Goal: Complete application form

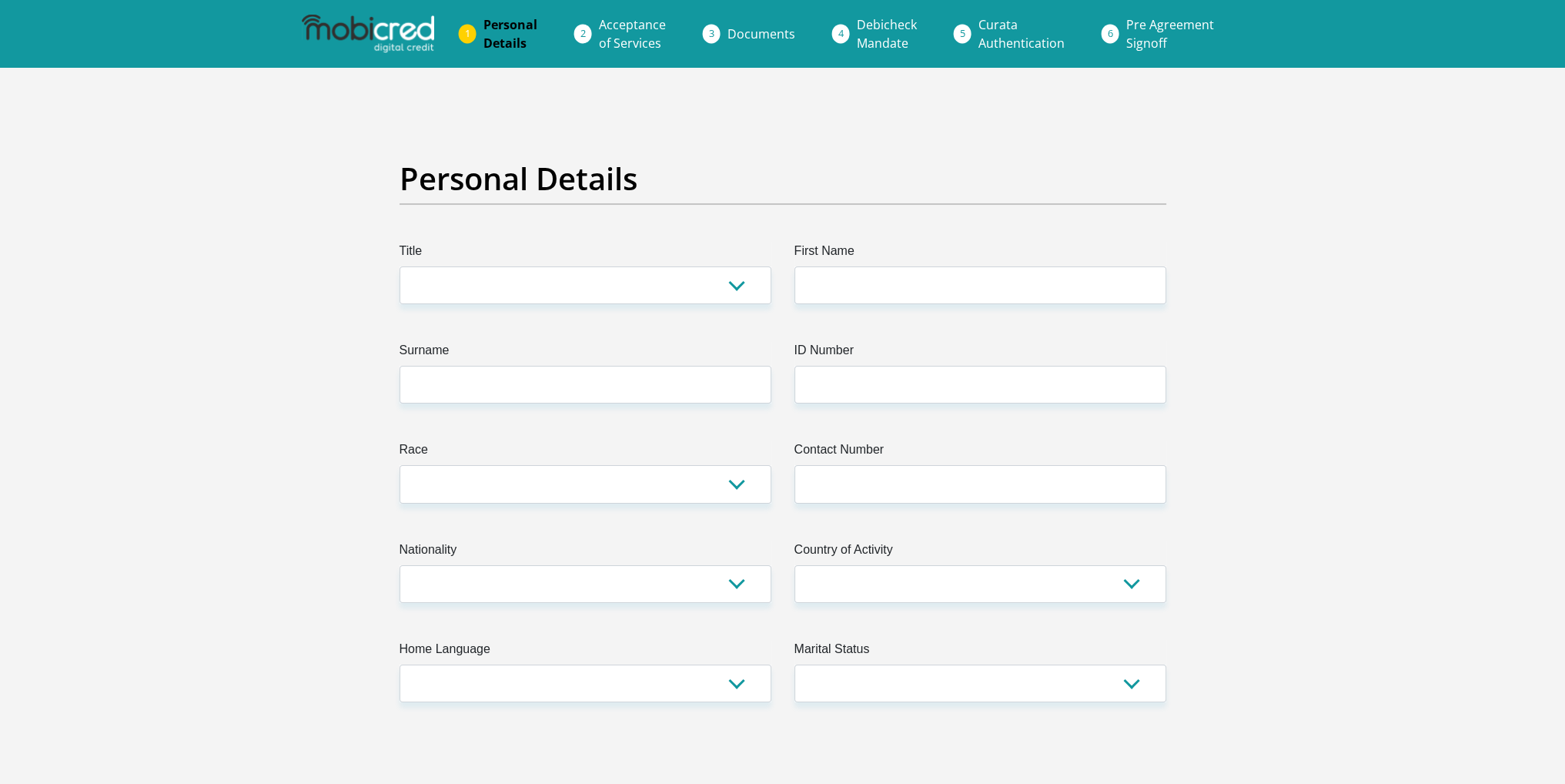
select select "Ms"
click at [400, 266] on select "Mr Ms Mrs Dr [PERSON_NAME]" at bounding box center [585, 285] width 372 height 38
click at [821, 300] on input "First Name" at bounding box center [980, 285] width 372 height 38
type input "Tasneem"
click at [874, 380] on input "ID Number" at bounding box center [980, 384] width 372 height 38
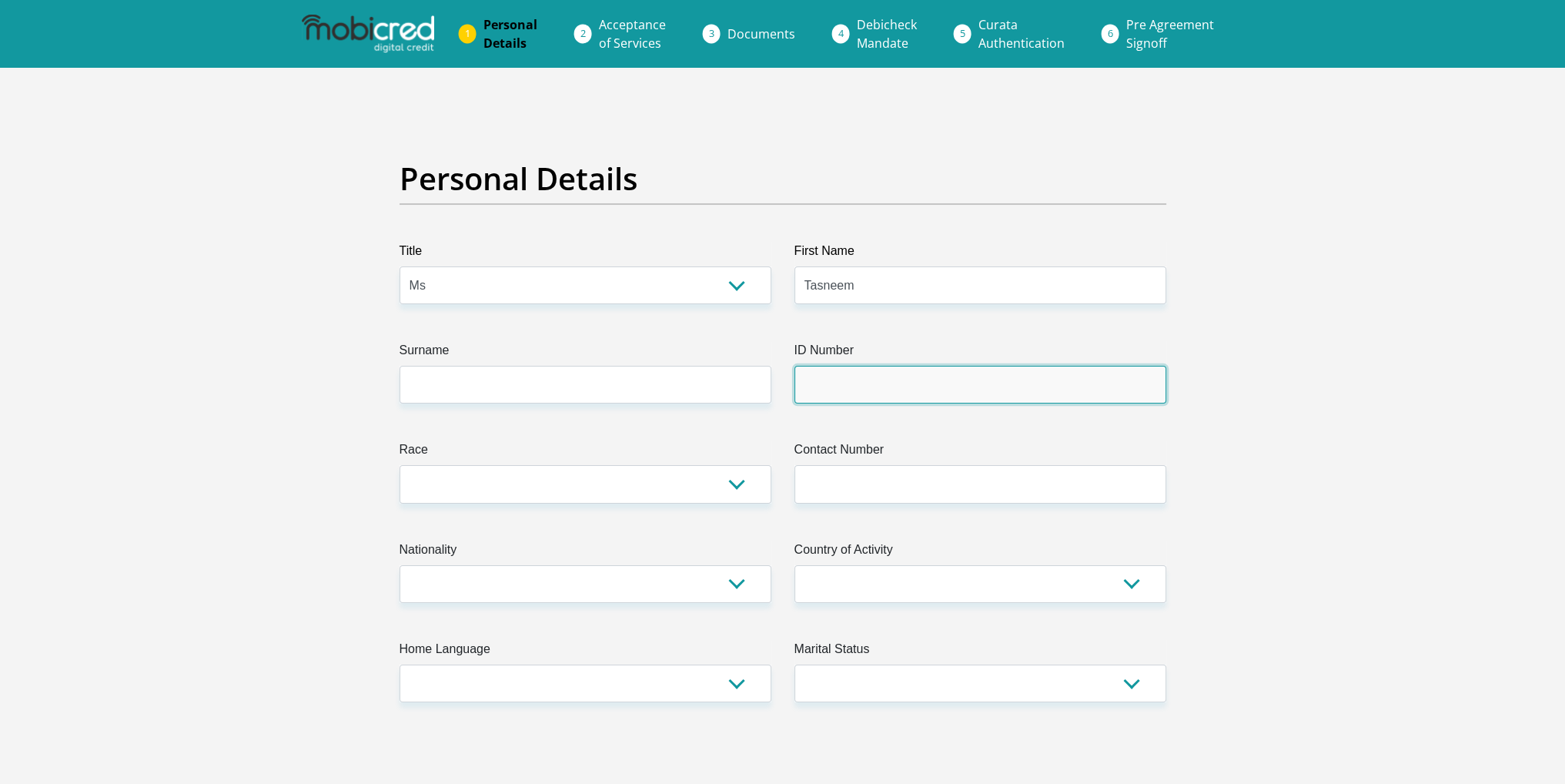
type input "9208300046081"
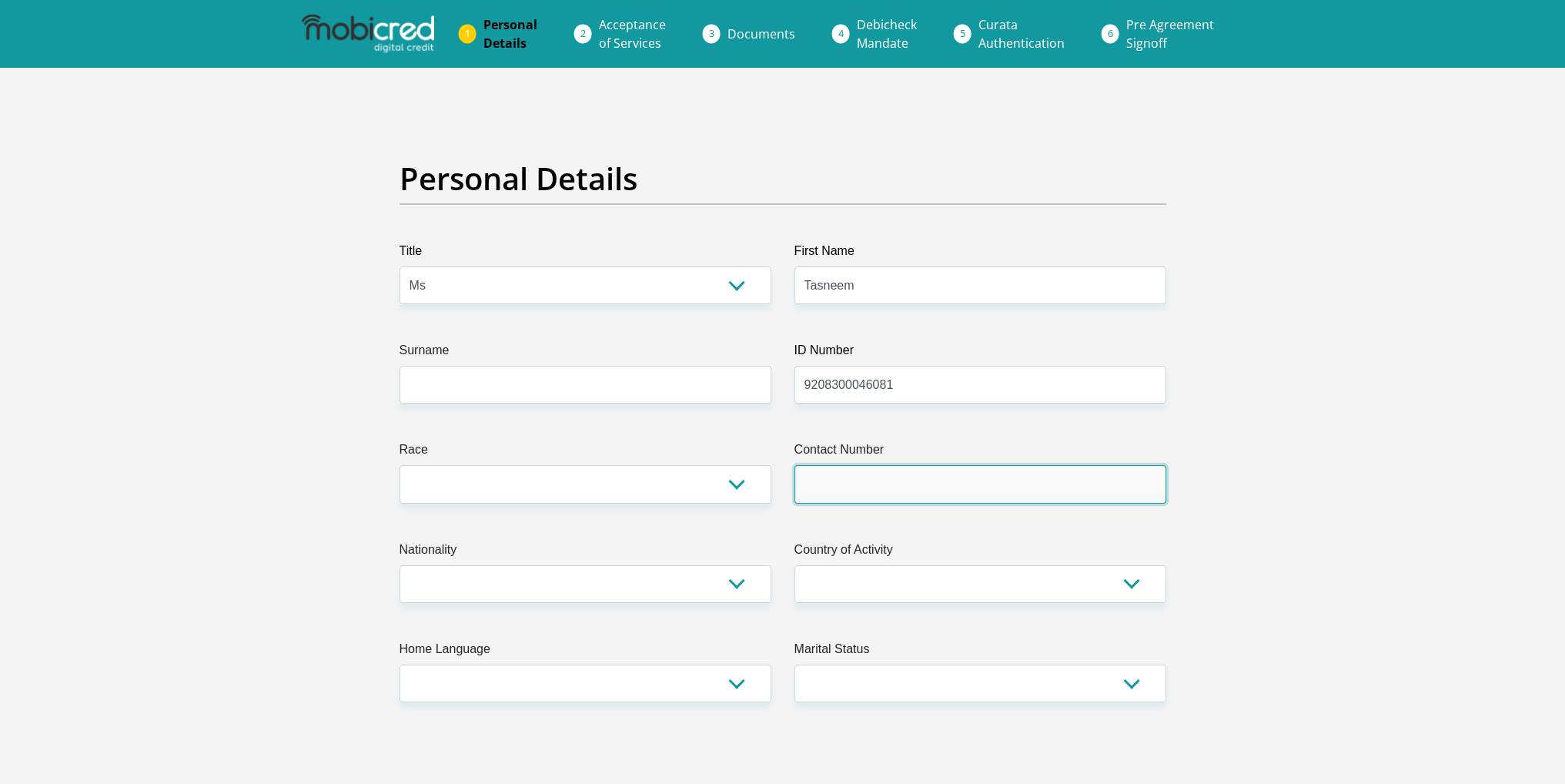
click at [878, 473] on input "Contact Number" at bounding box center [980, 484] width 372 height 38
type input "0633644786"
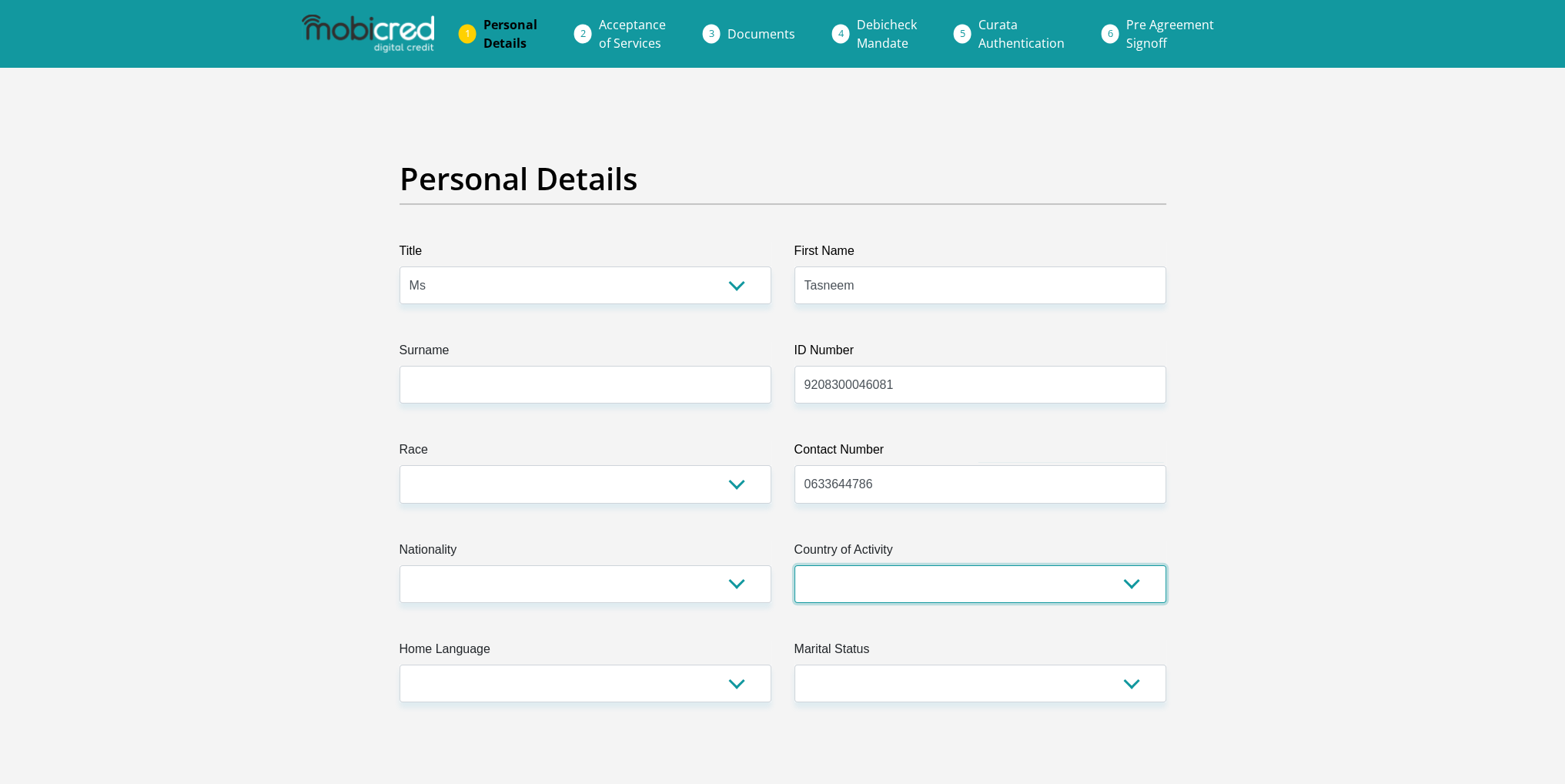
click at [896, 577] on select "South Africa Afghanistan Aland Islands Albania Algeria America Samoa American V…" at bounding box center [980, 583] width 372 height 38
click at [898, 593] on select "South Africa Afghanistan Aland Islands Albania Algeria America Samoa American V…" at bounding box center [980, 583] width 372 height 38
click at [897, 587] on select "South Africa Afghanistan Aland Islands Albania Algeria America Samoa American V…" at bounding box center [980, 583] width 372 height 38
select select "ZAF"
drag, startPoint x: 898, startPoint y: 594, endPoint x: 893, endPoint y: 601, distance: 8.6
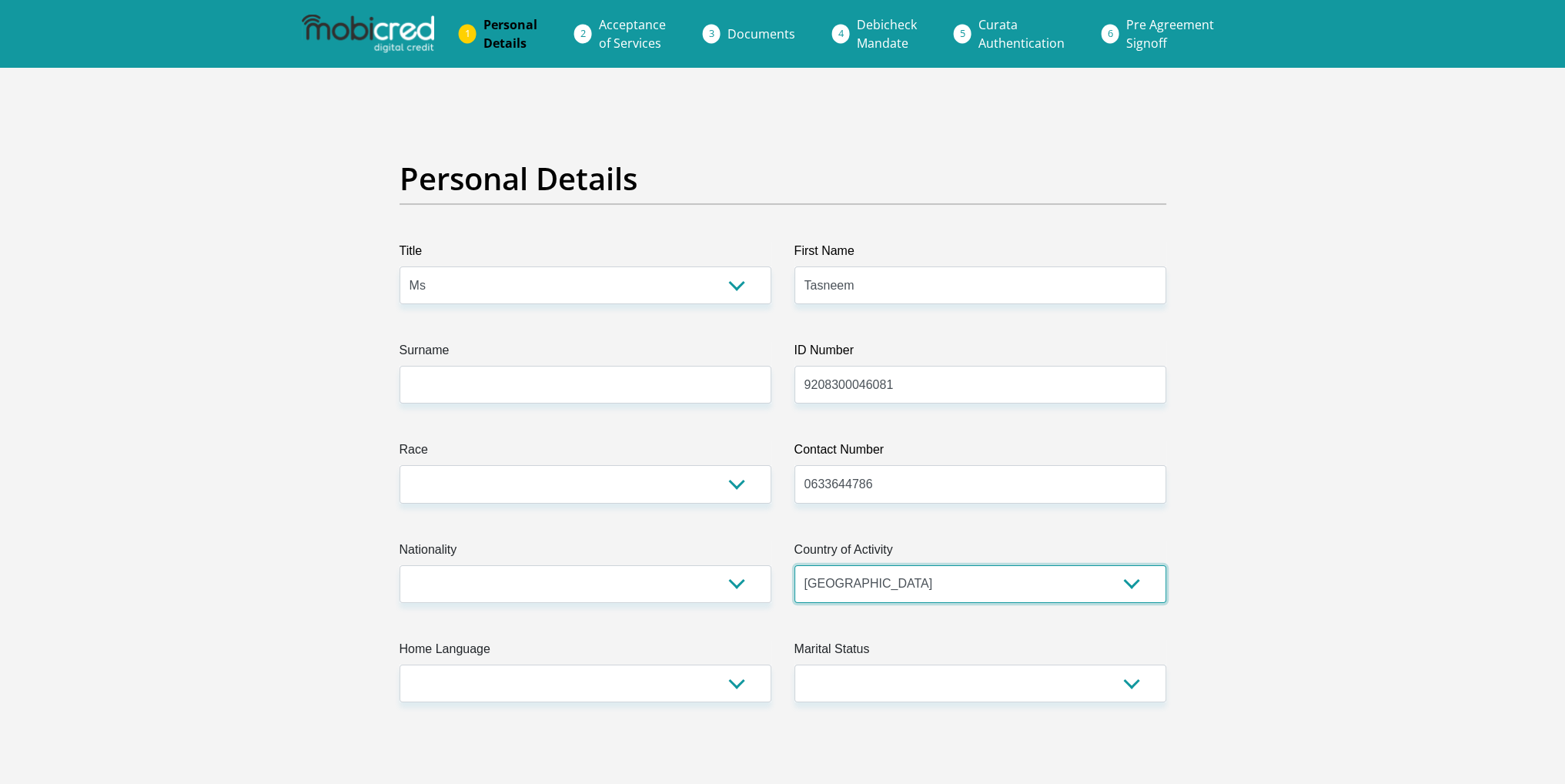
click at [893, 601] on select "South Africa Afghanistan Aland Islands Albania Algeria America Samoa American V…" at bounding box center [980, 583] width 372 height 38
click at [890, 688] on select "Married ANC Single Divorced Widowed Married COP or Customary Law" at bounding box center [980, 683] width 372 height 38
select select "2"
click at [794, 664] on select "Married ANC Single Divorced Widowed Married COP or Customary Law" at bounding box center [980, 683] width 372 height 38
click at [678, 679] on select "Afrikaans English Sepedi South Ndebele Southern Sotho Swati Tsonga Tswana Venda…" at bounding box center [585, 683] width 372 height 38
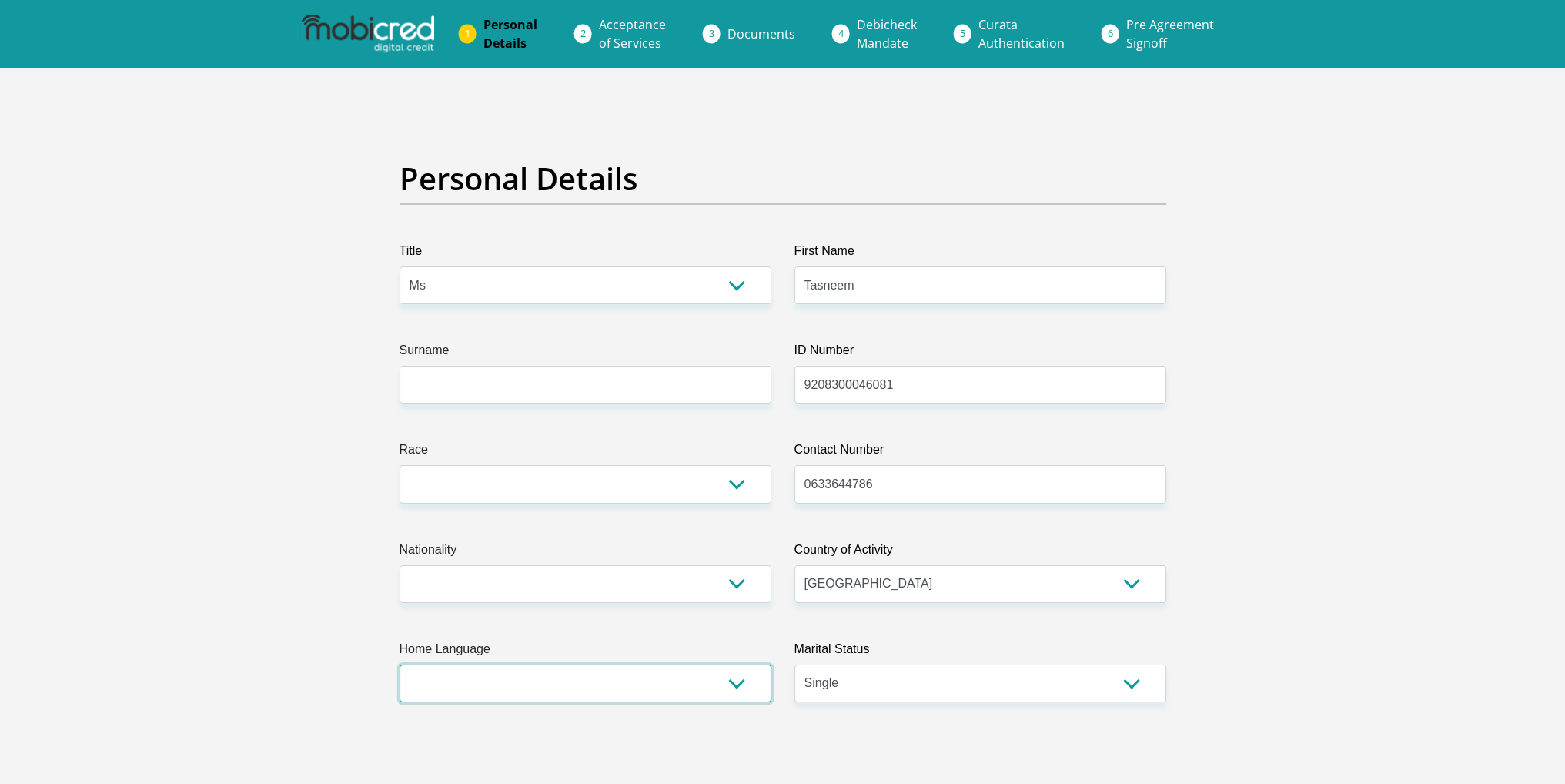
select select "eng"
click at [400, 664] on select "Afrikaans English Sepedi South Ndebele Southern Sotho Swati Tsonga Tswana Venda…" at bounding box center [585, 683] width 372 height 38
click at [552, 490] on select "Black Coloured Indian White Other" at bounding box center [585, 484] width 372 height 38
select select "2"
click at [400, 465] on select "Black Coloured Indian White Other" at bounding box center [585, 484] width 372 height 38
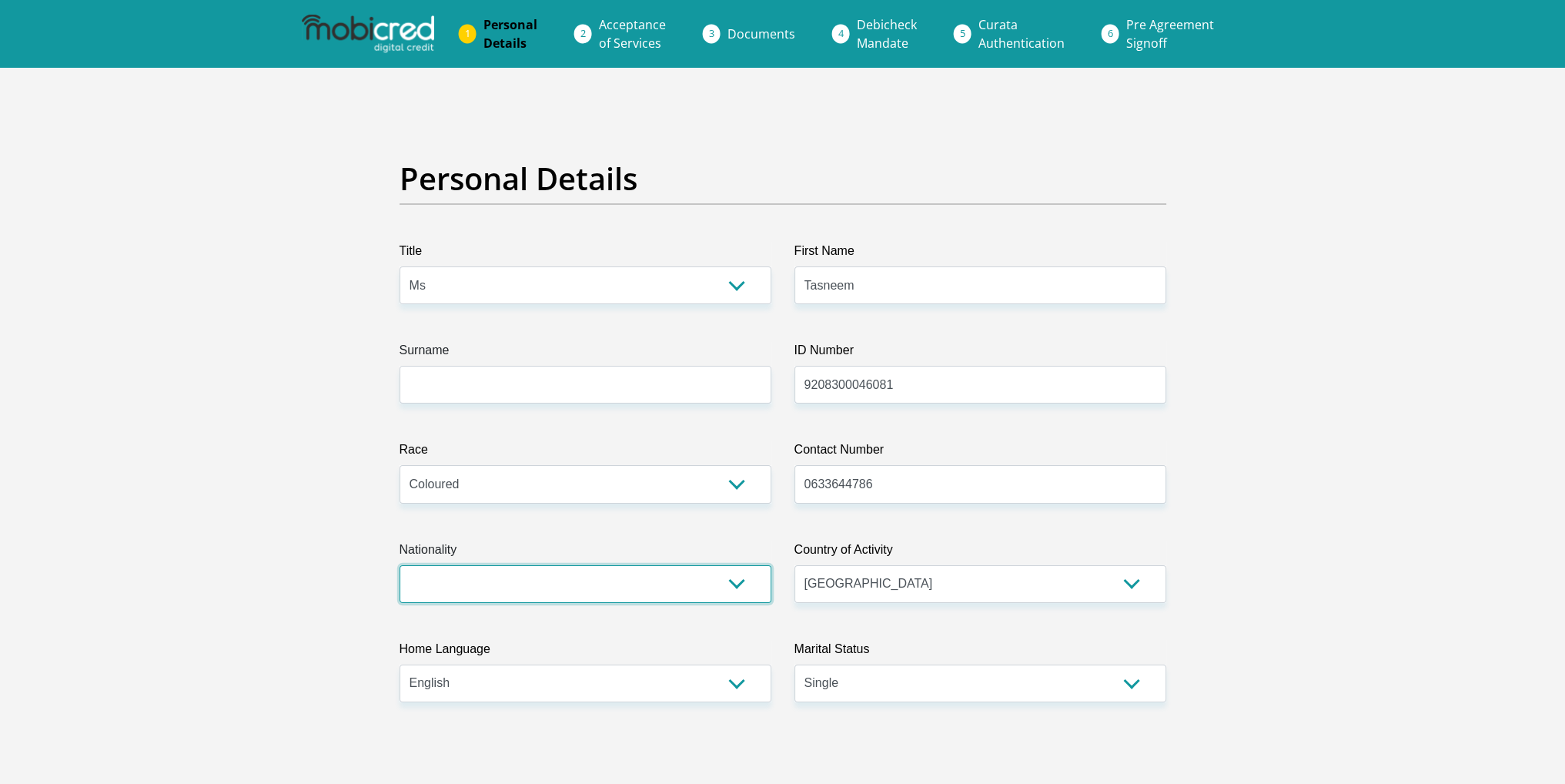
click at [533, 591] on select "South Africa Afghanistan Aland Islands Albania Algeria America Samoa American V…" at bounding box center [585, 583] width 372 height 38
select select "ZAF"
click at [400, 565] on select "South Africa Afghanistan Aland Islands Albania Algeria America Samoa American V…" at bounding box center [585, 583] width 372 height 38
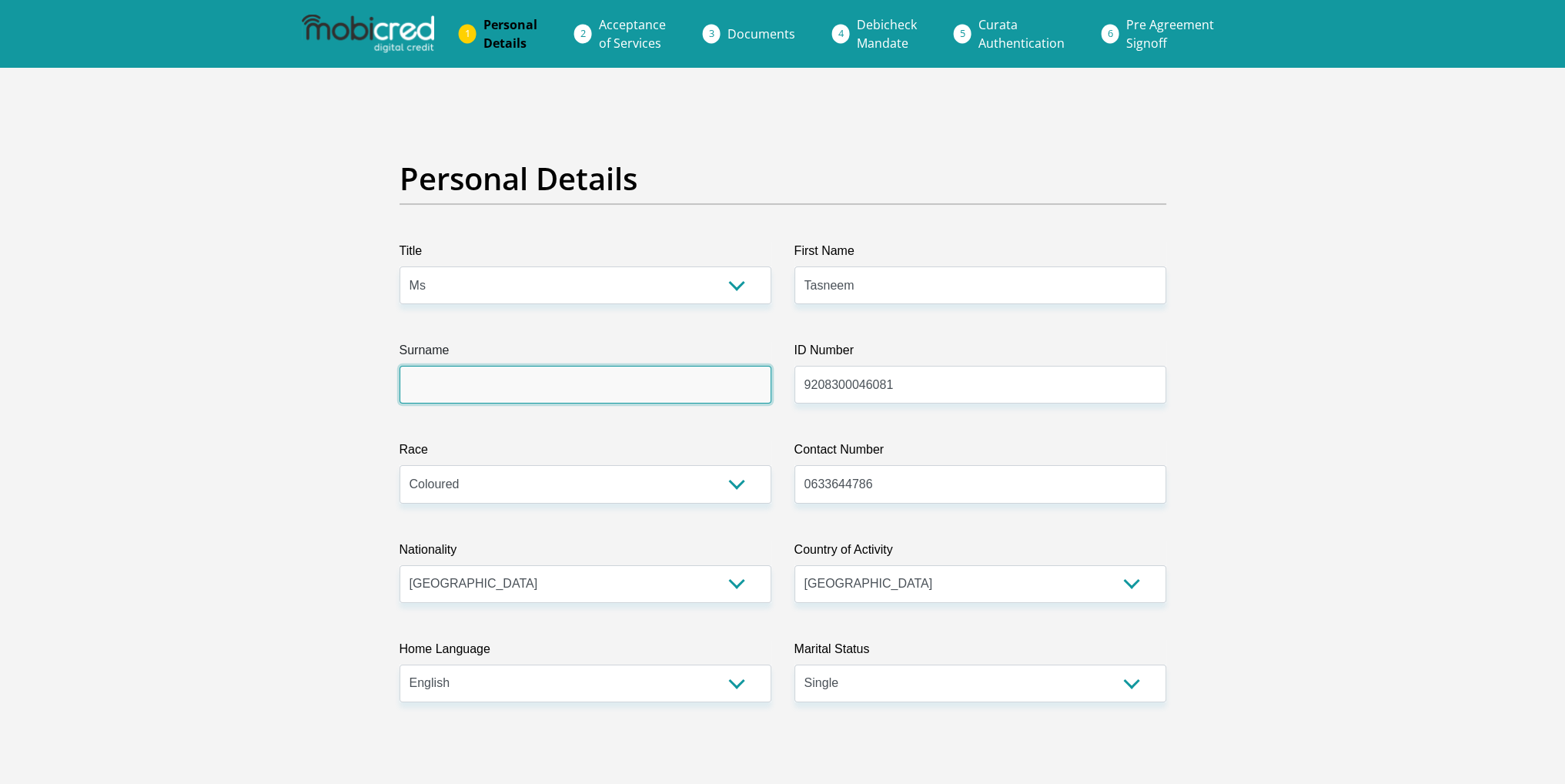
click at [508, 387] on input "Surname" at bounding box center [585, 384] width 372 height 38
type input "Harneker"
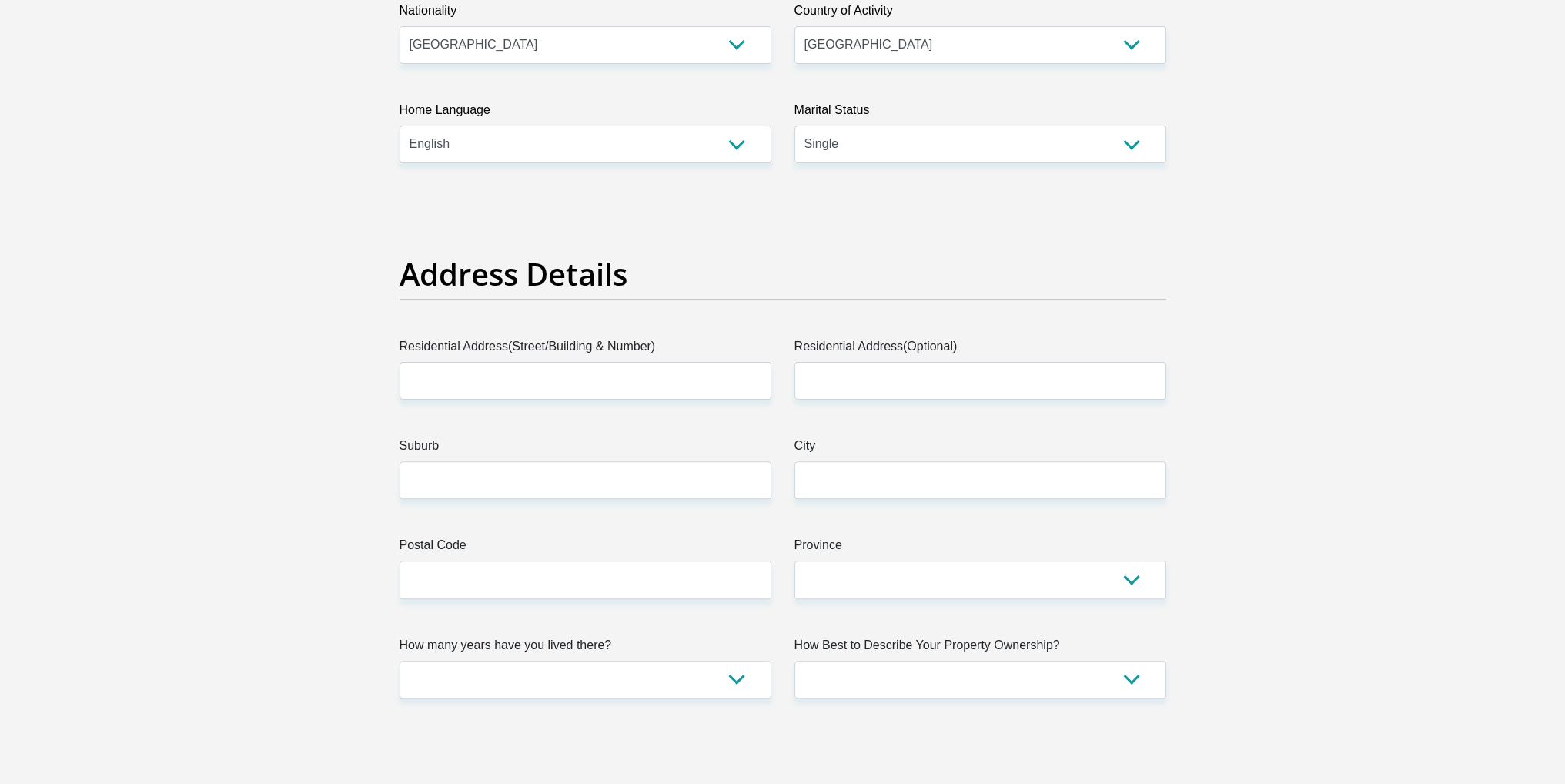
scroll to position [616, 0]
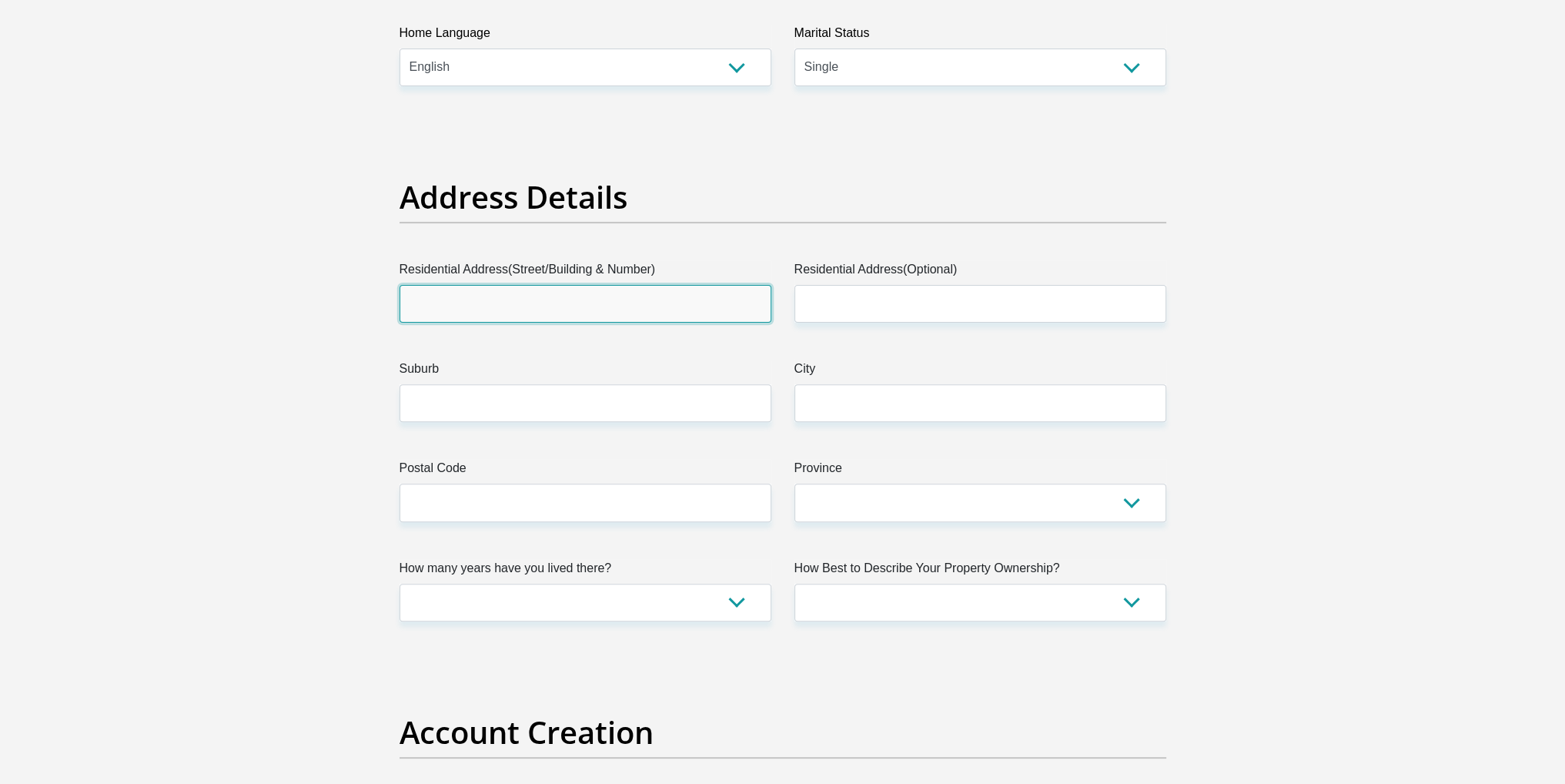
click at [625, 303] on input "Residential Address(Street/Building & Number)" at bounding box center [585, 303] width 372 height 38
type input "74 Leeubekkie Street"
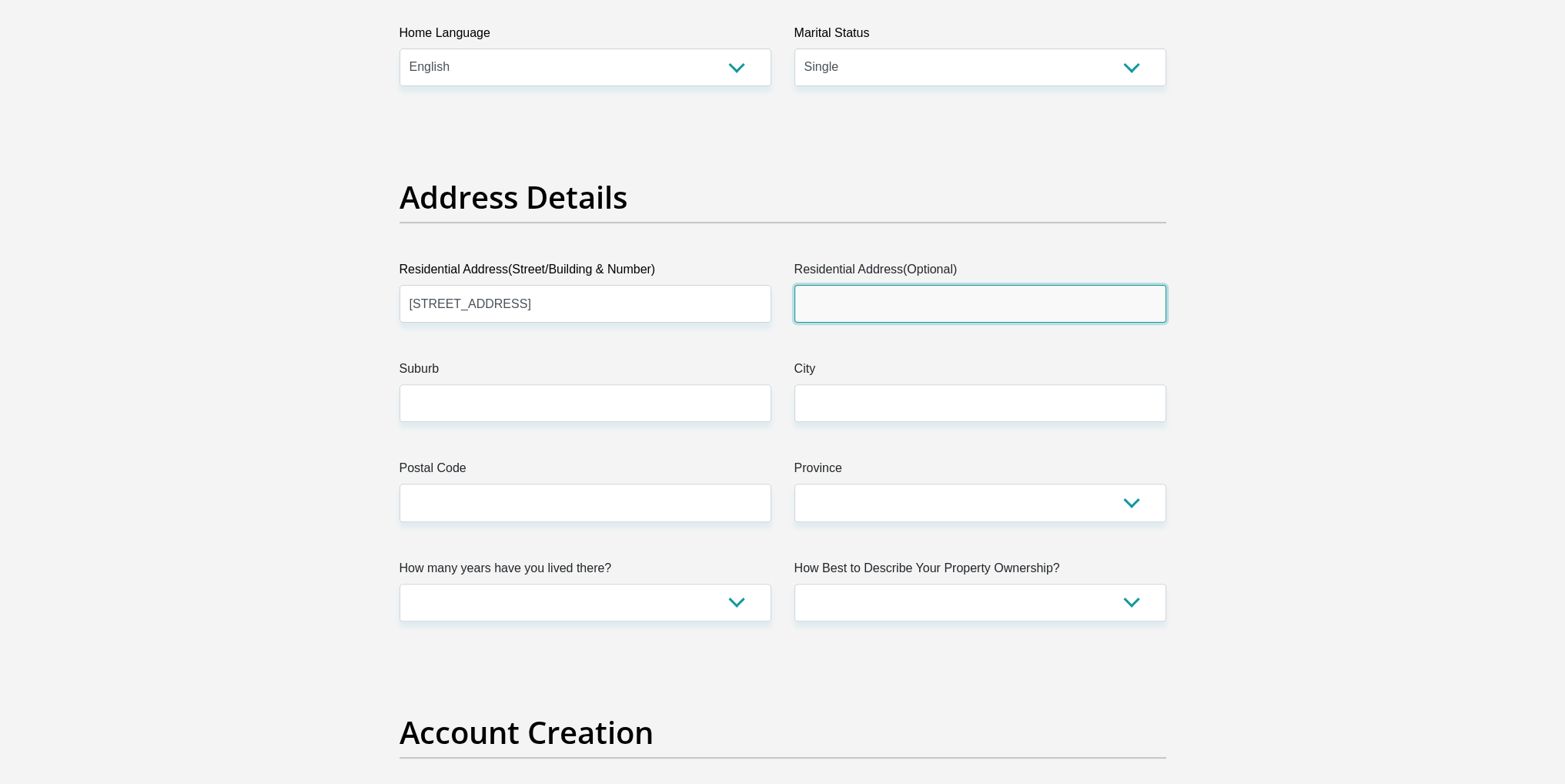
click at [911, 309] on input "Residential Address(Optional)" at bounding box center [980, 303] width 372 height 38
type input "74 Leeubekkie street"
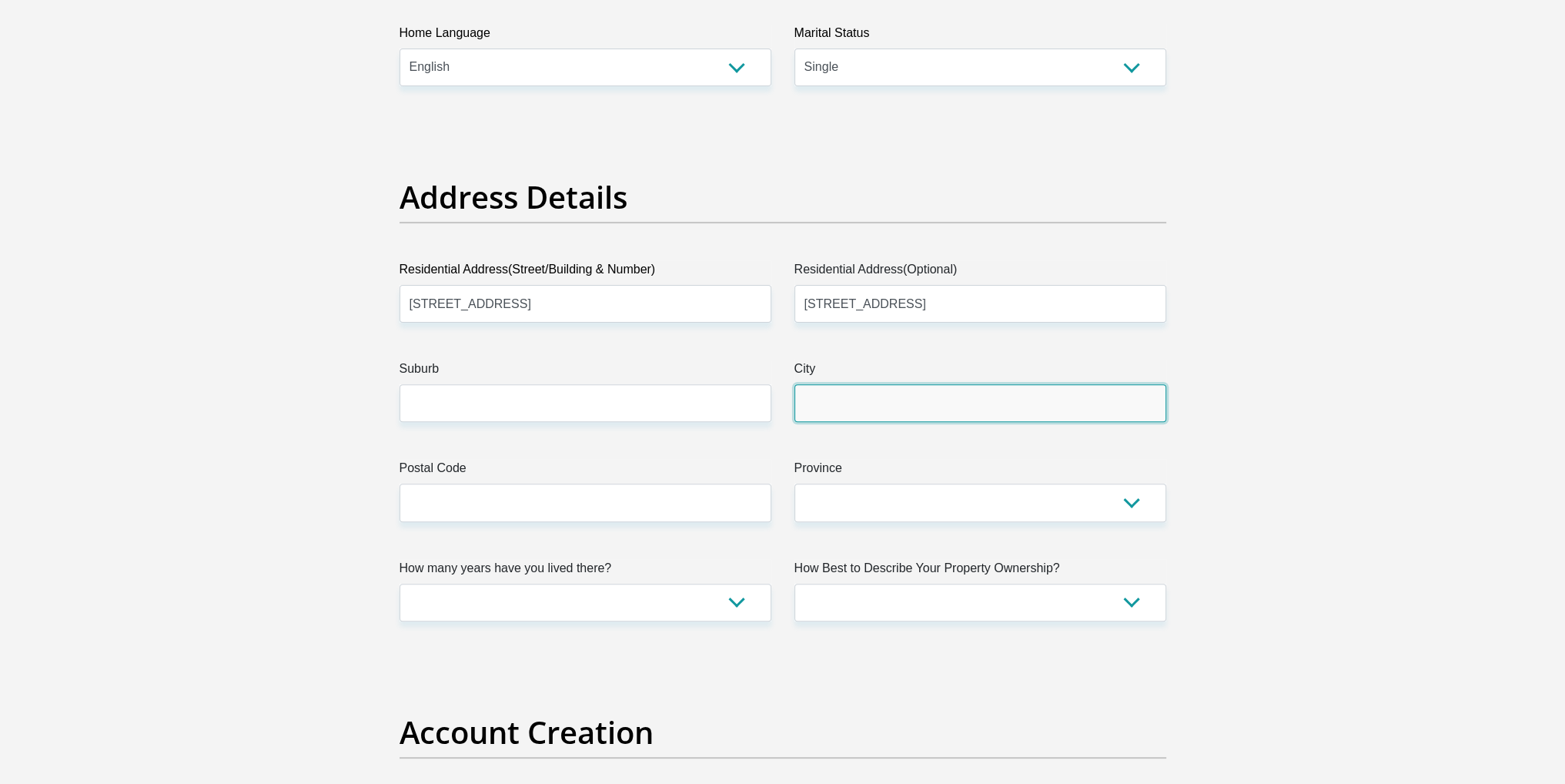
click at [912, 404] on input "City" at bounding box center [980, 403] width 372 height 38
type input "Cape Town"
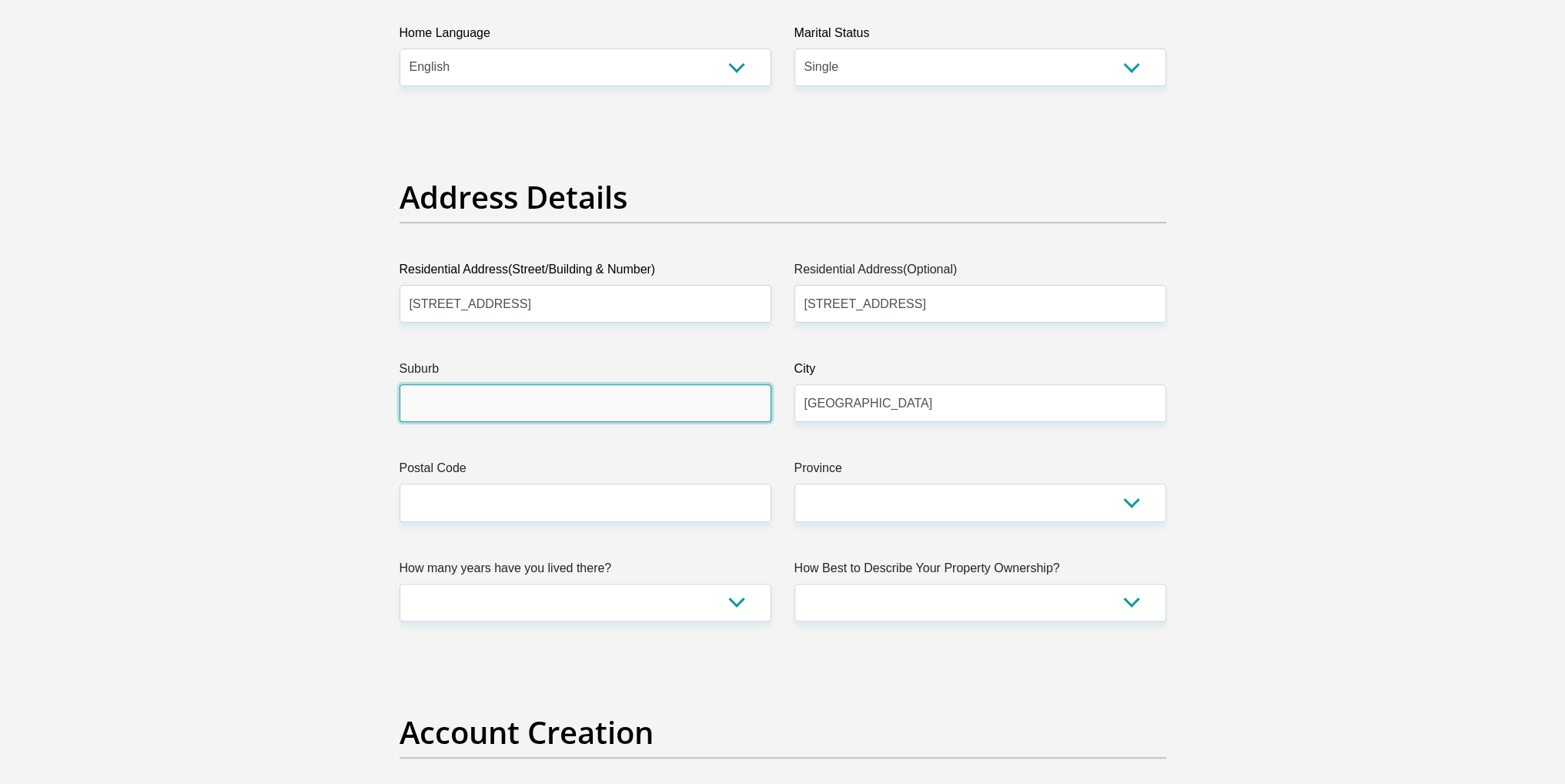
click at [662, 404] on input "Suburb" at bounding box center [585, 403] width 372 height 38
type input "Mitchells Plain"
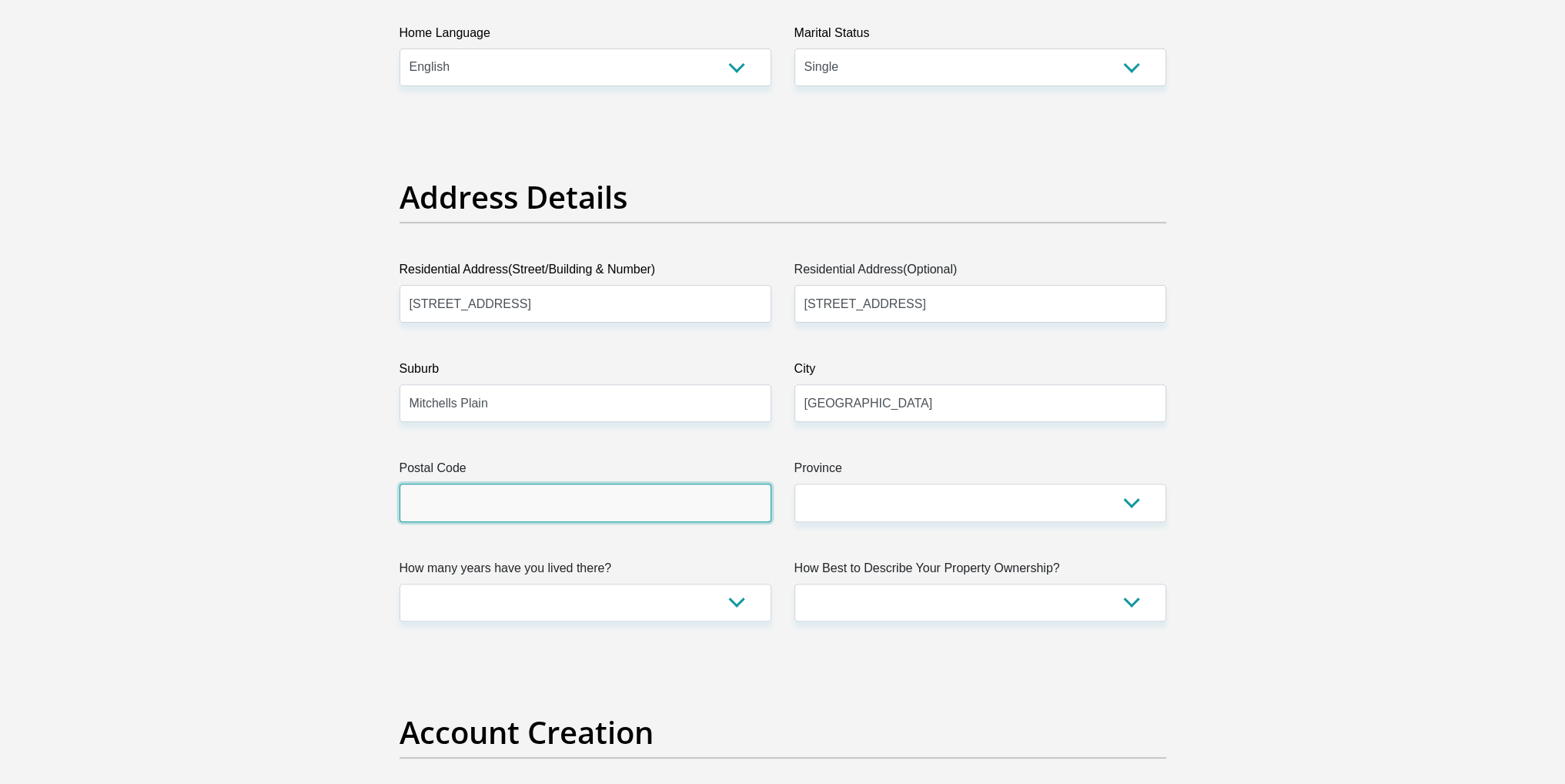
click at [571, 502] on input "Postal Code" at bounding box center [585, 502] width 372 height 38
type input "7785"
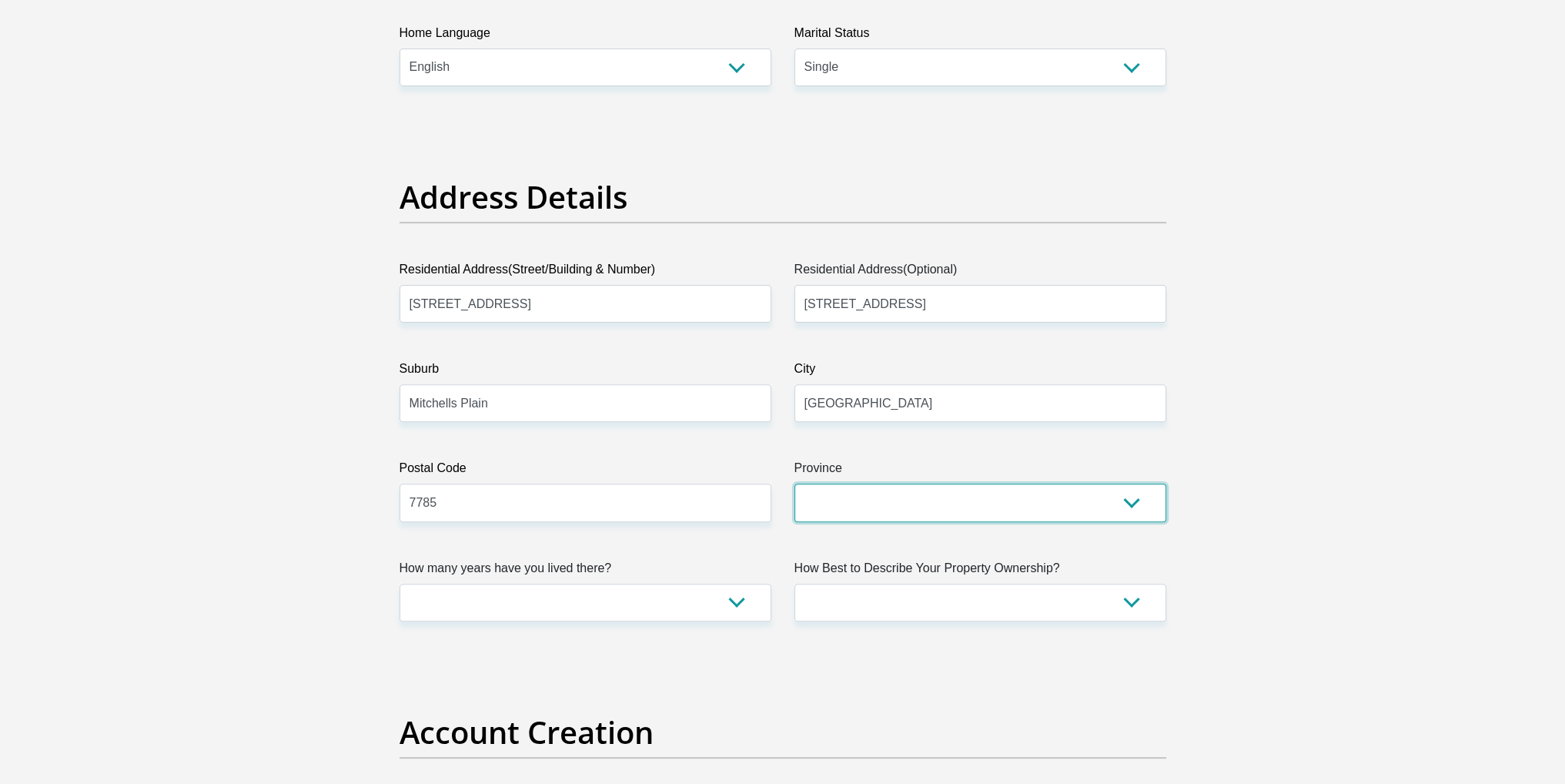
click at [877, 514] on select "Eastern Cape Free State Gauteng KwaZulu-Natal Limpopo Mpumalanga Northern Cape …" at bounding box center [980, 502] width 372 height 38
select select "Western Cape"
click at [794, 484] on select "Eastern Cape Free State Gauteng KwaZulu-Natal Limpopo Mpumalanga Northern Cape …" at bounding box center [980, 502] width 372 height 38
click at [734, 603] on select "less than 1 year 1-3 years 3-5 years 5+ years" at bounding box center [585, 602] width 372 height 38
select select "5"
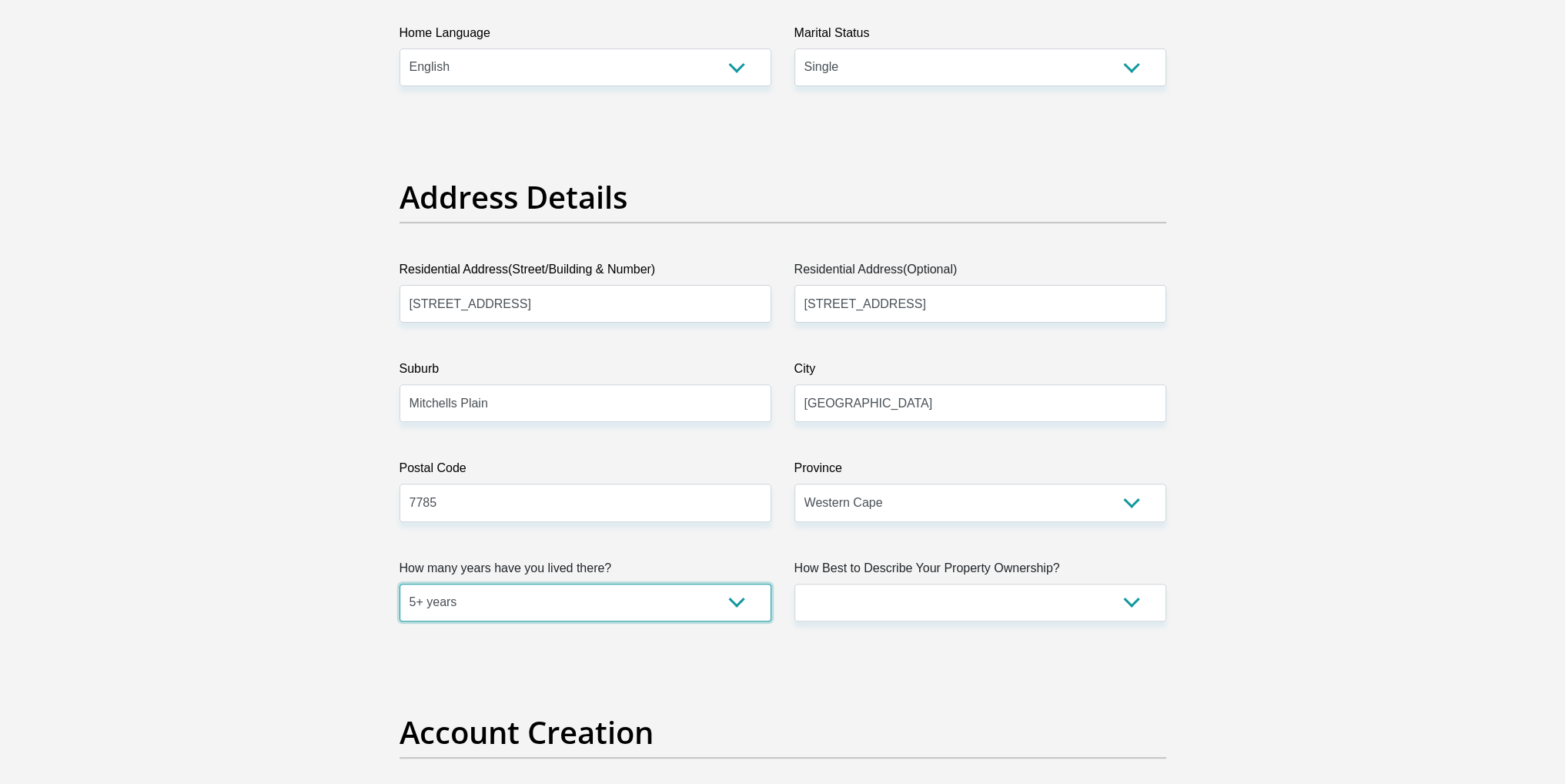
click at [400, 583] on select "less than 1 year 1-3 years 3-5 years 5+ years" at bounding box center [585, 602] width 372 height 38
click at [974, 595] on select "Owned Rented Family Owned Company Dwelling" at bounding box center [980, 602] width 372 height 38
click at [794, 583] on select "Owned Rented Family Owned Company Dwelling" at bounding box center [980, 602] width 372 height 38
click at [976, 610] on select "Owned Rented Family Owned Company Dwelling" at bounding box center [980, 602] width 372 height 38
select select "parents"
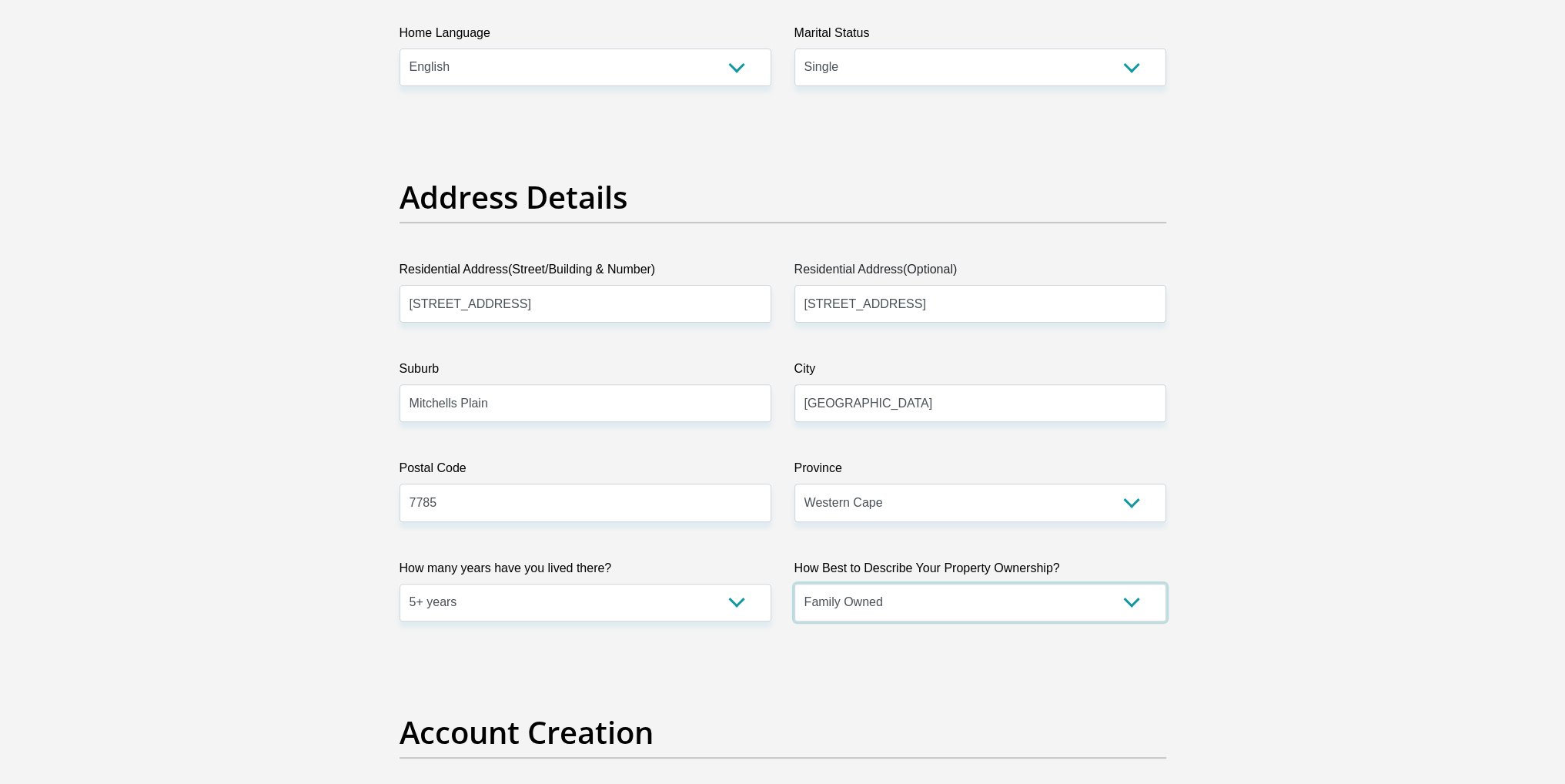
click at [794, 583] on select "Owned Rented Family Owned Company Dwelling" at bounding box center [980, 602] width 372 height 38
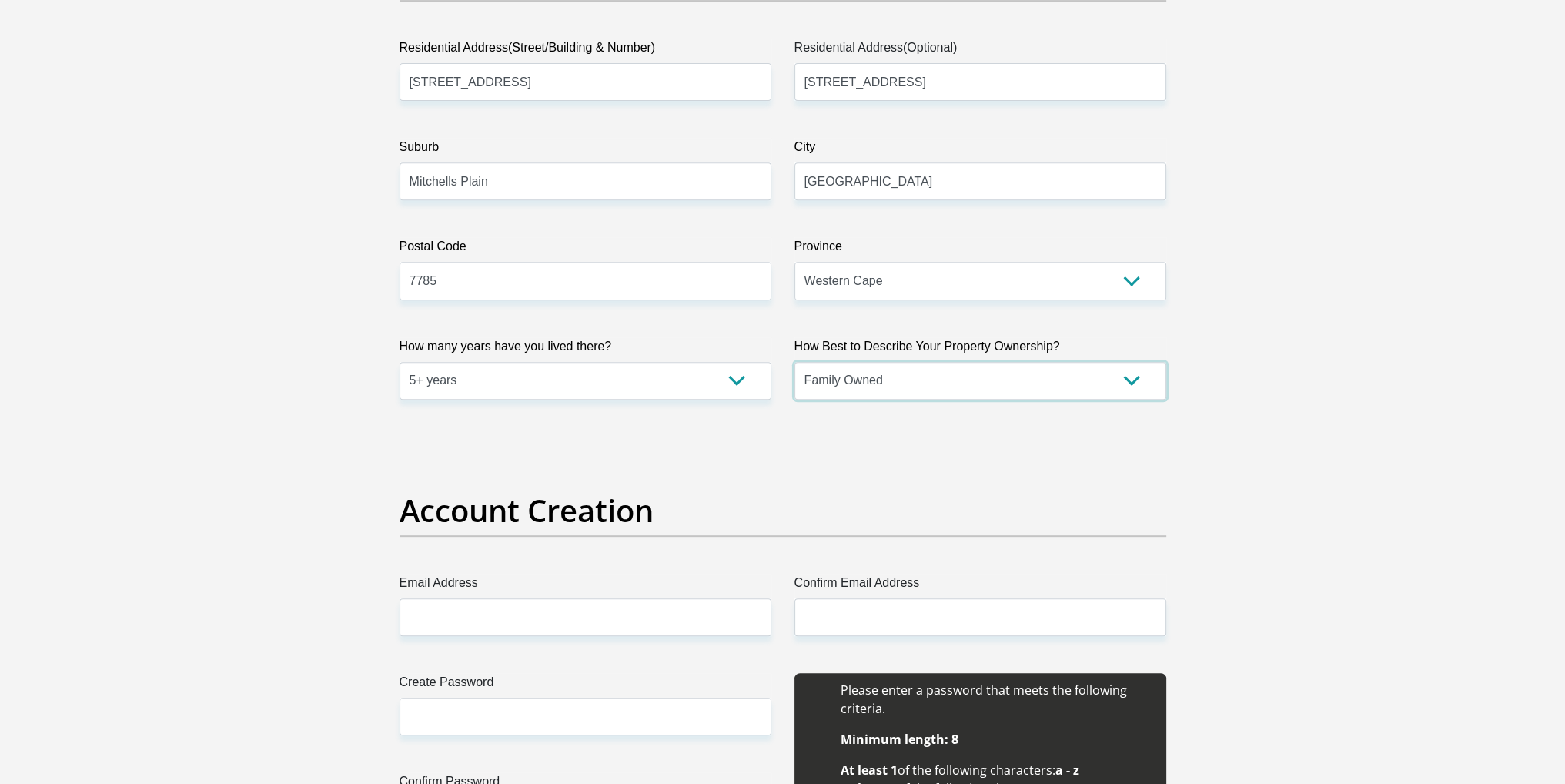
scroll to position [1001, 0]
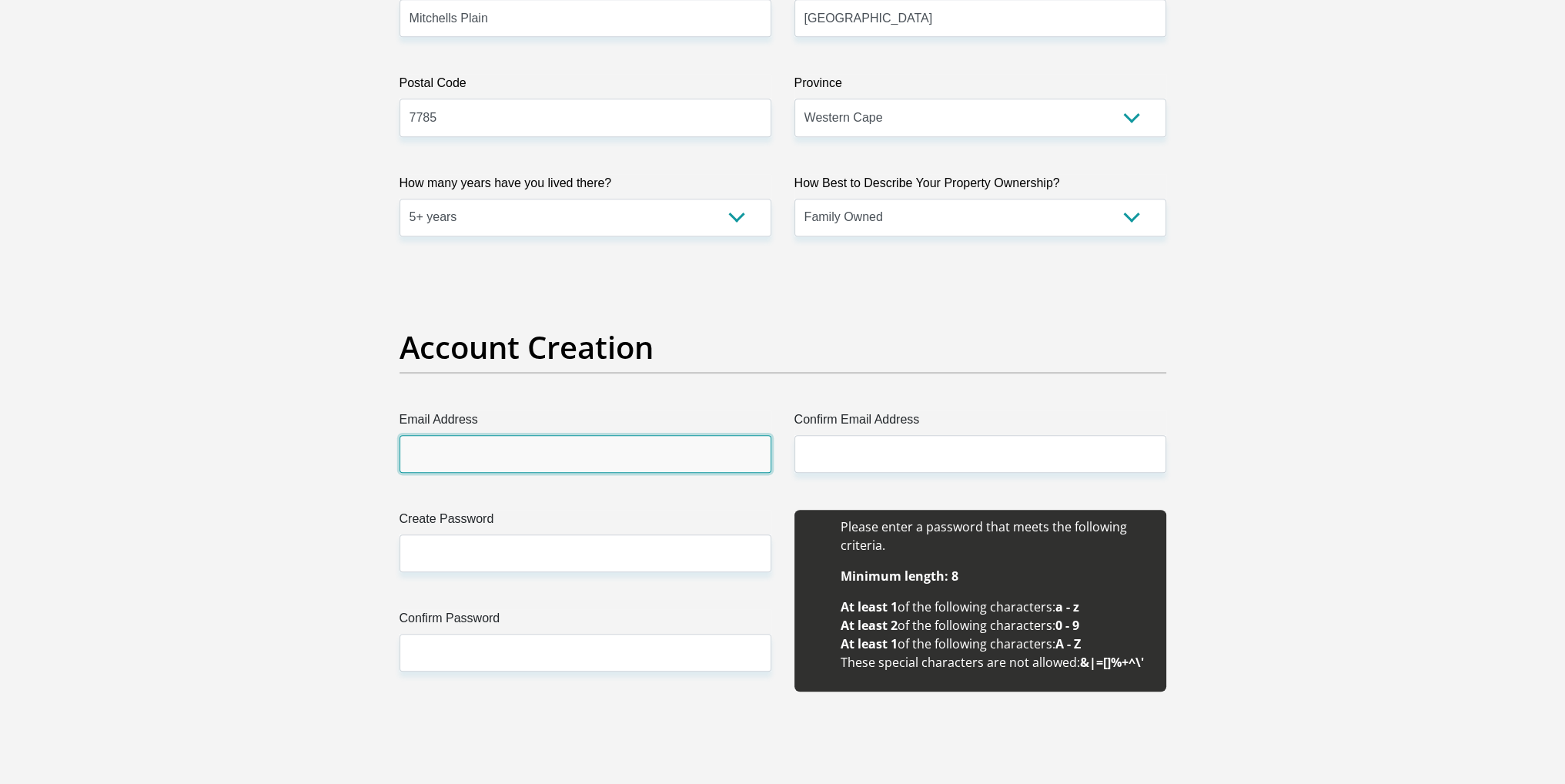
click at [556, 444] on input "Email Address" at bounding box center [585, 453] width 372 height 38
type input "Tasneem.harneker@transnet.net"
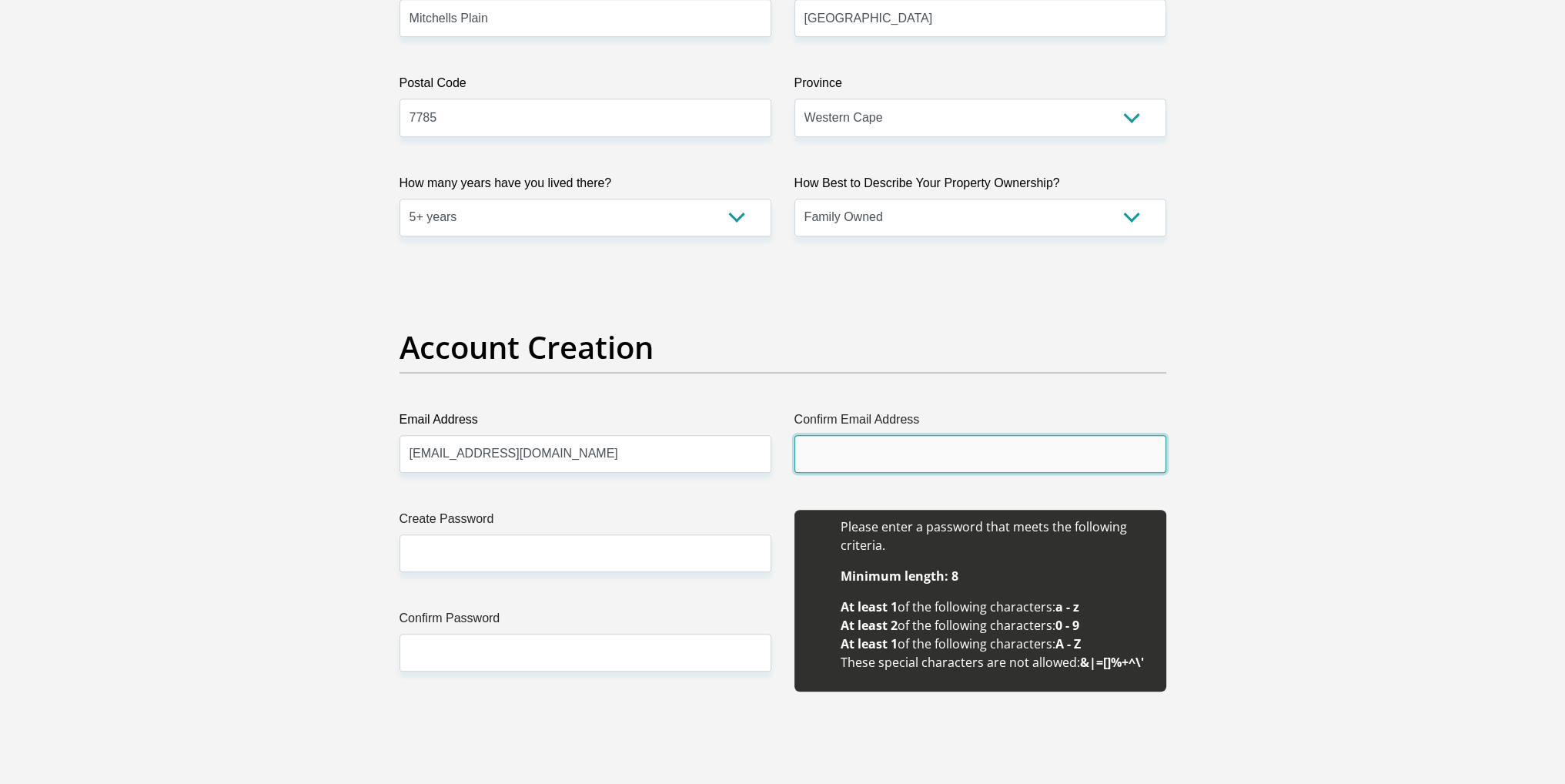
click at [890, 454] on input "Confirm Email Address" at bounding box center [980, 453] width 372 height 38
type input "Tasneem.harneker@transnet.net"
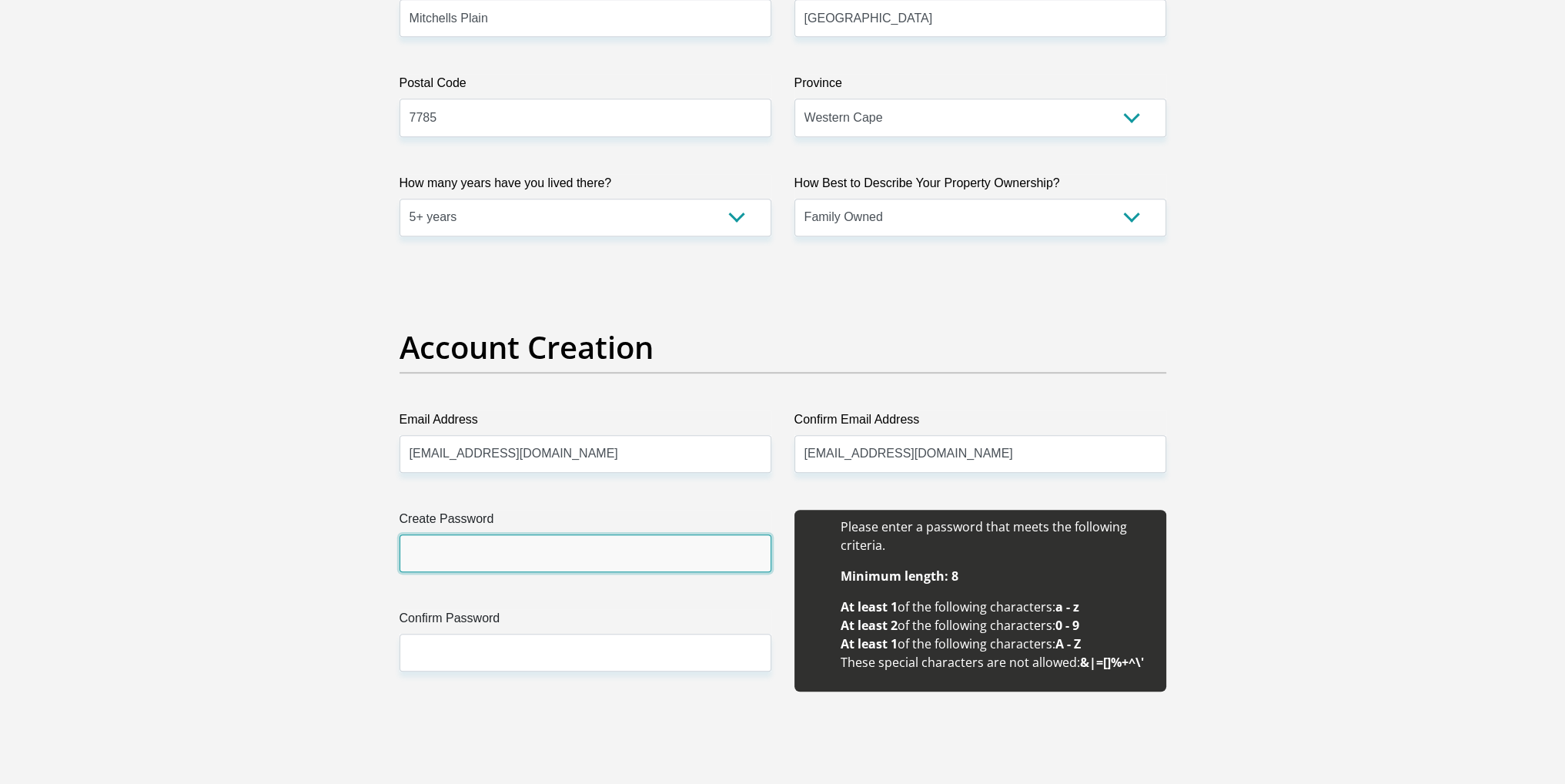
click at [603, 567] on input "Create Password" at bounding box center [585, 553] width 372 height 38
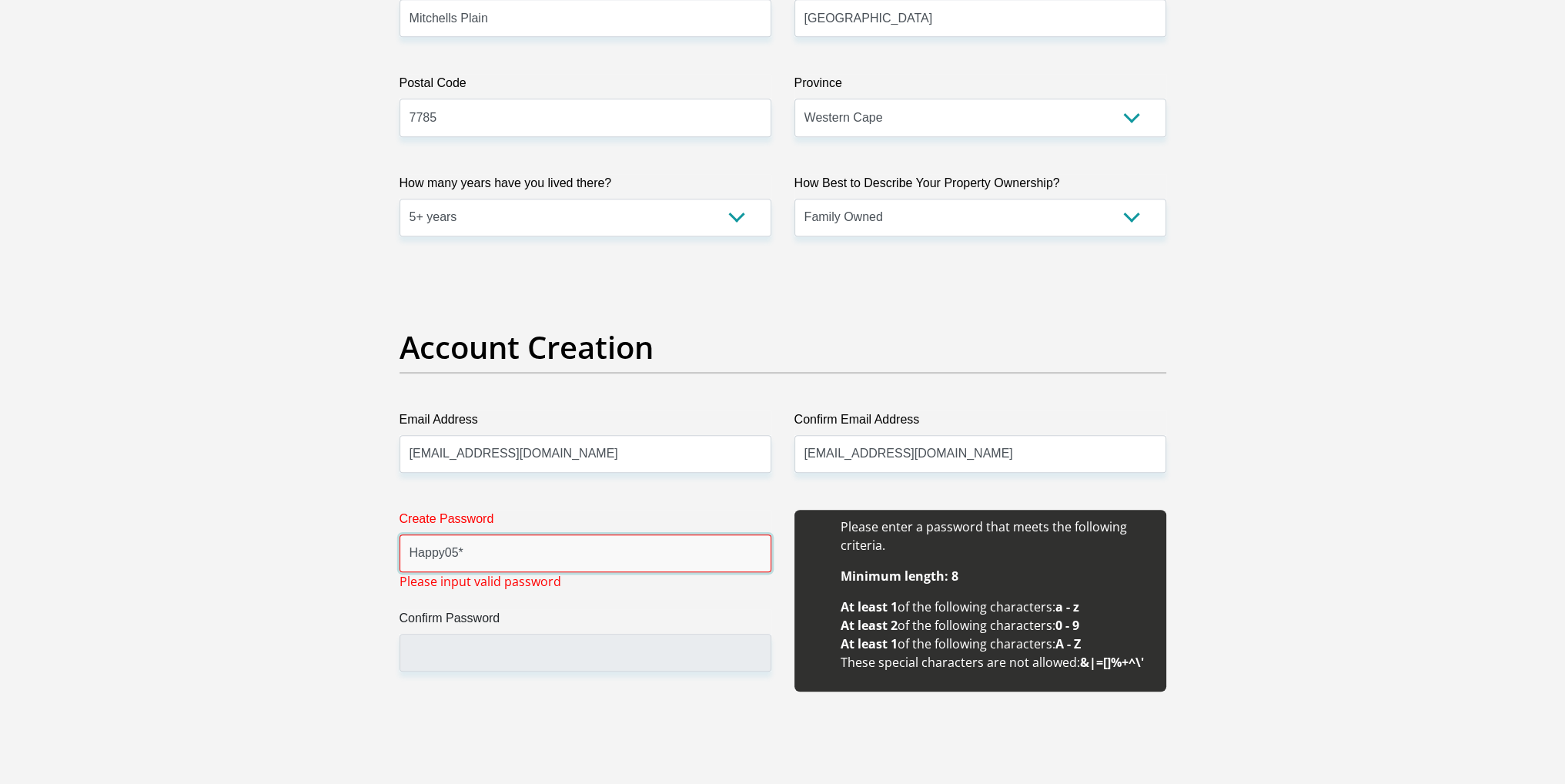
click at [585, 549] on input "Happy05*" at bounding box center [585, 553] width 372 height 38
type input "H"
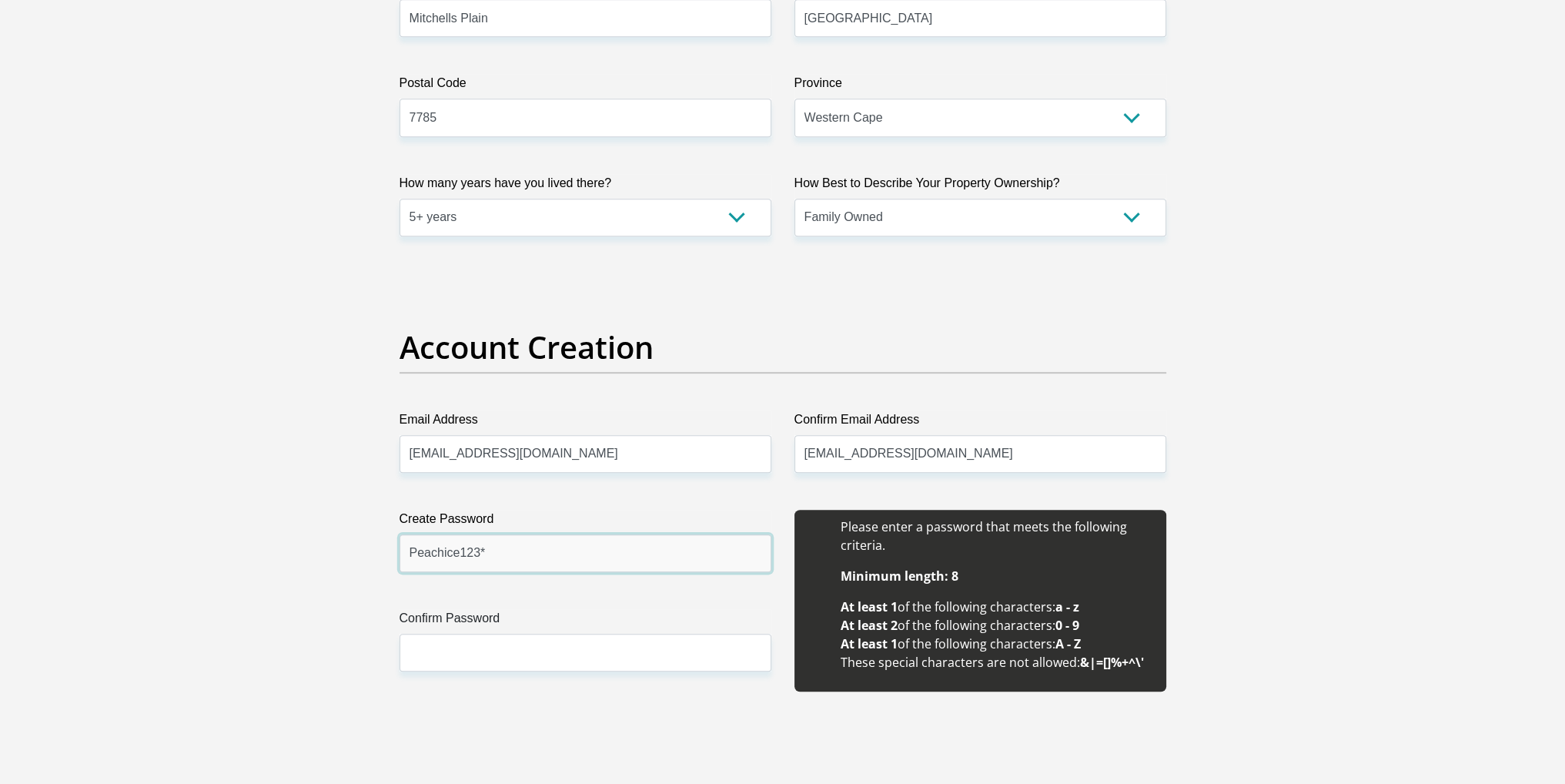
type input "Peachice123*"
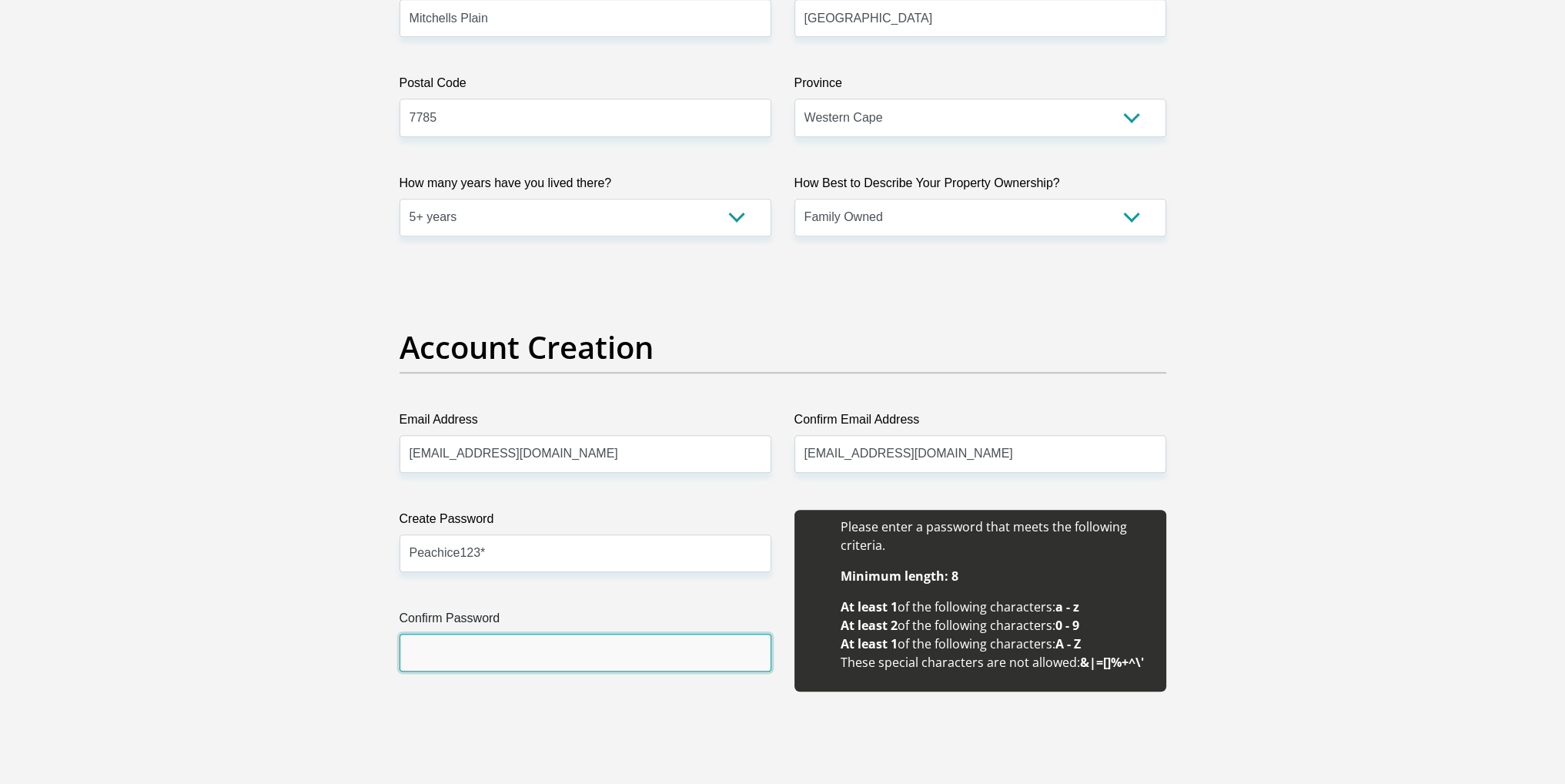
click at [570, 655] on input "Confirm Password" at bounding box center [585, 652] width 372 height 38
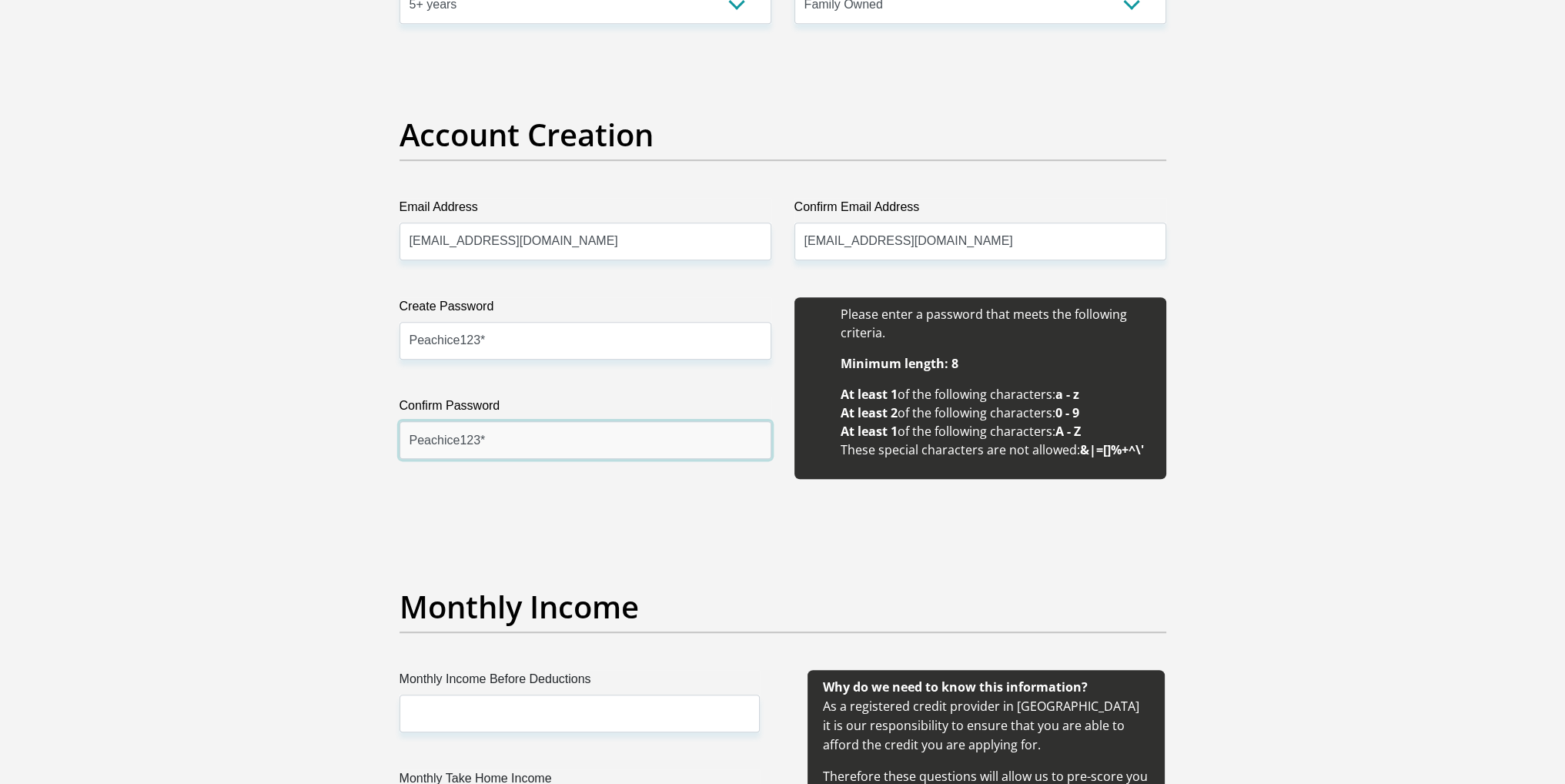
scroll to position [1463, 0]
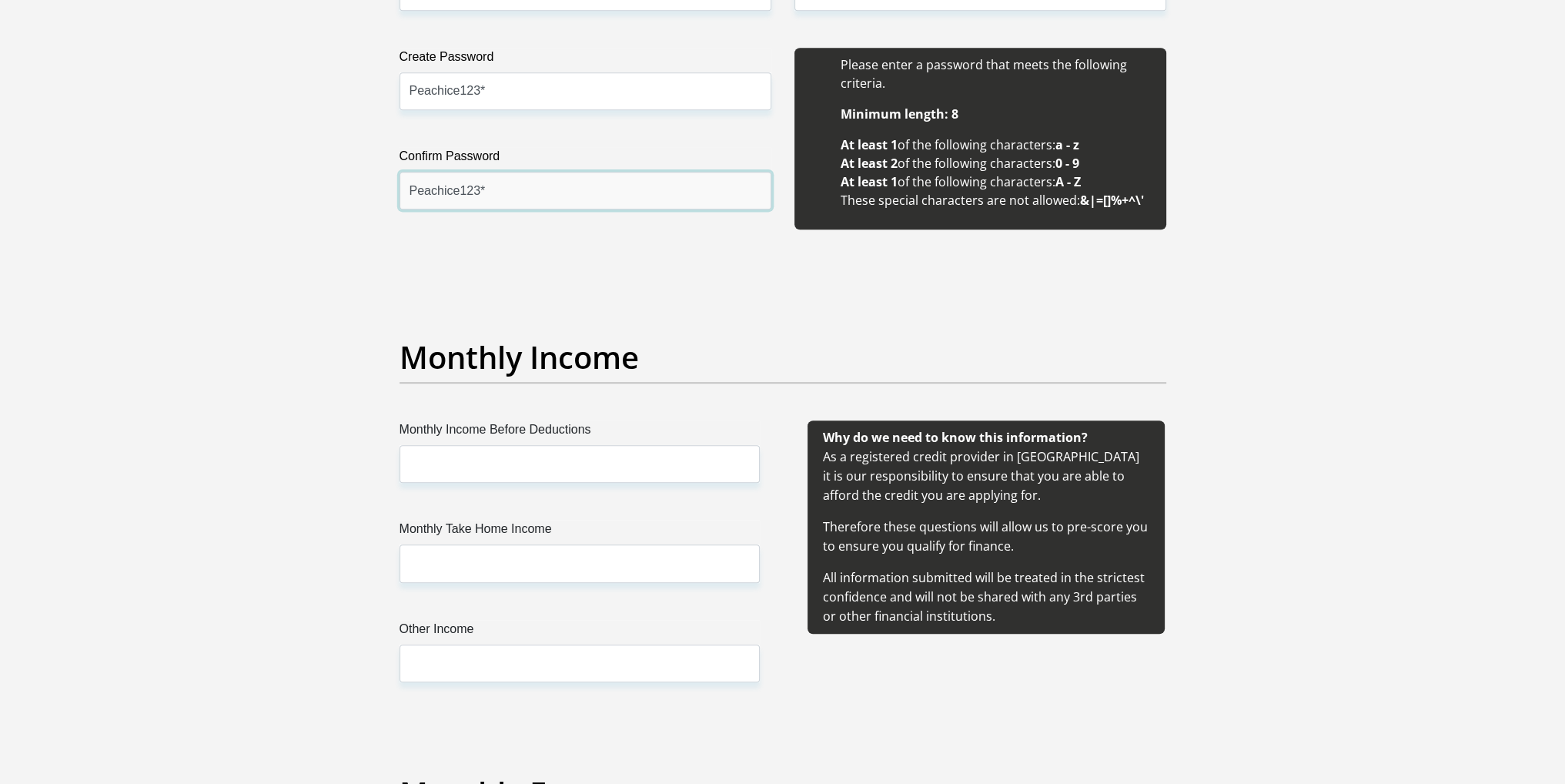
type input "Peachice123*"
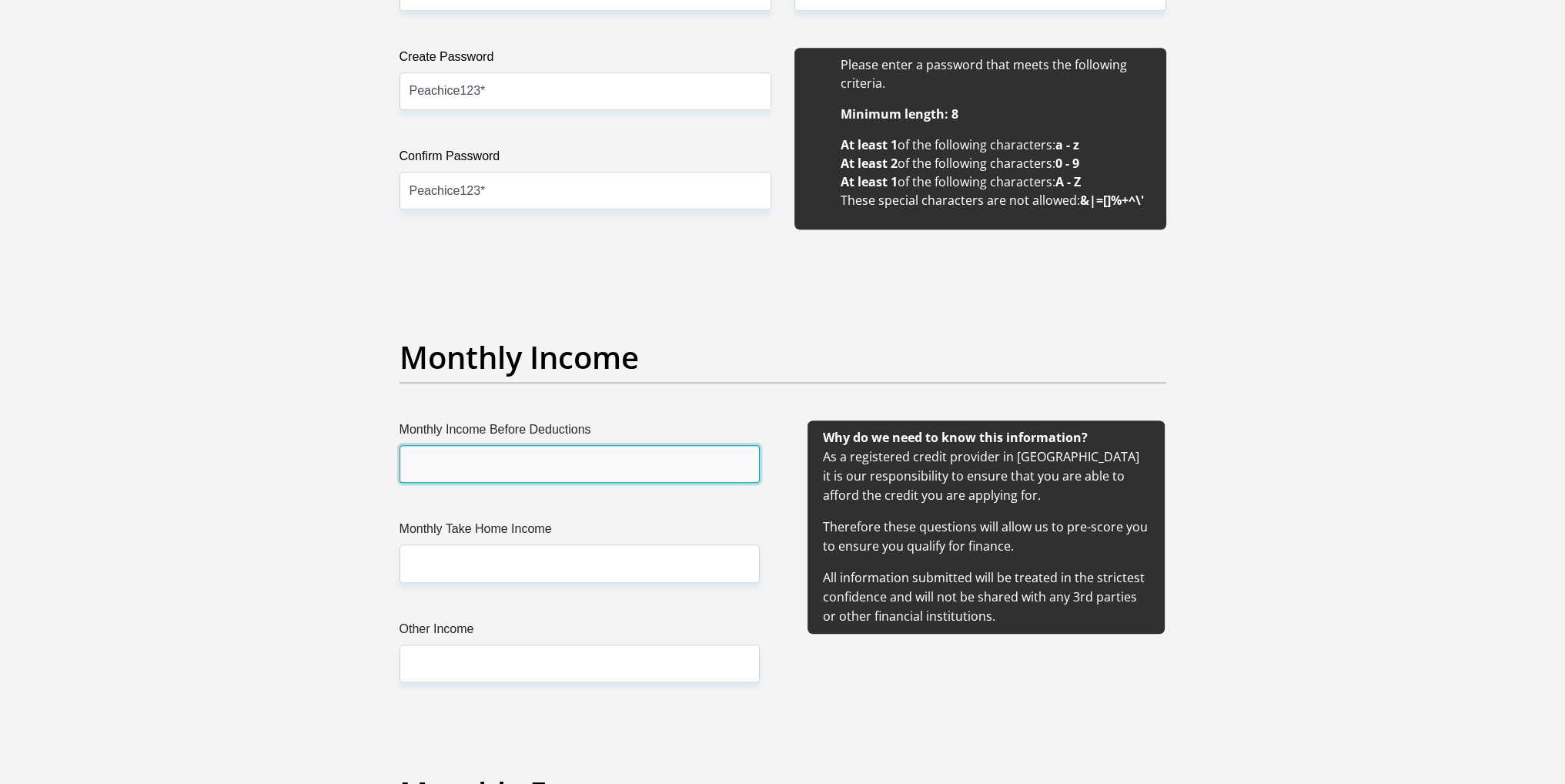
click at [613, 472] on input "Monthly Income Before Deductions" at bounding box center [579, 464] width 360 height 38
type input "49000"
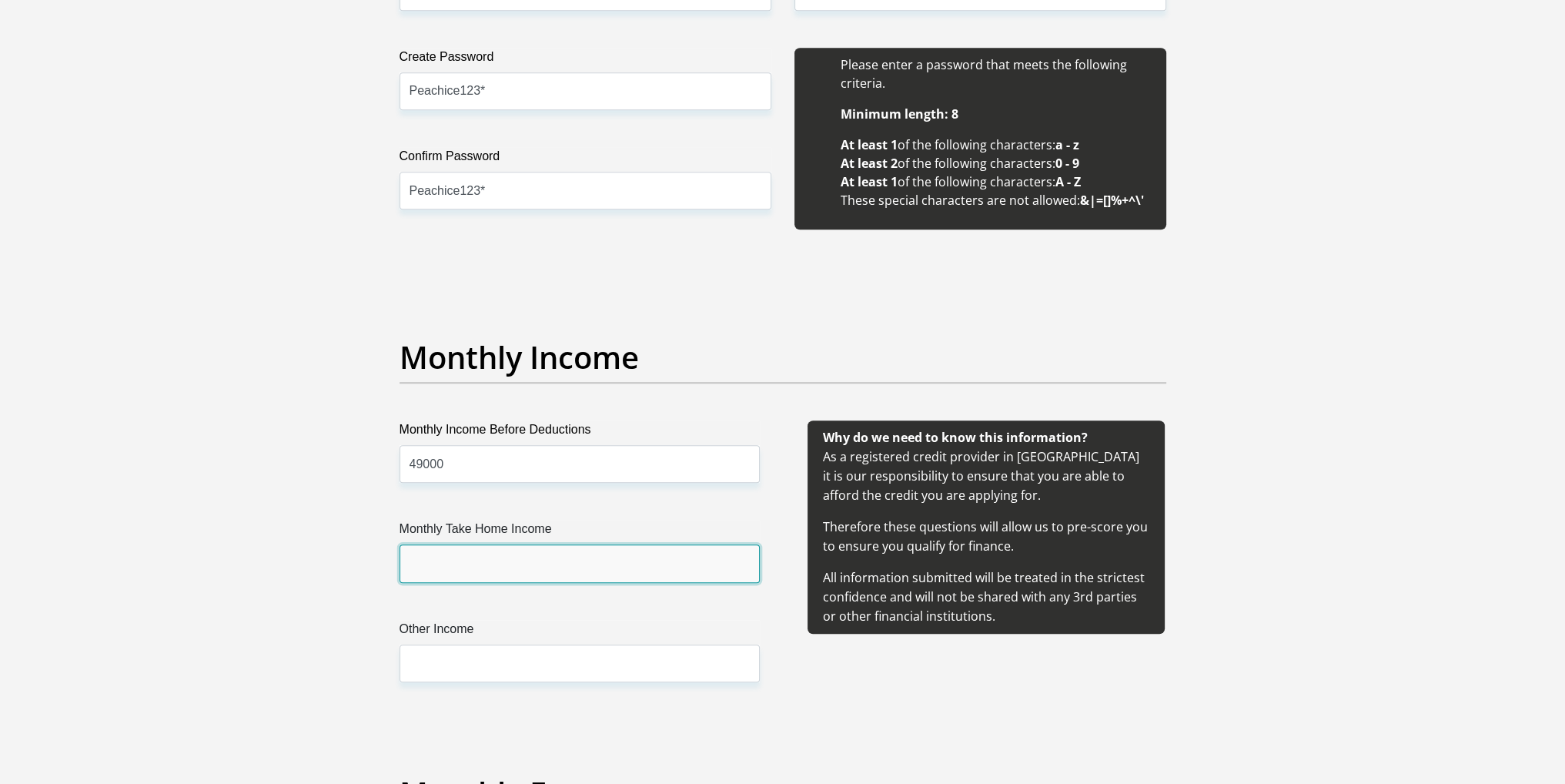
click at [557, 561] on input "Monthly Take Home Income" at bounding box center [579, 563] width 360 height 38
type input "28500"
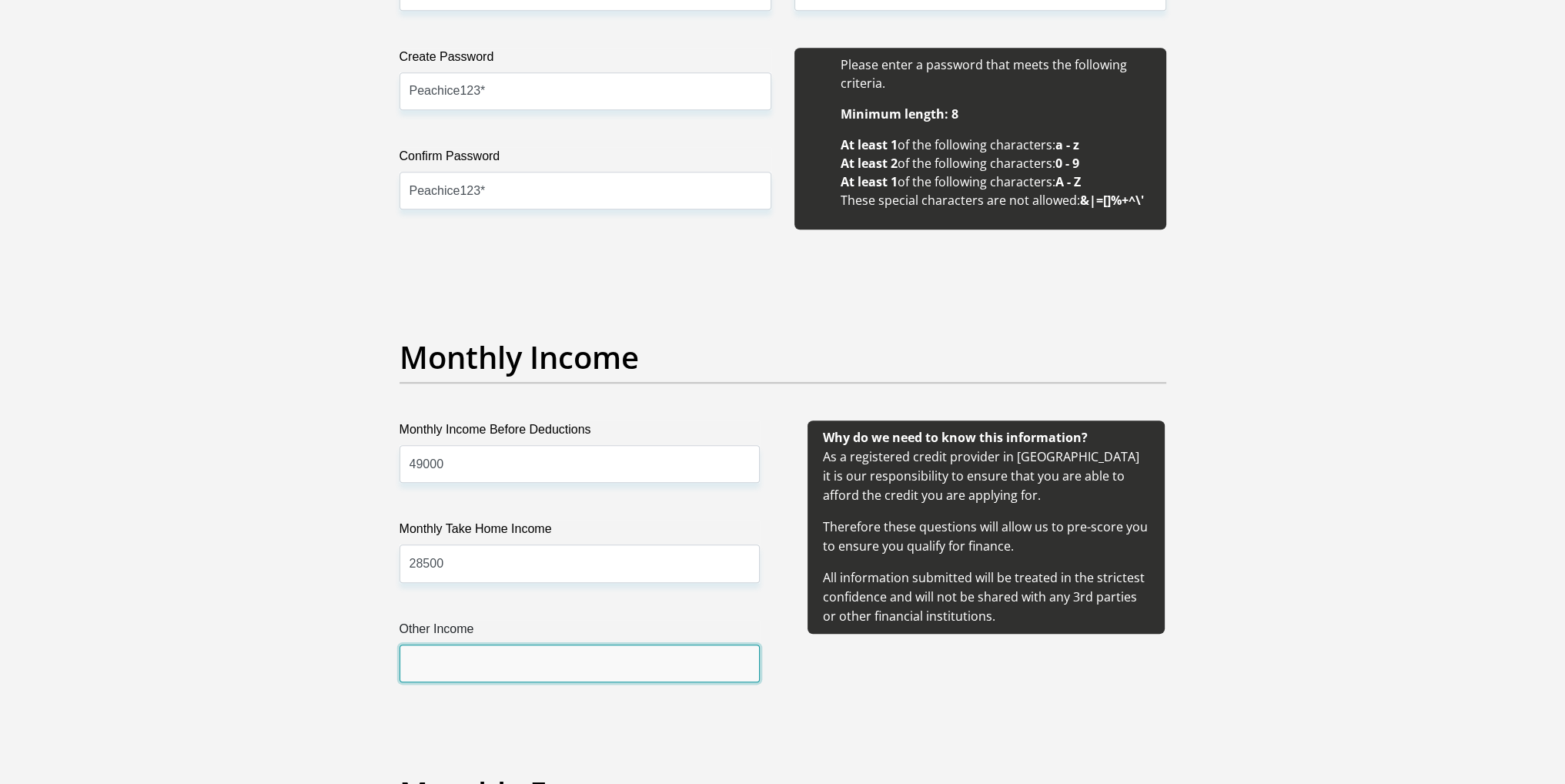
click at [538, 659] on input "Other Income" at bounding box center [579, 663] width 360 height 38
type input "0"
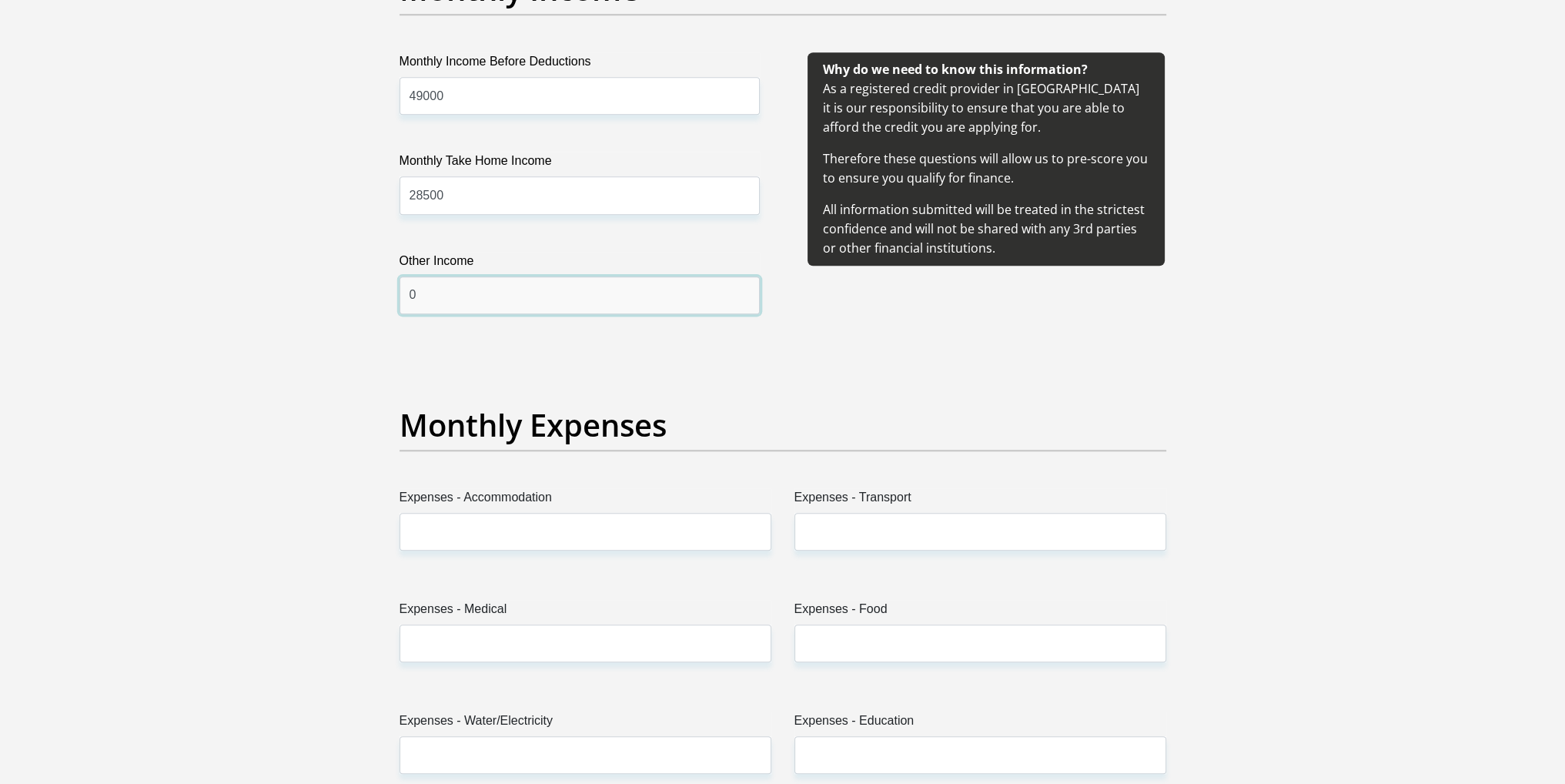
scroll to position [1924, 0]
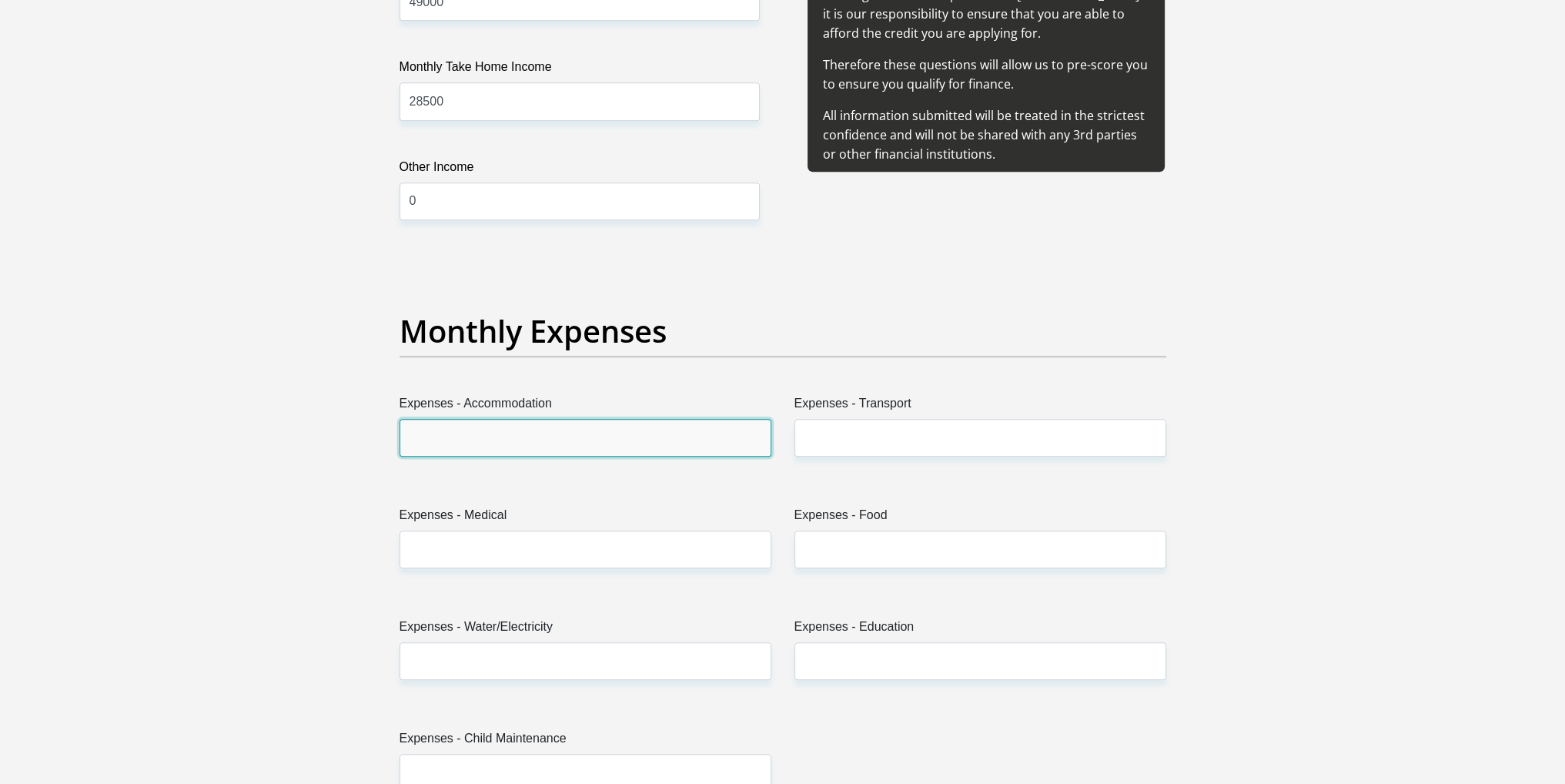
click at [622, 441] on input "Expenses - Accommodation" at bounding box center [585, 437] width 372 height 38
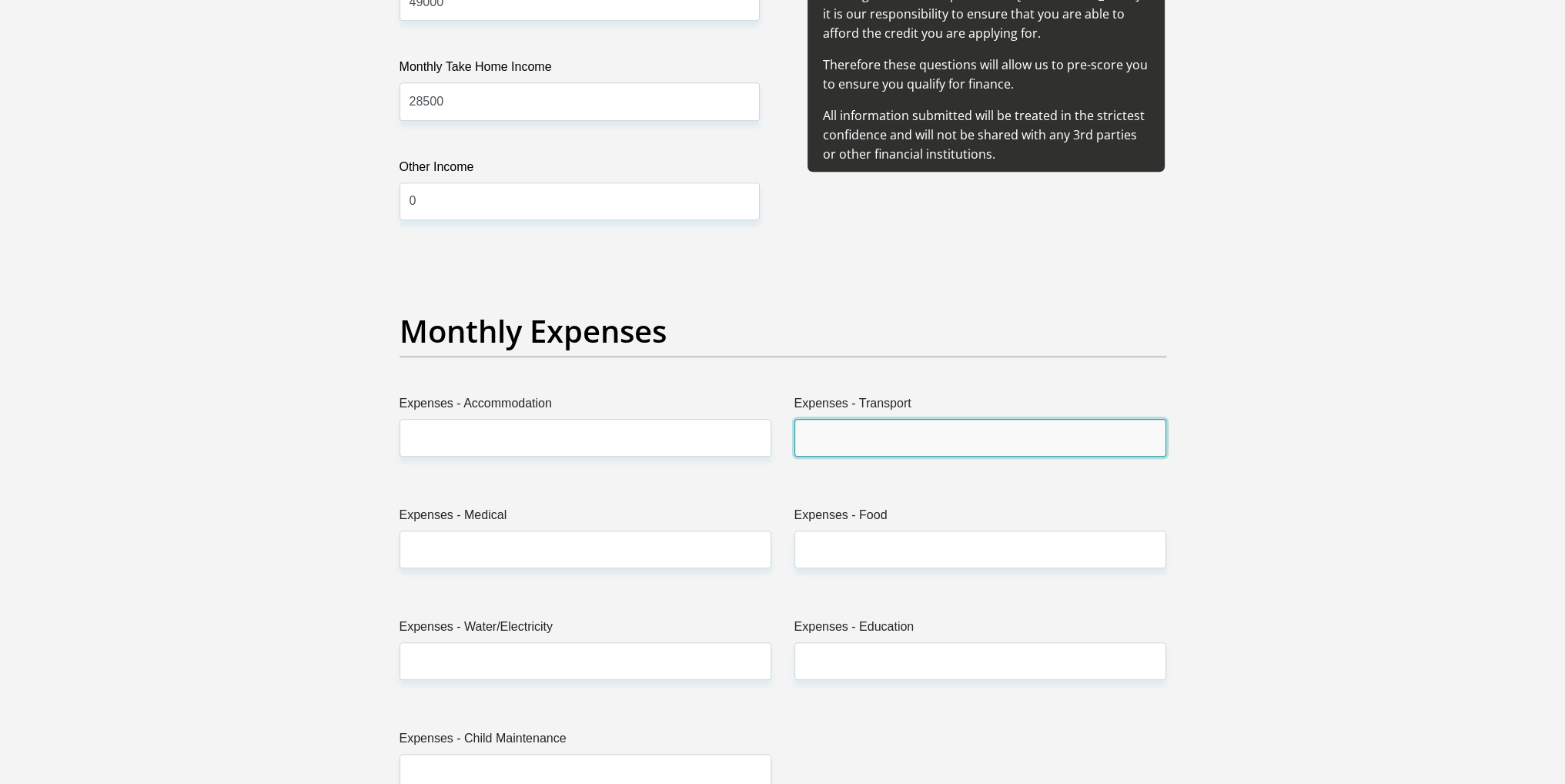
click at [859, 430] on input "Expenses - Transport" at bounding box center [980, 437] width 372 height 38
type input "1000"
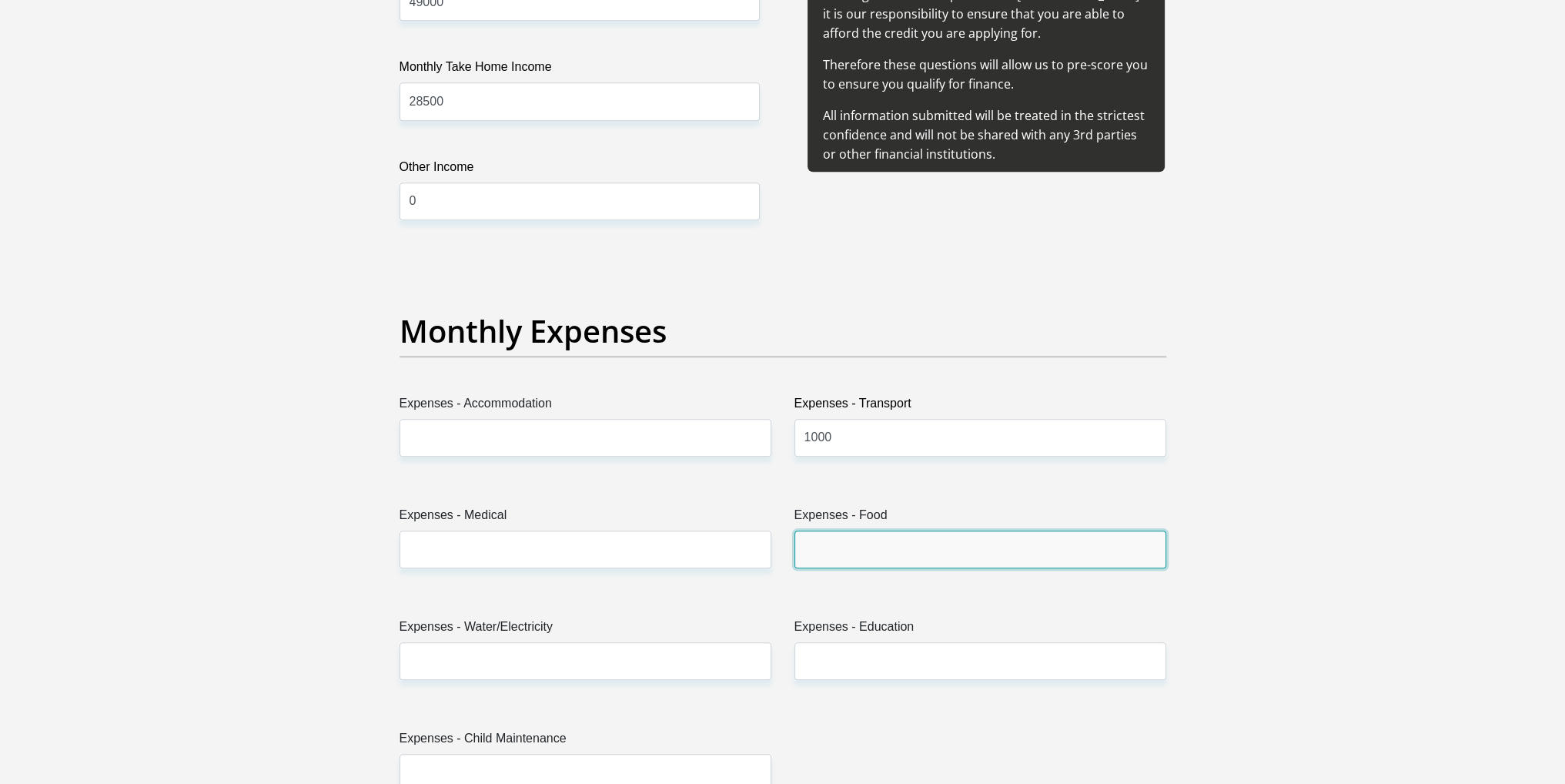
click at [881, 547] on input "Expenses - Food" at bounding box center [980, 549] width 372 height 38
type input "1000"
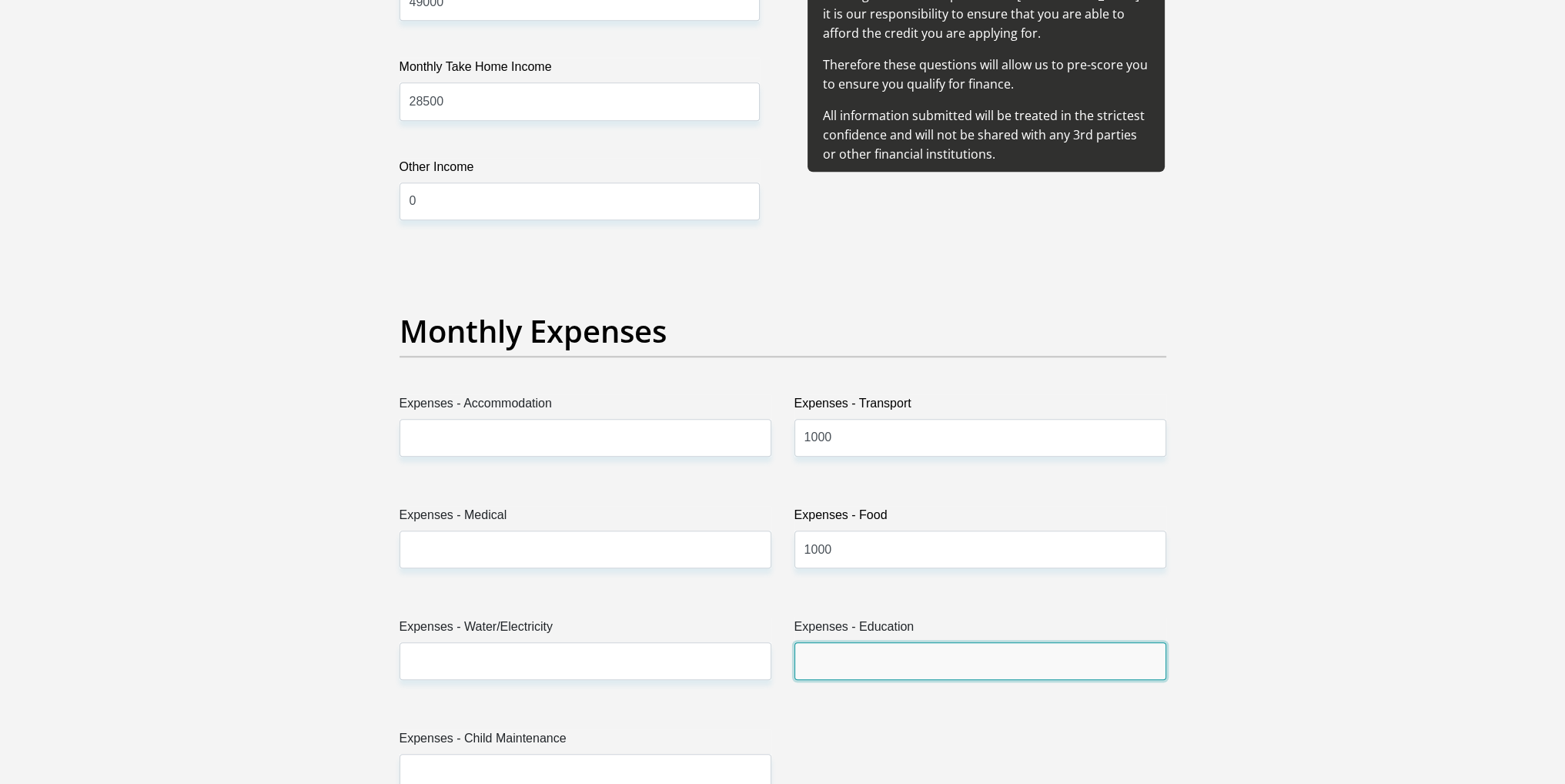
click at [878, 654] on input "Expenses - Education" at bounding box center [980, 660] width 372 height 38
type input "0"
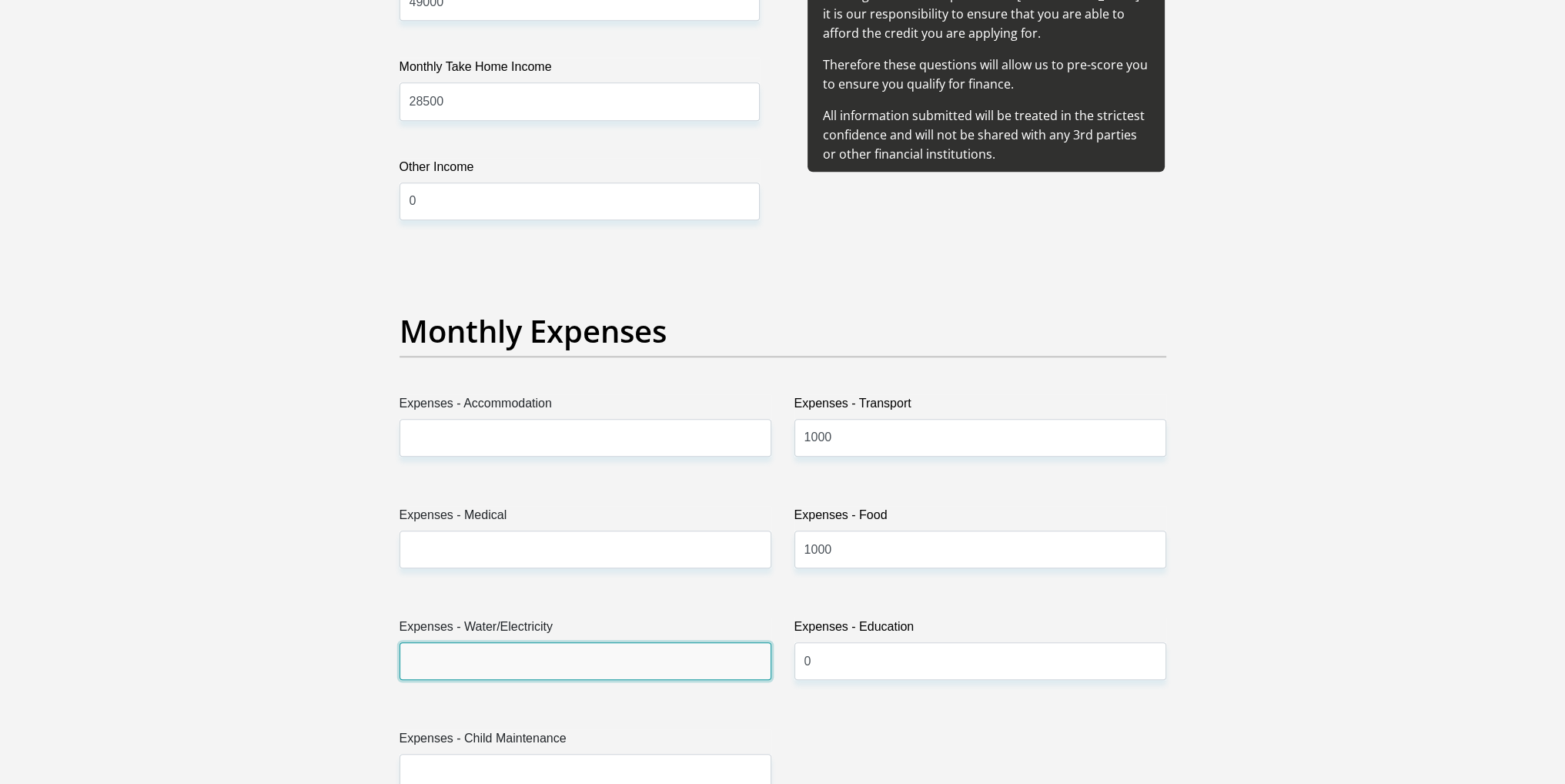
click at [634, 659] on input "Expenses - Water/Electricity" at bounding box center [585, 660] width 372 height 38
type input "500"
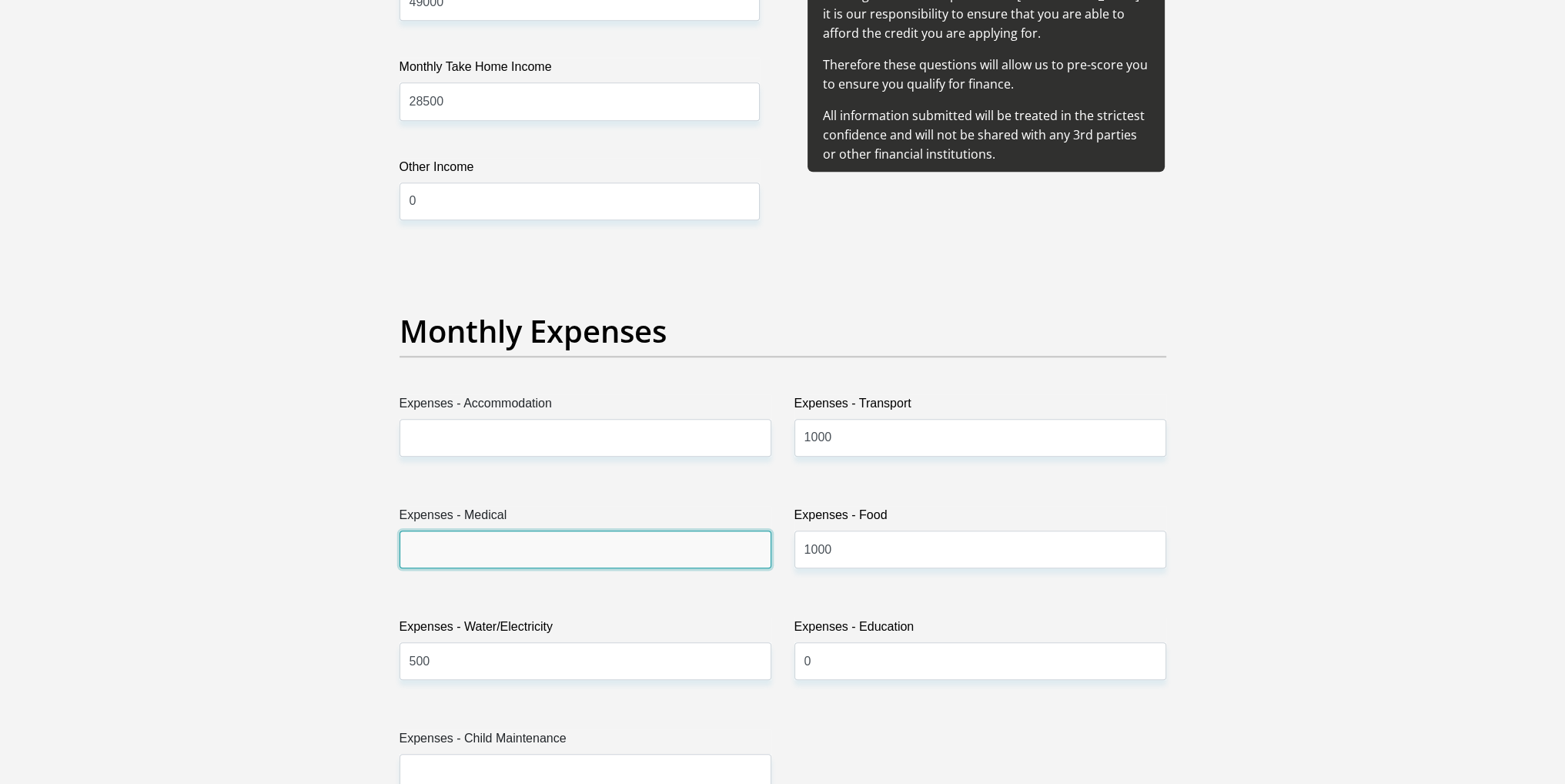
click at [518, 545] on input "Expenses - Medical" at bounding box center [585, 549] width 372 height 38
type input "1200"
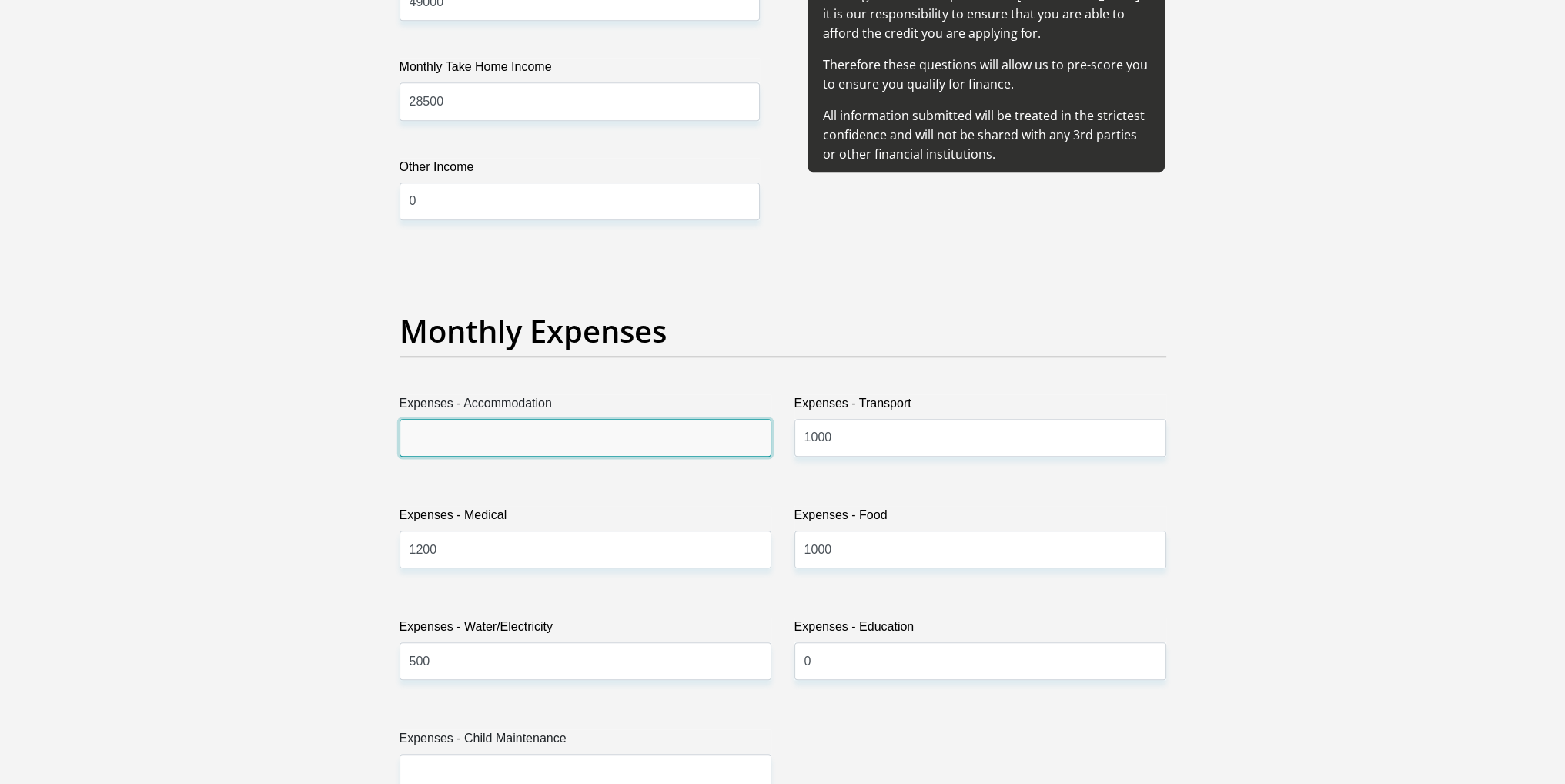
click at [505, 435] on input "Expenses - Accommodation" at bounding box center [585, 437] width 372 height 38
click at [522, 440] on input "Expenses - Accommodation" at bounding box center [585, 437] width 372 height 38
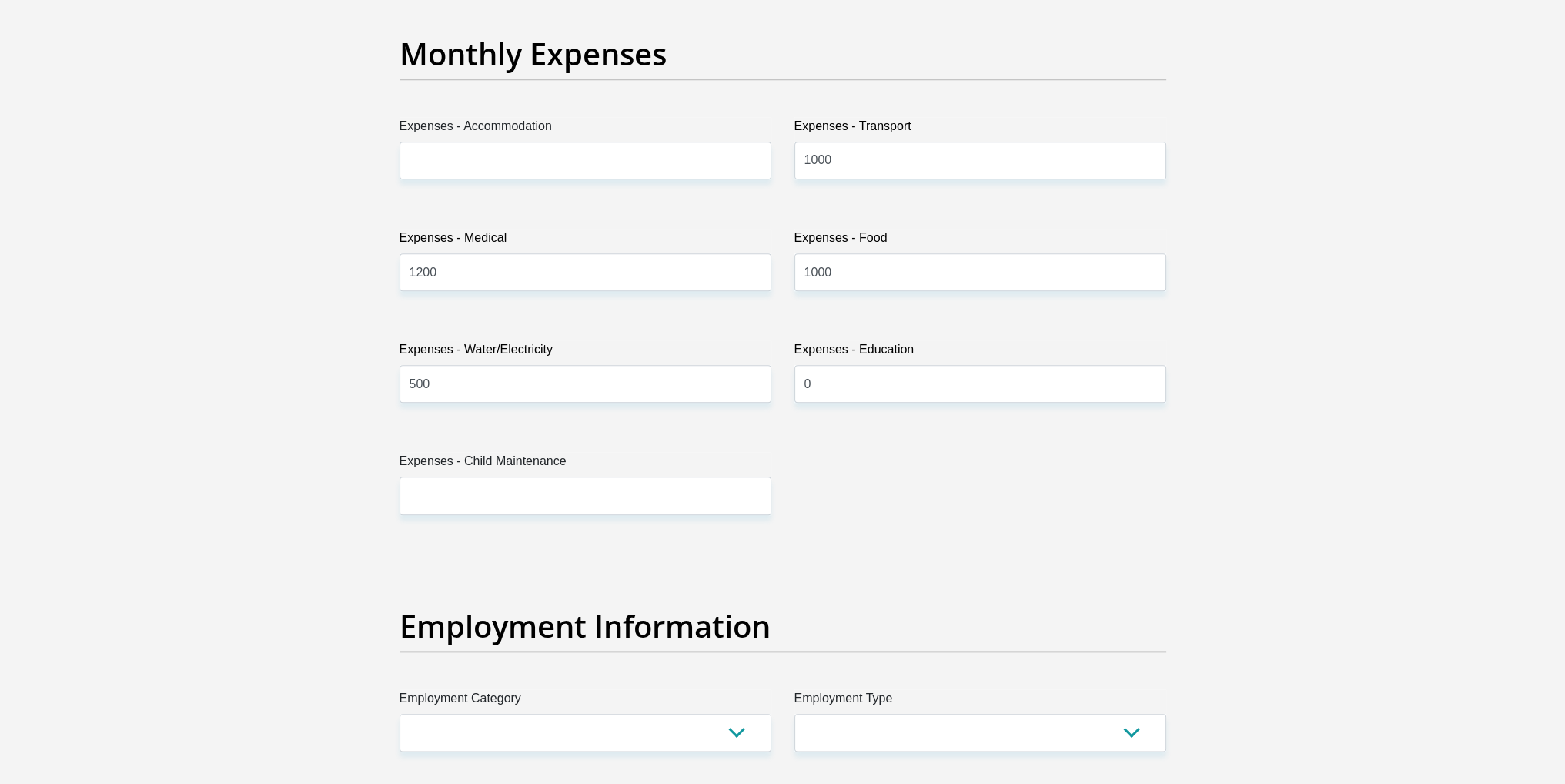
scroll to position [2233, 0]
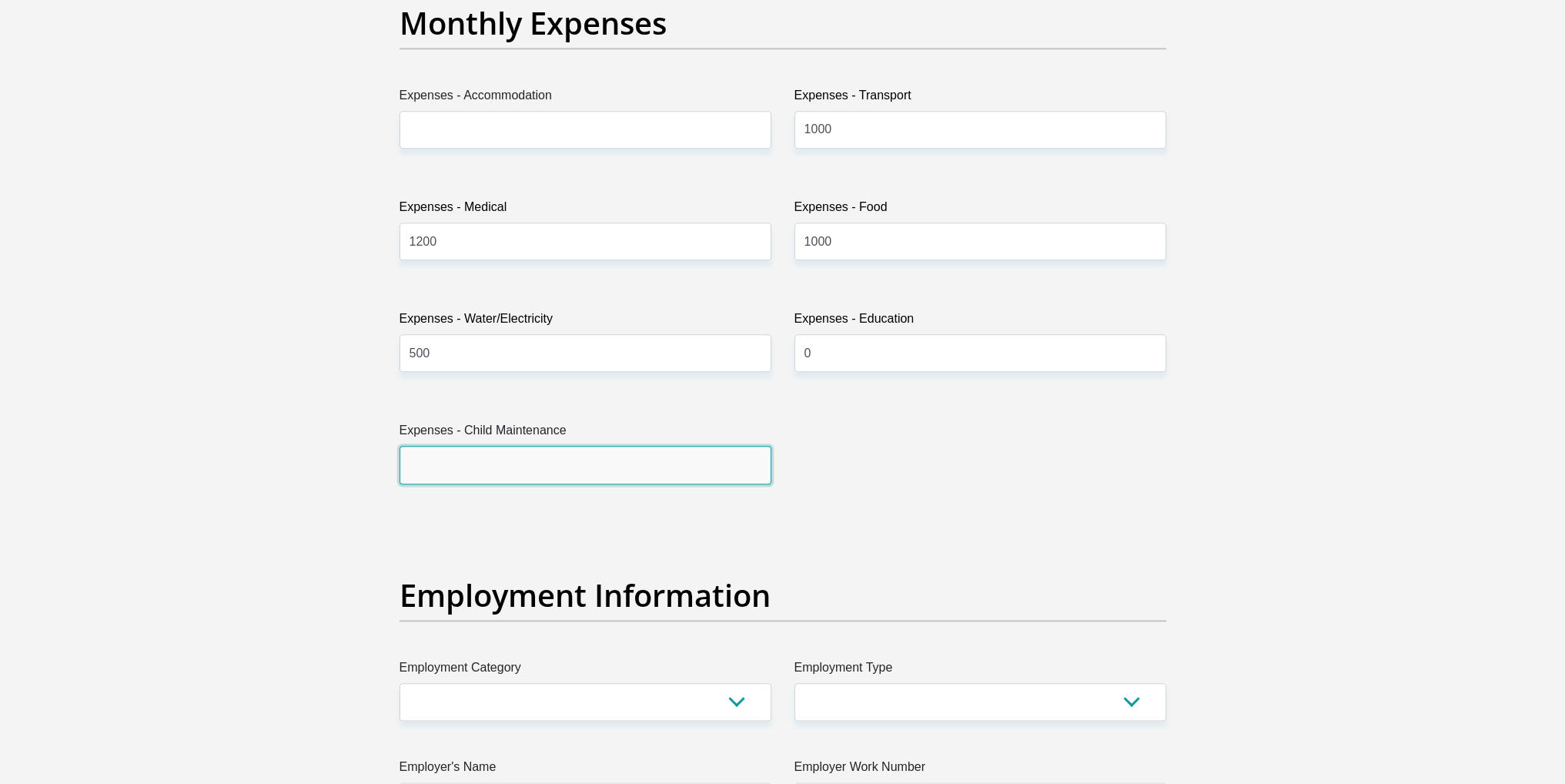
click at [627, 450] on input "Expenses - Child Maintenance" at bounding box center [585, 464] width 372 height 38
type input "0"
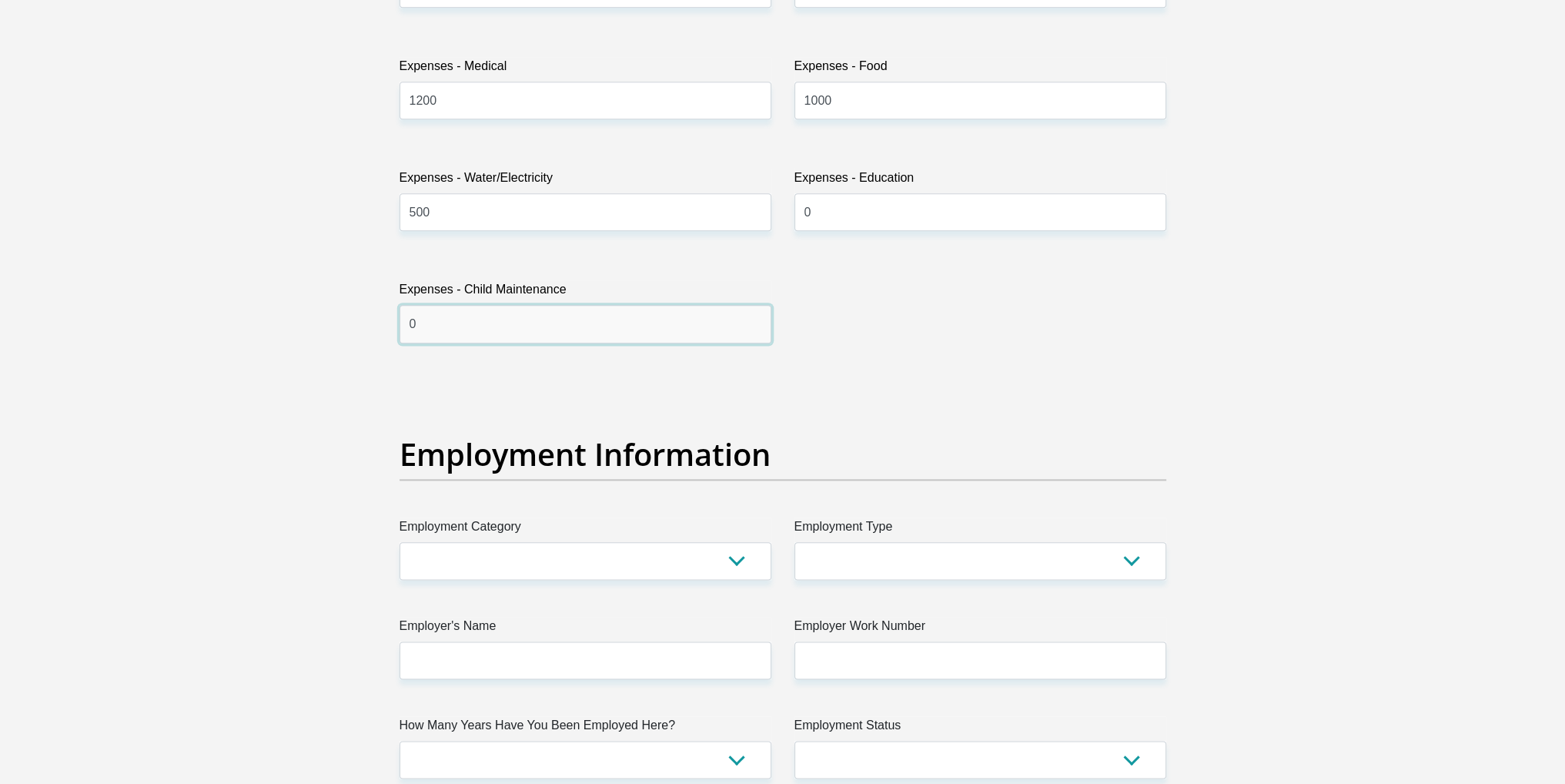
scroll to position [2541, 0]
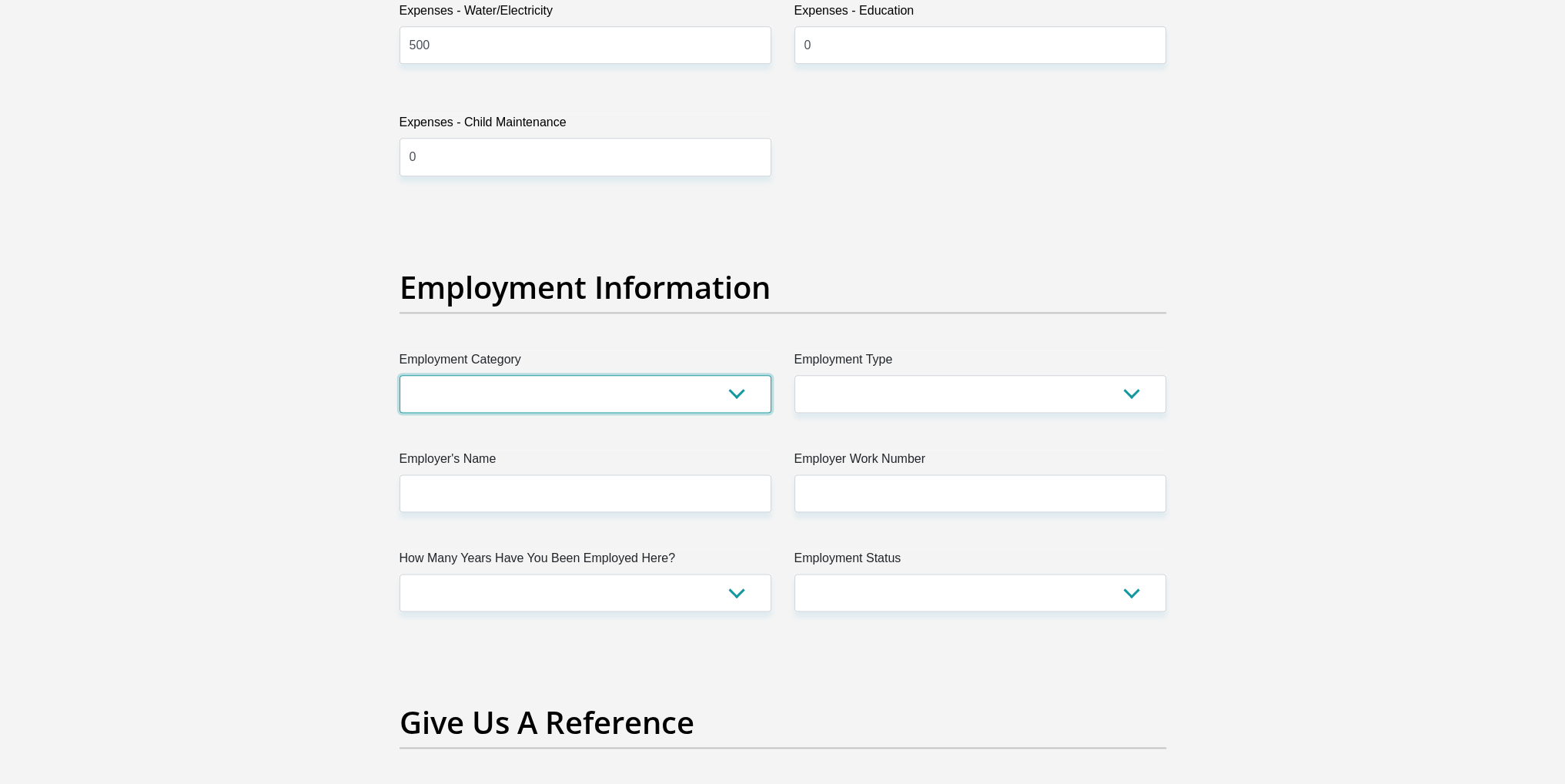
click at [726, 386] on select "AGRICULTURE ALCOHOL & TOBACCO CONSTRUCTION MATERIALS METALLURGY EQUIPMENT FOR R…" at bounding box center [585, 393] width 372 height 38
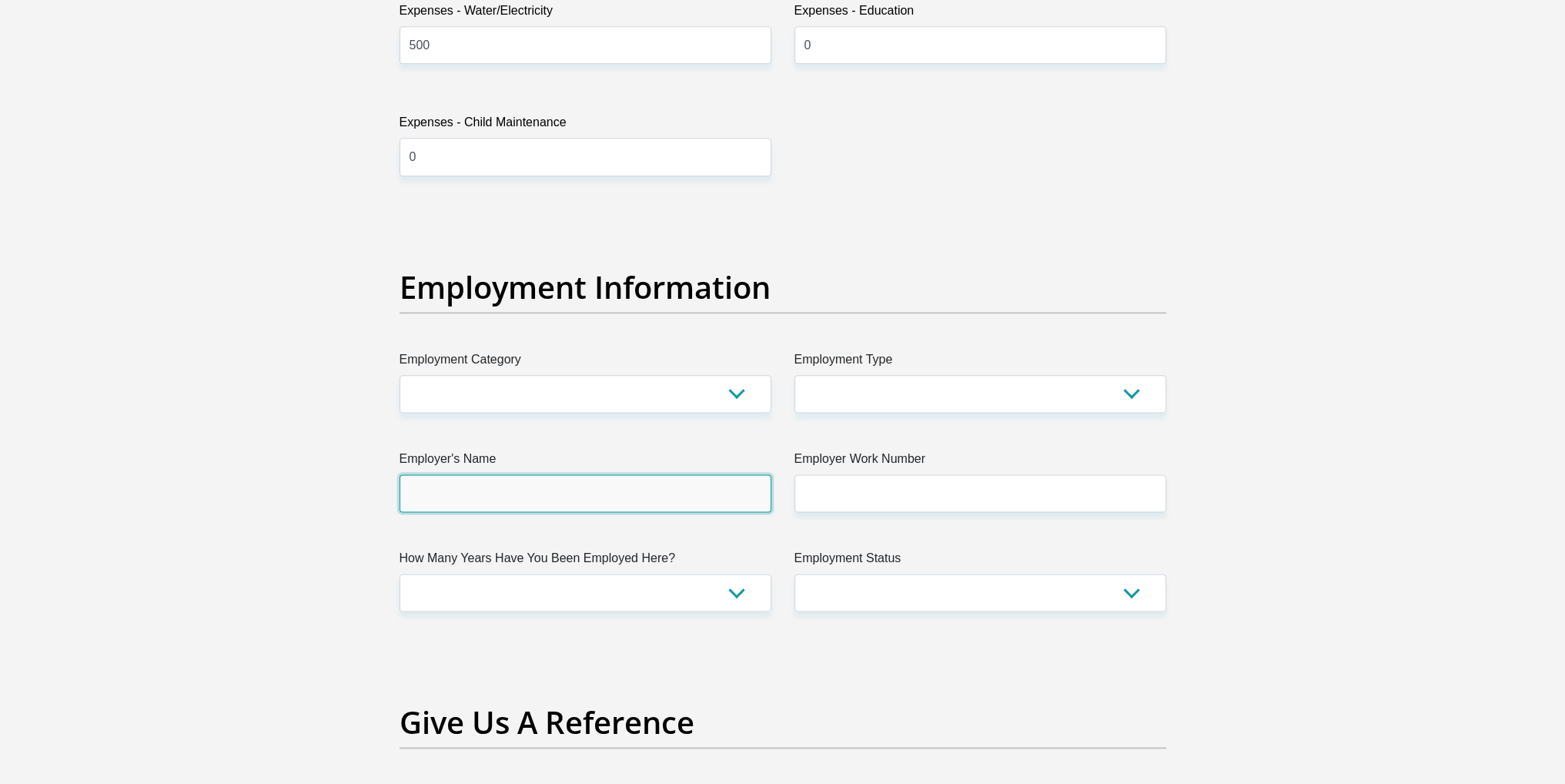
click at [717, 493] on input "Employer's Name" at bounding box center [585, 492] width 372 height 38
type input "Transnet"
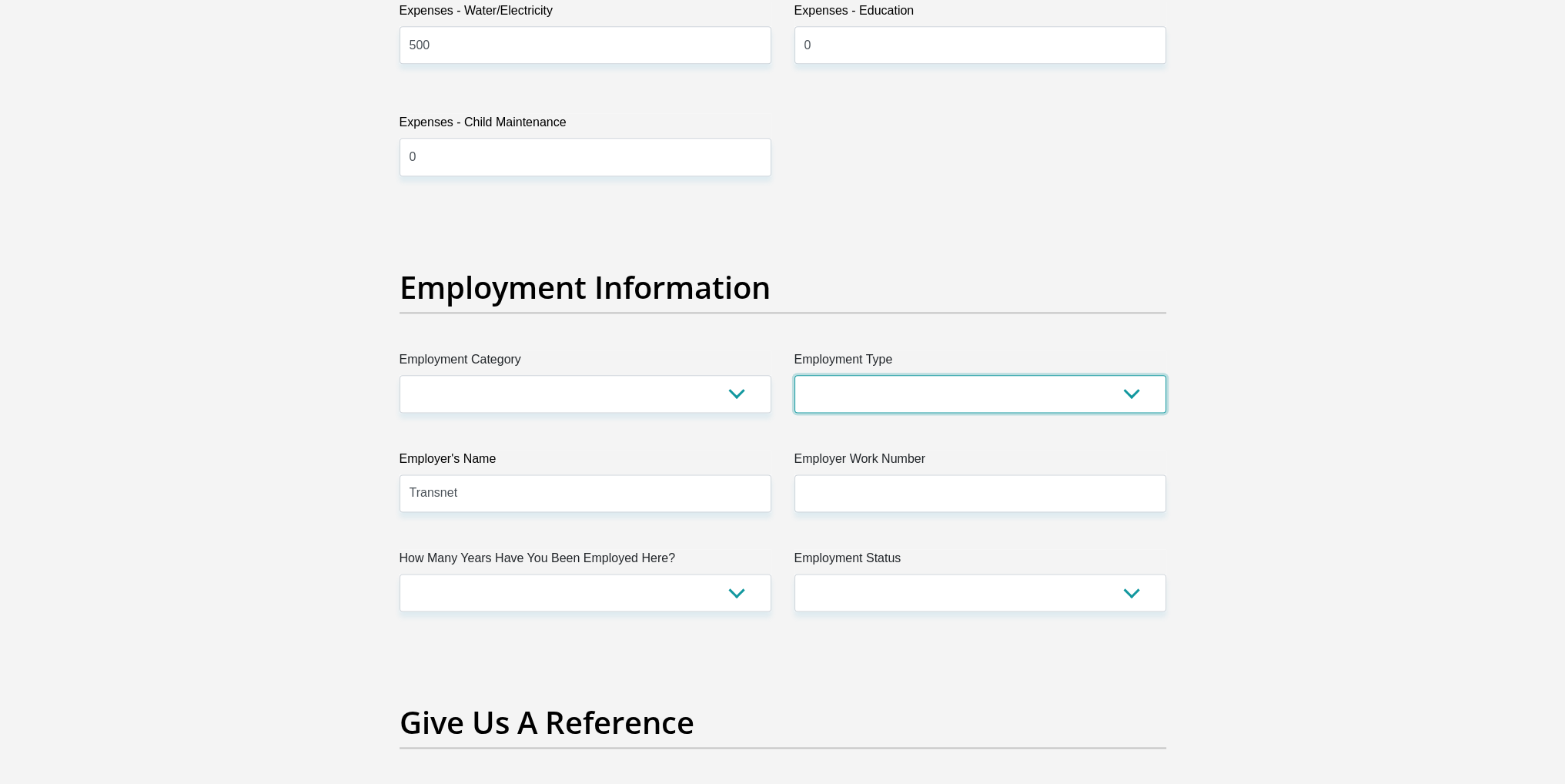
click at [901, 386] on select "College/Lecturer Craft Seller Creative Driver Executive Farmer Forces - Non Com…" at bounding box center [980, 393] width 372 height 38
select select "Office Staff/Clerk"
click at [794, 375] on select "College/Lecturer Craft Seller Creative Driver Executive Farmer Forces - Non Com…" at bounding box center [980, 393] width 372 height 38
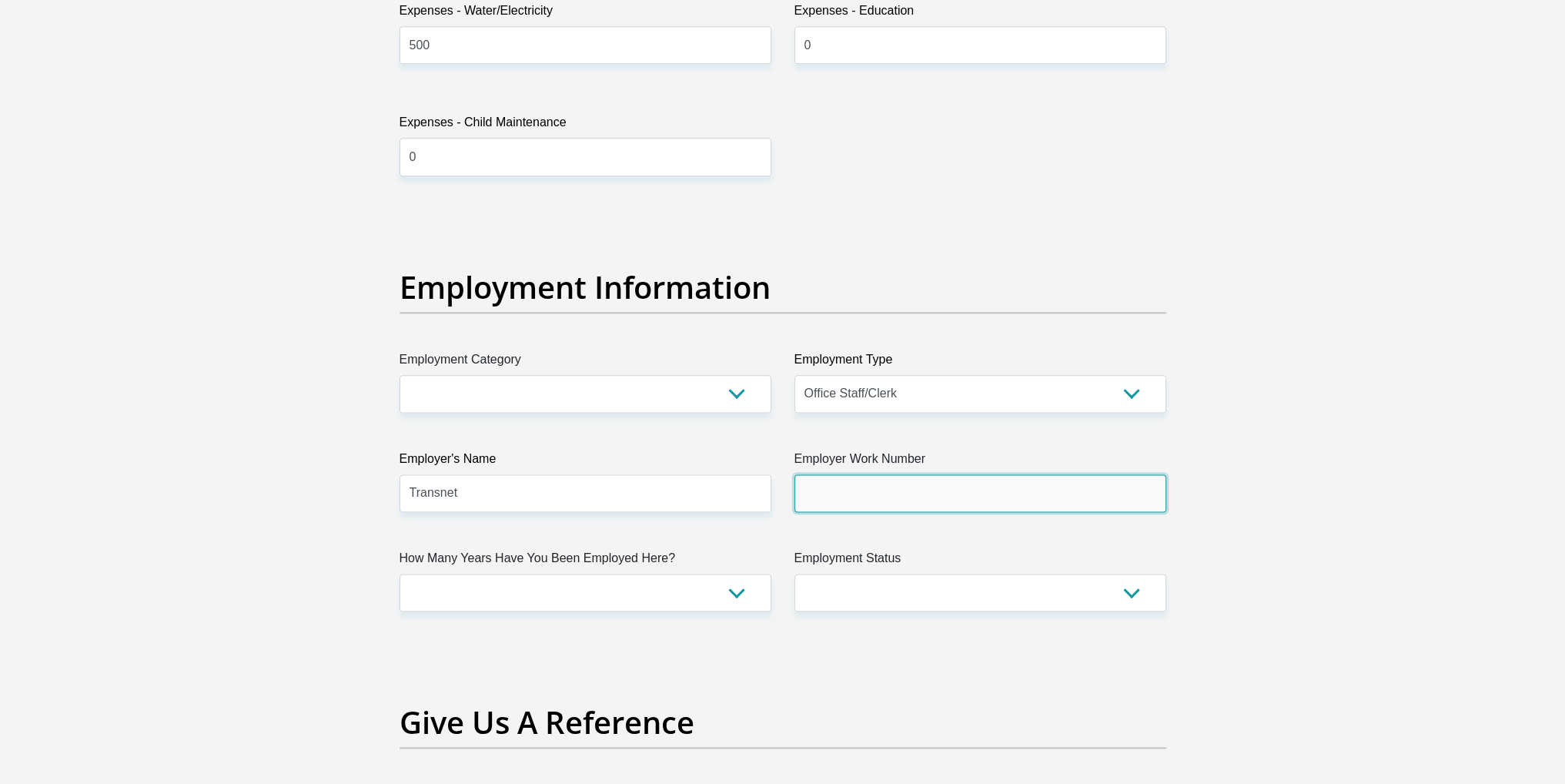
click at [930, 483] on input "Employer Work Number" at bounding box center [980, 492] width 372 height 38
type input "0214493306"
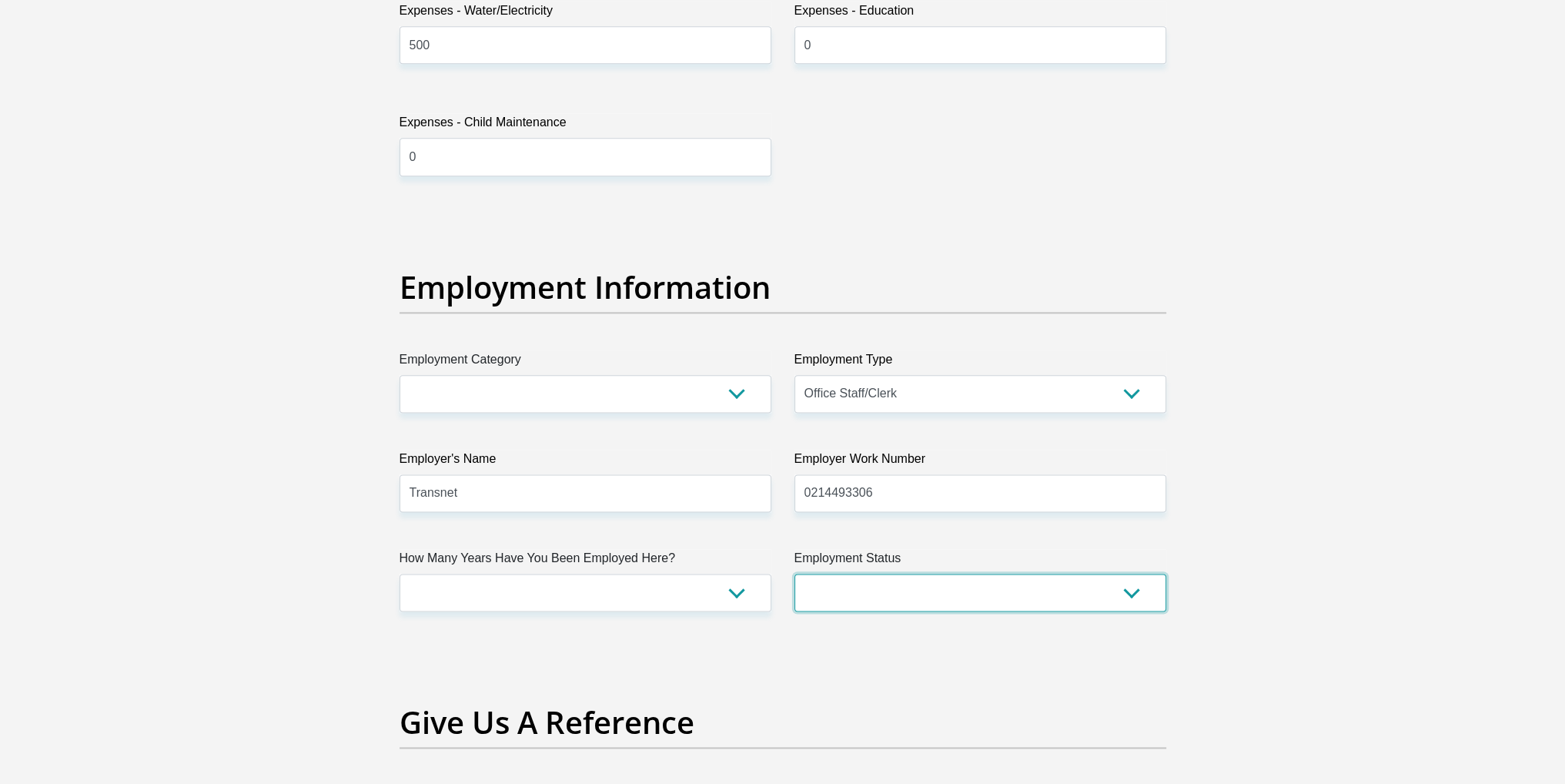
click at [905, 602] on select "Permanent/Full-time Part-time/Casual Contract Worker Self-Employed Housewife Re…" at bounding box center [980, 592] width 372 height 38
select select "1"
click at [794, 574] on select "Permanent/Full-time Part-time/Casual Contract Worker Self-Employed Housewife Re…" at bounding box center [980, 592] width 372 height 38
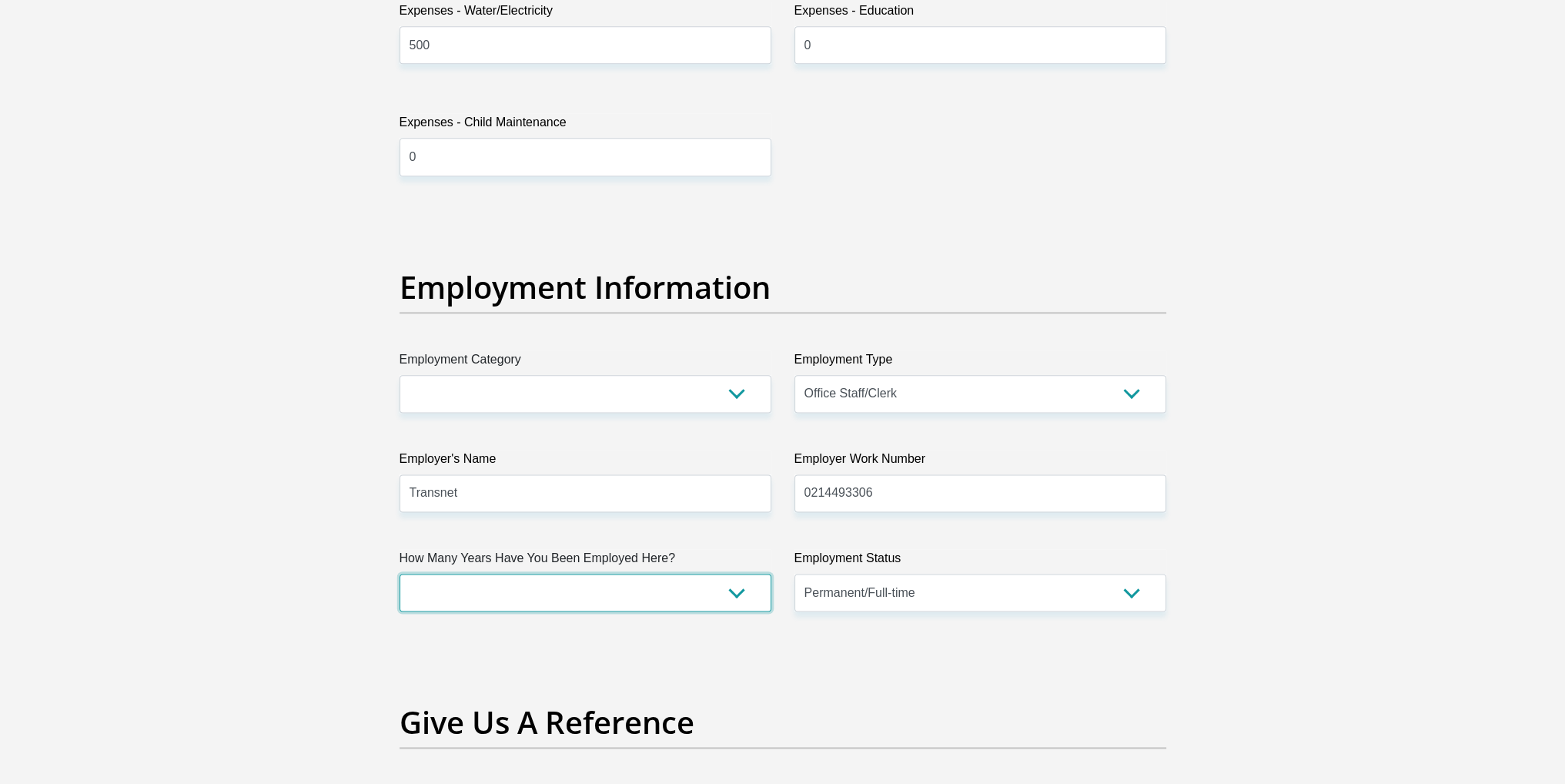
click at [684, 599] on select "less than 1 year 1-3 years 3-5 years 5+ years" at bounding box center [585, 592] width 372 height 38
select select "60"
click at [400, 574] on select "less than 1 year 1-3 years 3-5 years 5+ years" at bounding box center [585, 592] width 372 height 38
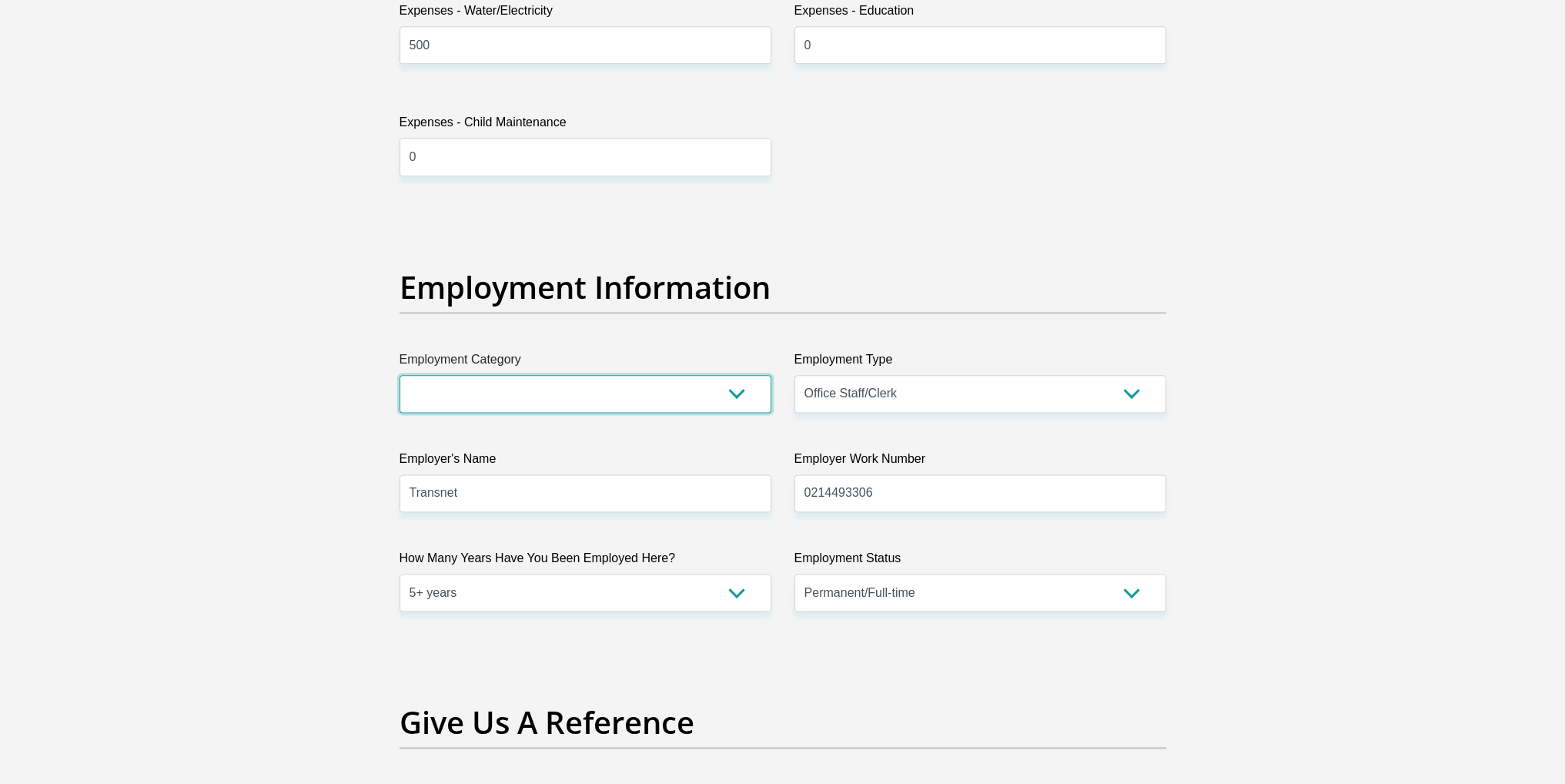
click at [650, 392] on select "AGRICULTURE ALCOHOL & TOBACCO CONSTRUCTION MATERIALS METALLURGY EQUIPMENT FOR R…" at bounding box center [585, 393] width 372 height 38
click at [917, 157] on div "Title Mr Ms Mrs Dr Other First Name Tasneem Surname Harneker ID Number 92083000…" at bounding box center [783, 205] width 790 height 5009
click at [744, 395] on select "AGRICULTURE ALCOHOL & TOBACCO CONSTRUCTION MATERIALS METALLURGY EQUIPMENT FOR R…" at bounding box center [585, 393] width 372 height 38
select select "26"
click at [400, 375] on select "AGRICULTURE ALCOHOL & TOBACCO CONSTRUCTION MATERIALS METALLURGY EQUIPMENT FOR R…" at bounding box center [585, 393] width 372 height 38
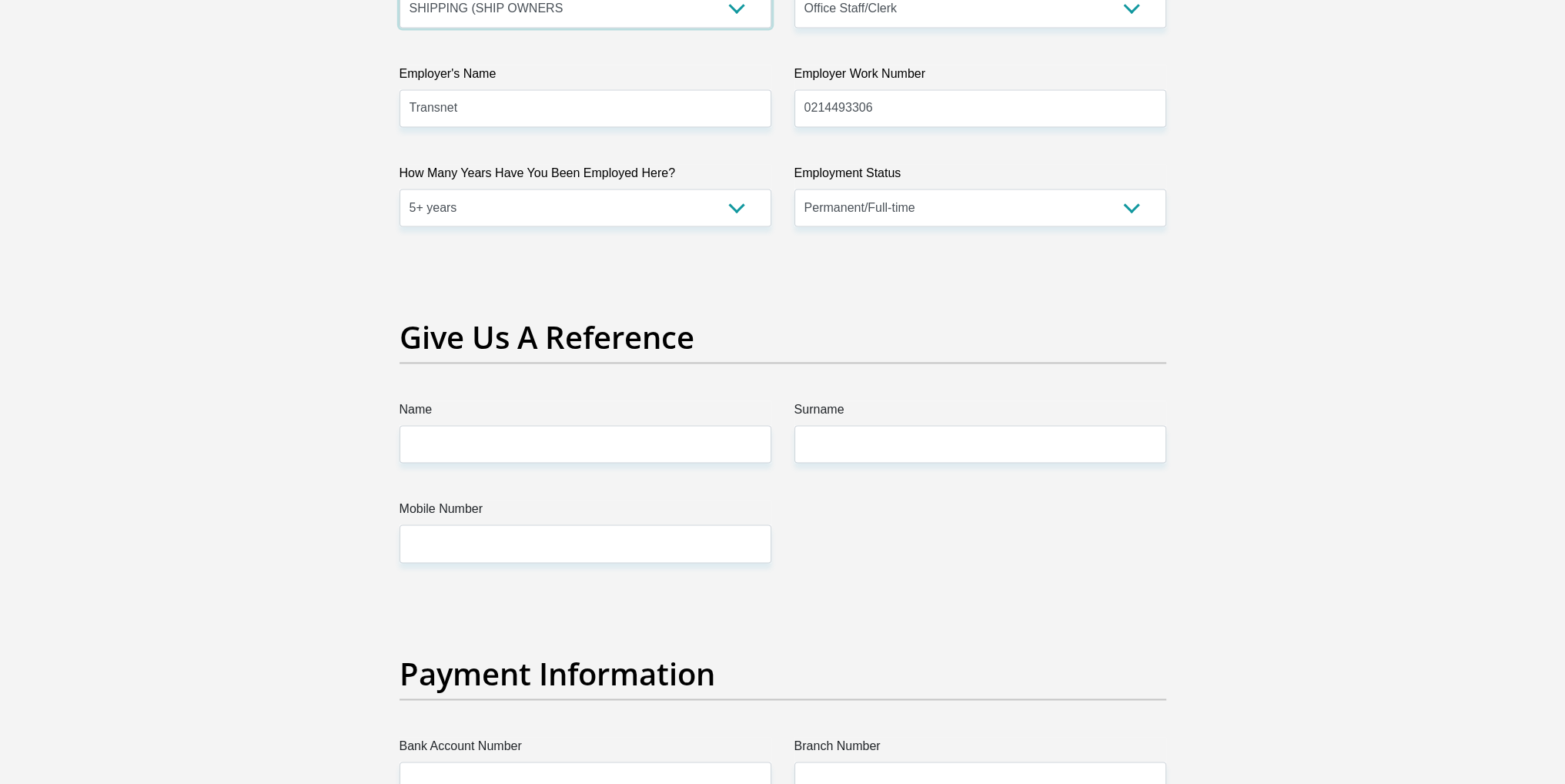
scroll to position [3003, 0]
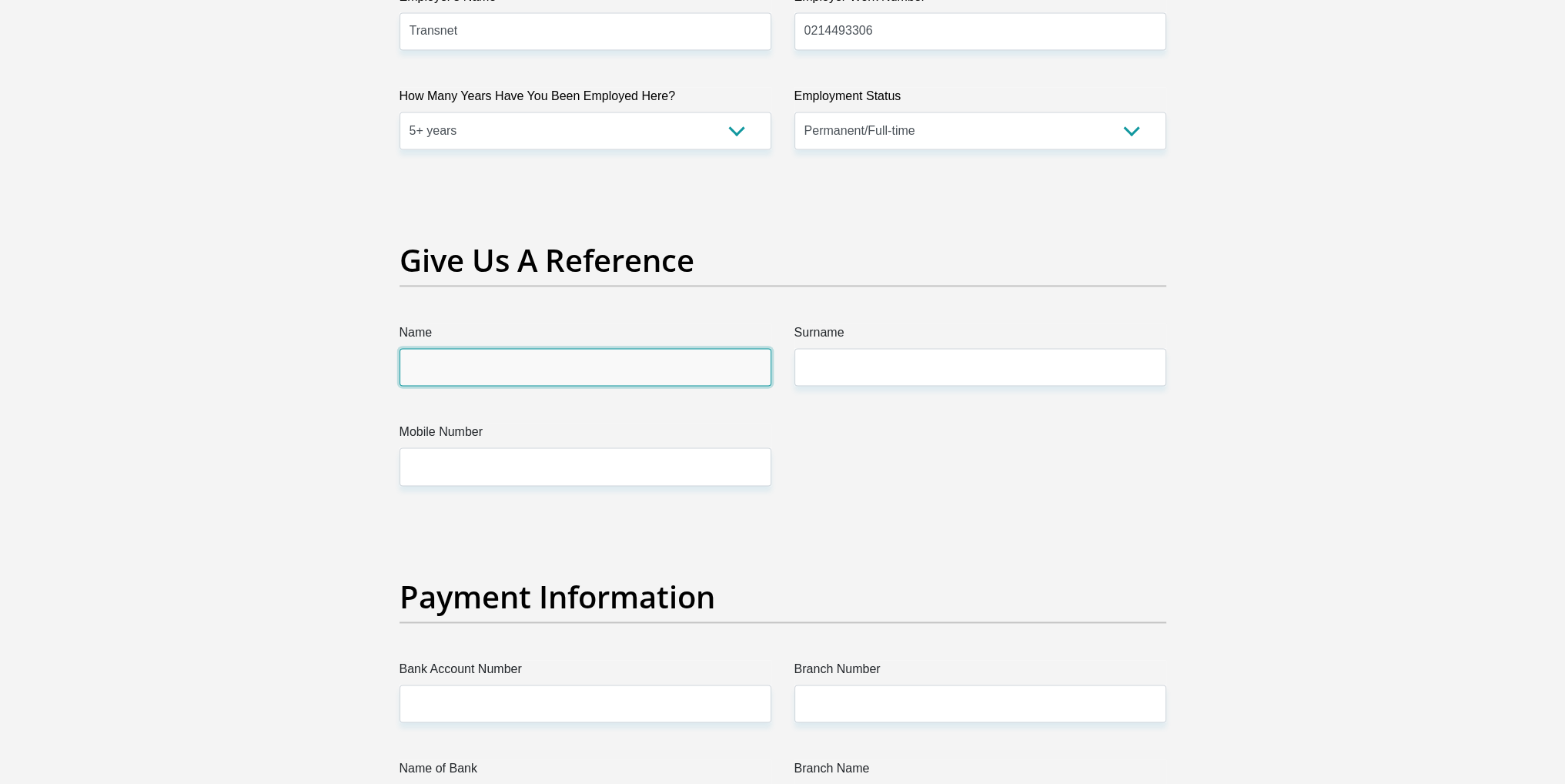
click at [603, 362] on input "Name" at bounding box center [585, 366] width 372 height 38
type input "Rafeeka"
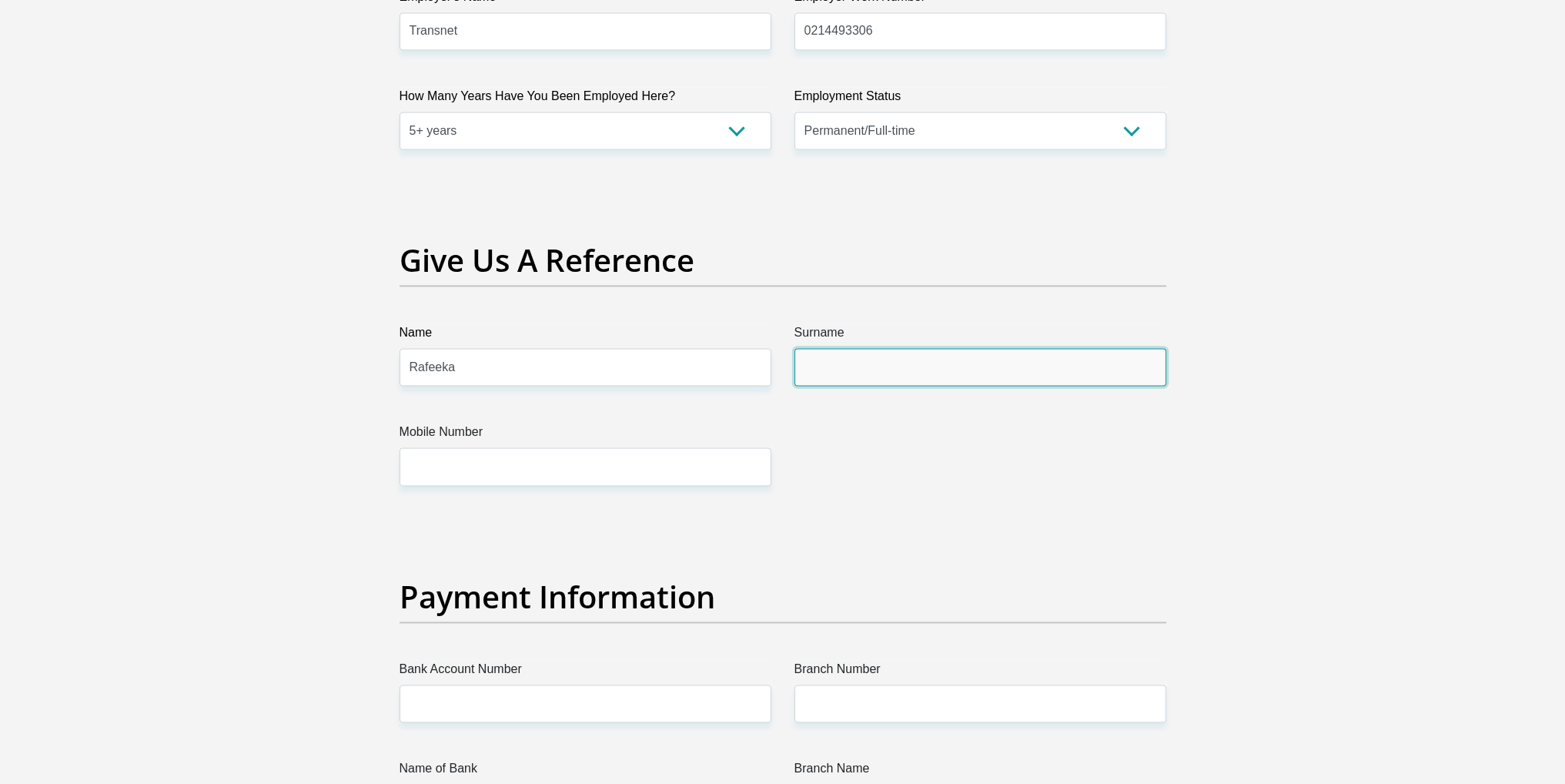
click at [866, 375] on input "Surname" at bounding box center [980, 366] width 372 height 38
type input "Behardien"
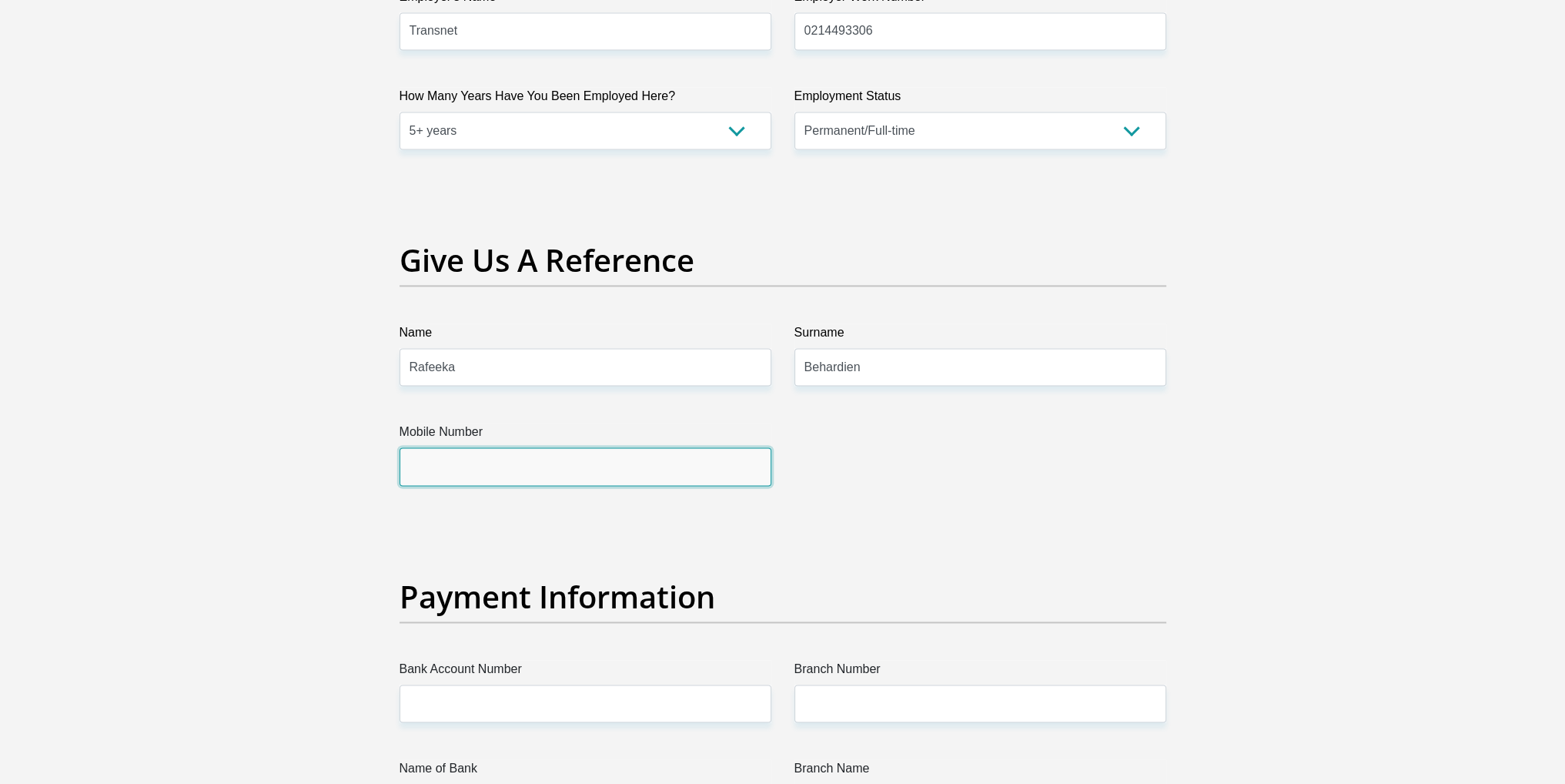
click at [562, 483] on input "Mobile Number" at bounding box center [585, 466] width 372 height 38
type input "0716800267"
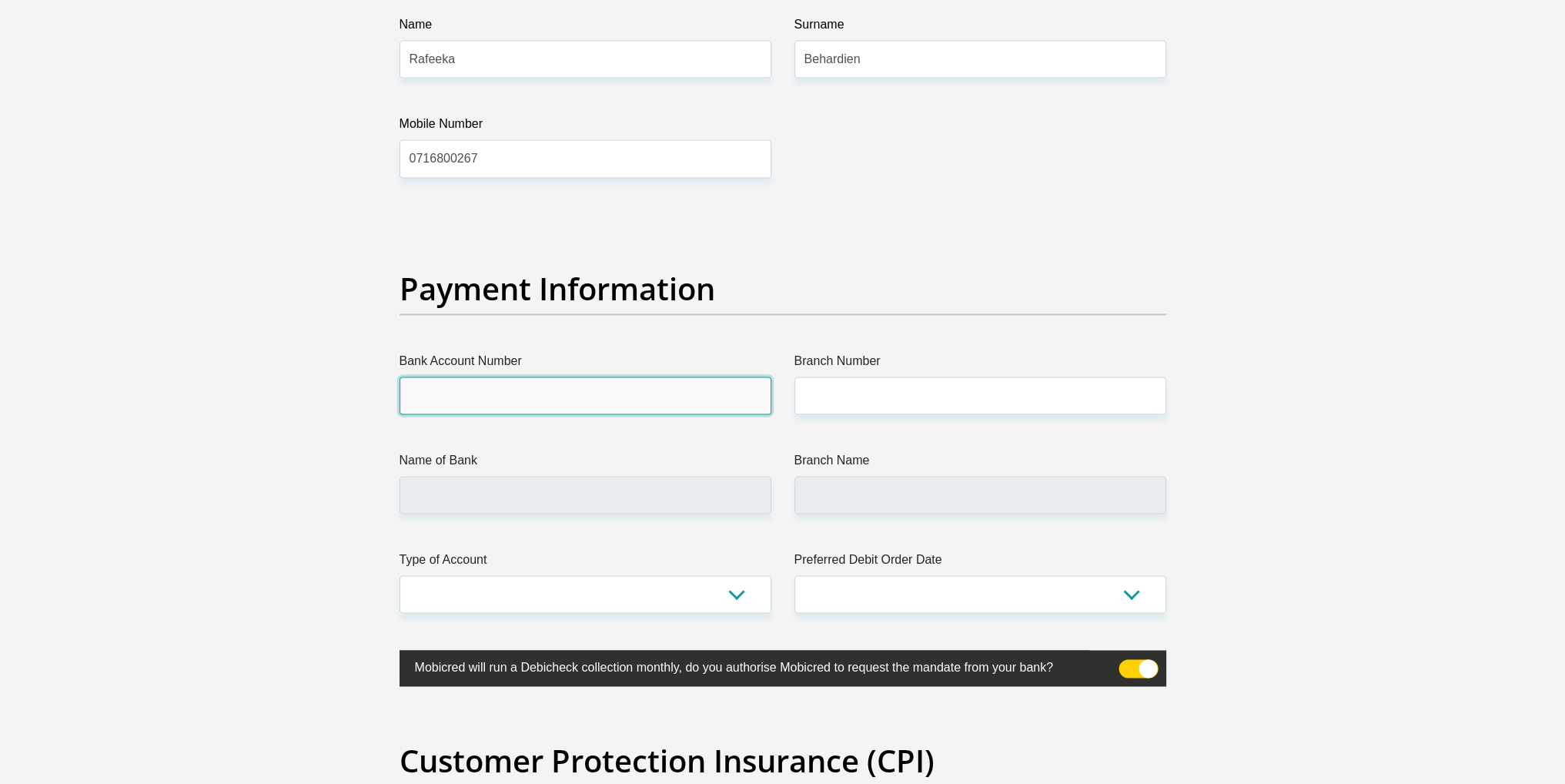
click at [649, 392] on input "Bank Account Number" at bounding box center [585, 395] width 372 height 38
click at [639, 401] on input "Bank Account Number" at bounding box center [585, 395] width 372 height 38
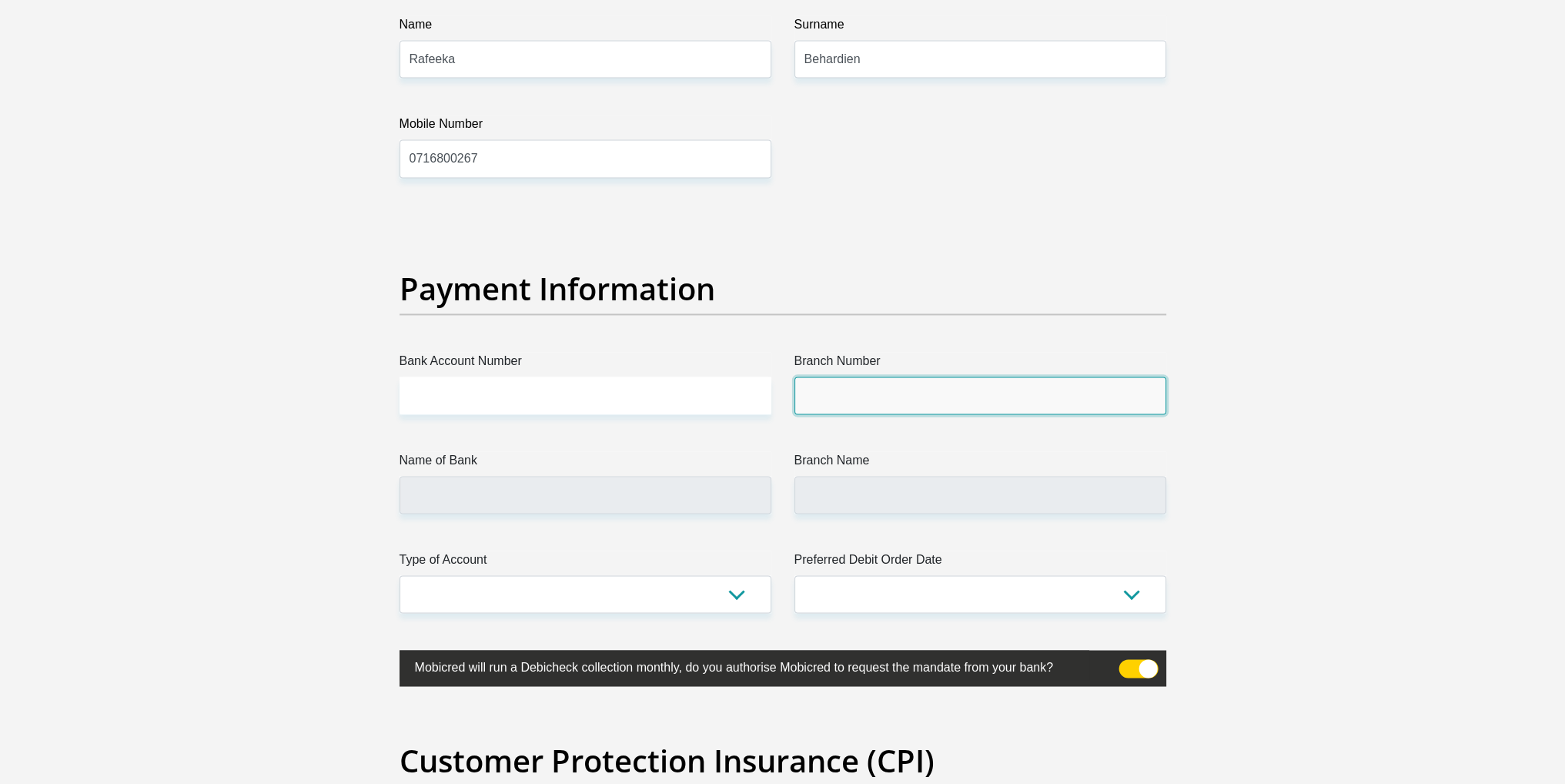
click at [897, 403] on input "Branch Number" at bounding box center [980, 395] width 372 height 38
type input "051001"
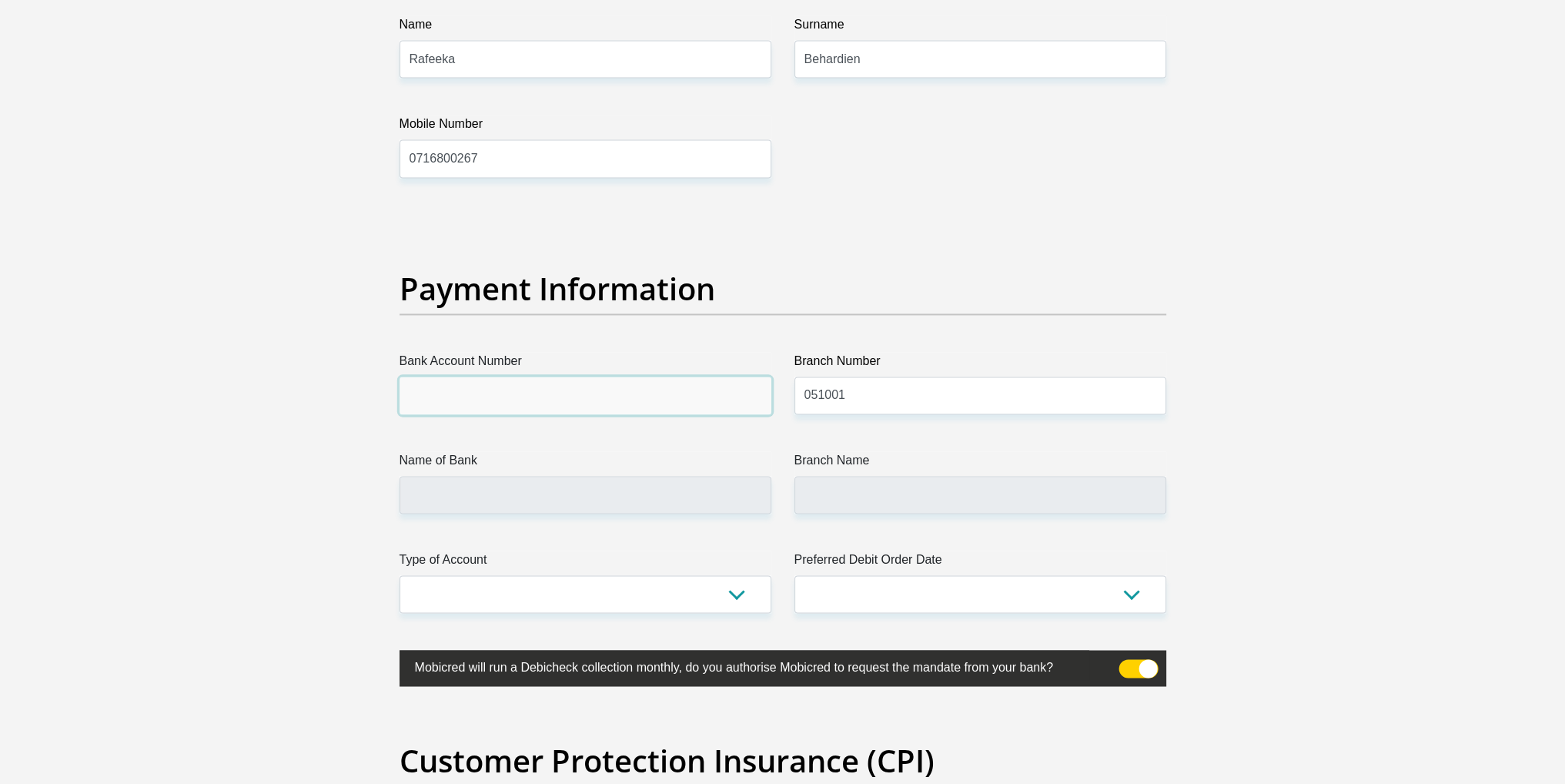
click at [668, 388] on input "Bank Account Number" at bounding box center [585, 395] width 372 height 38
type input "STANDARD BANK"
type input "STANDARD BANK SOUTH AFRICA"
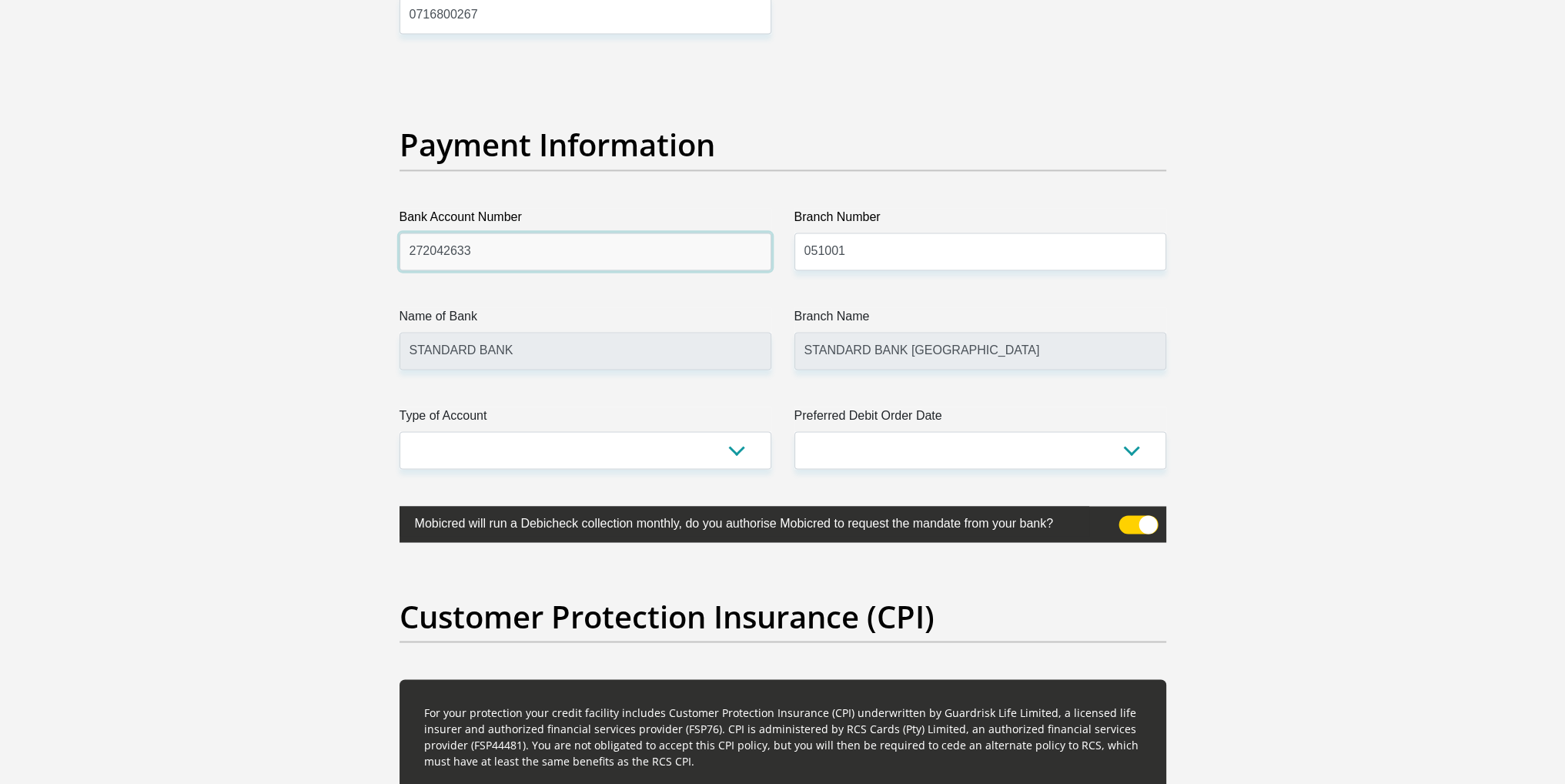
scroll to position [3464, 0]
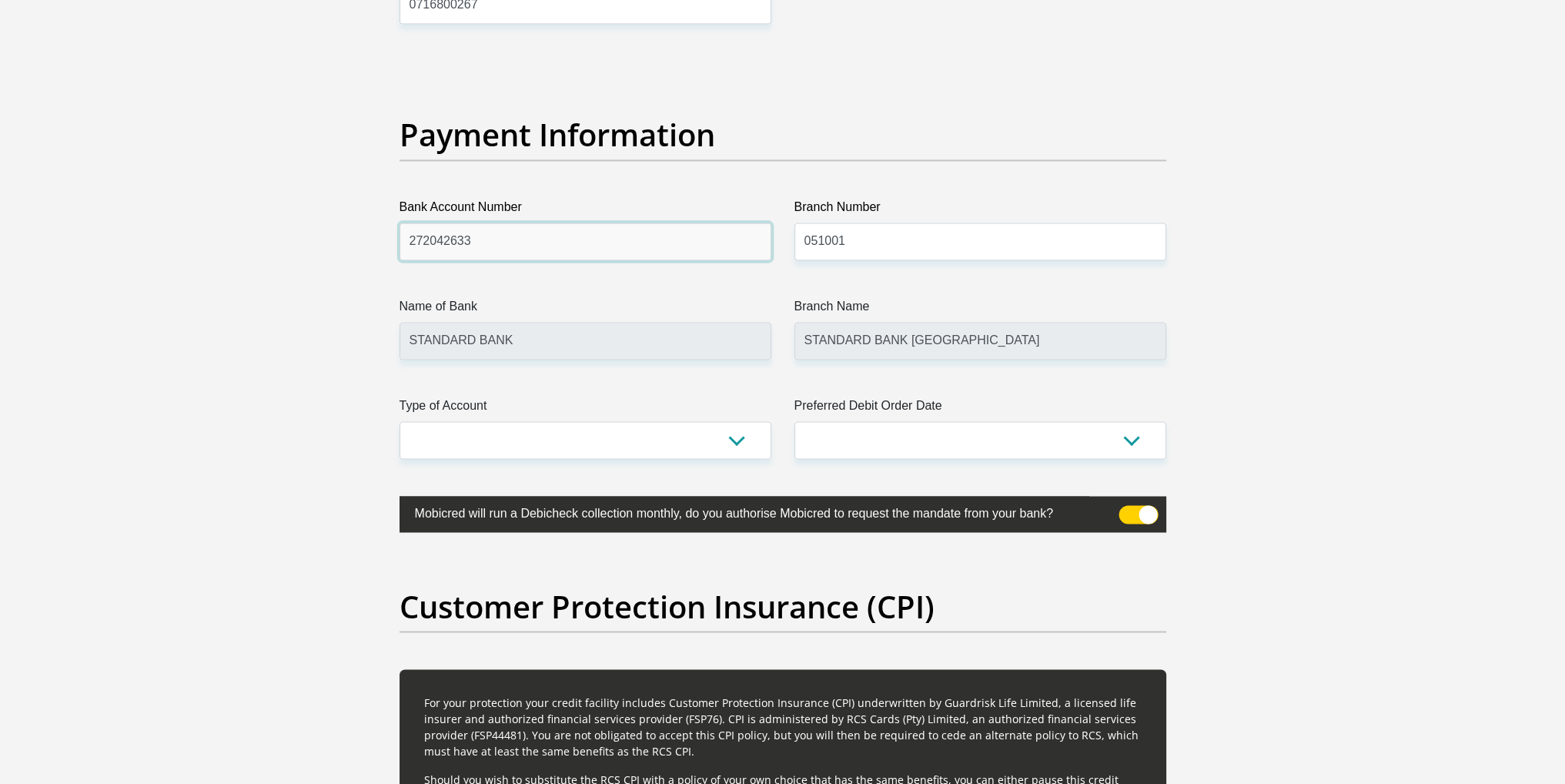
type input "272042633"
click at [760, 429] on select "Cheque Savings" at bounding box center [585, 440] width 372 height 38
select select "CUR"
click at [400, 421] on select "Cheque Savings" at bounding box center [585, 440] width 372 height 38
click at [1050, 446] on select "1st 2nd 3rd 4th 5th 7th 18th 19th 20th 21st 22nd 23rd 24th 25th 26th 27th 28th …" at bounding box center [980, 440] width 372 height 38
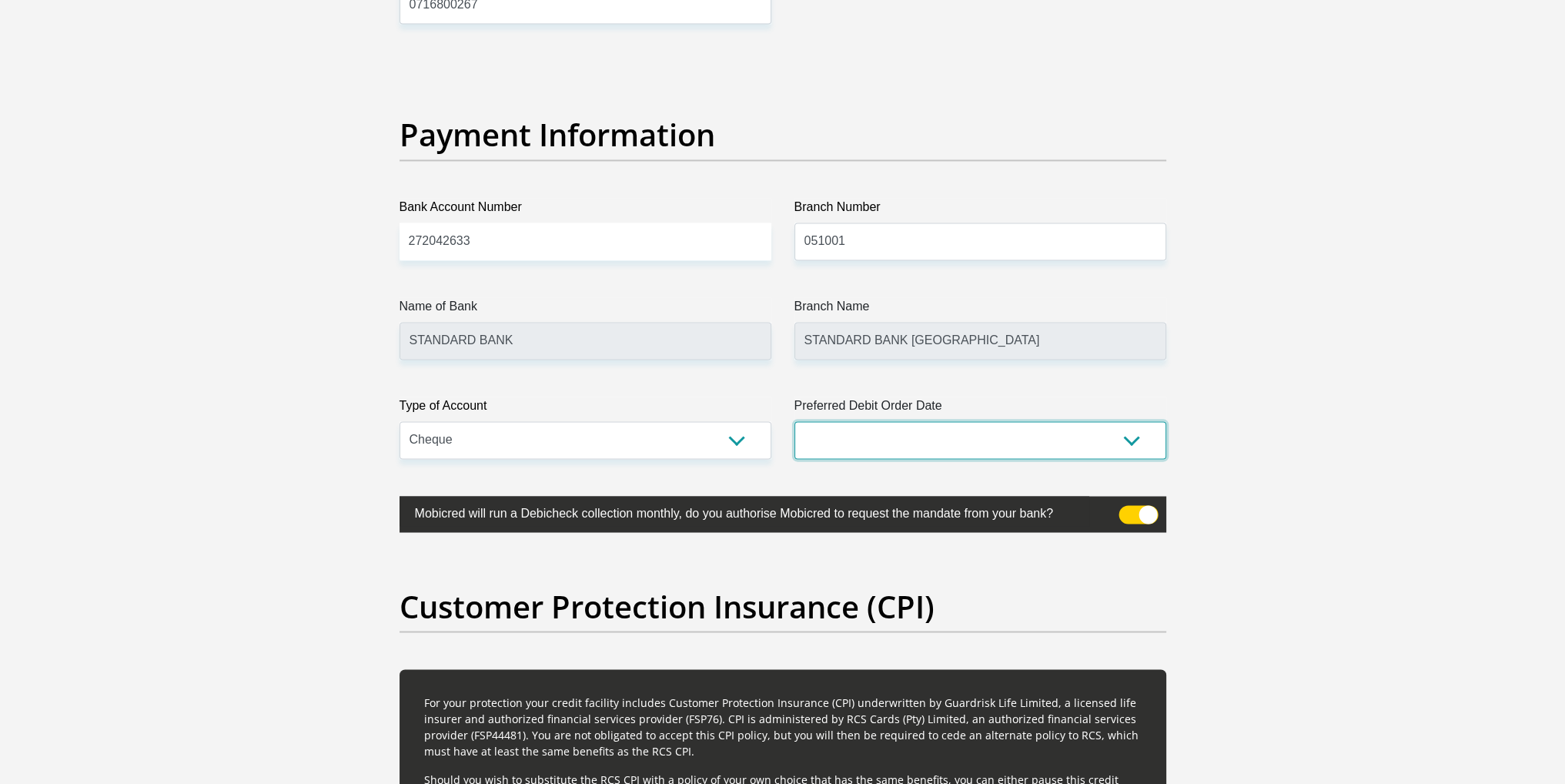
select select "27"
click at [794, 421] on select "1st 2nd 3rd 4th 5th 7th 18th 19th 20th 21st 22nd 23rd 24th 25th 26th 27th 28th …" at bounding box center [980, 440] width 372 height 38
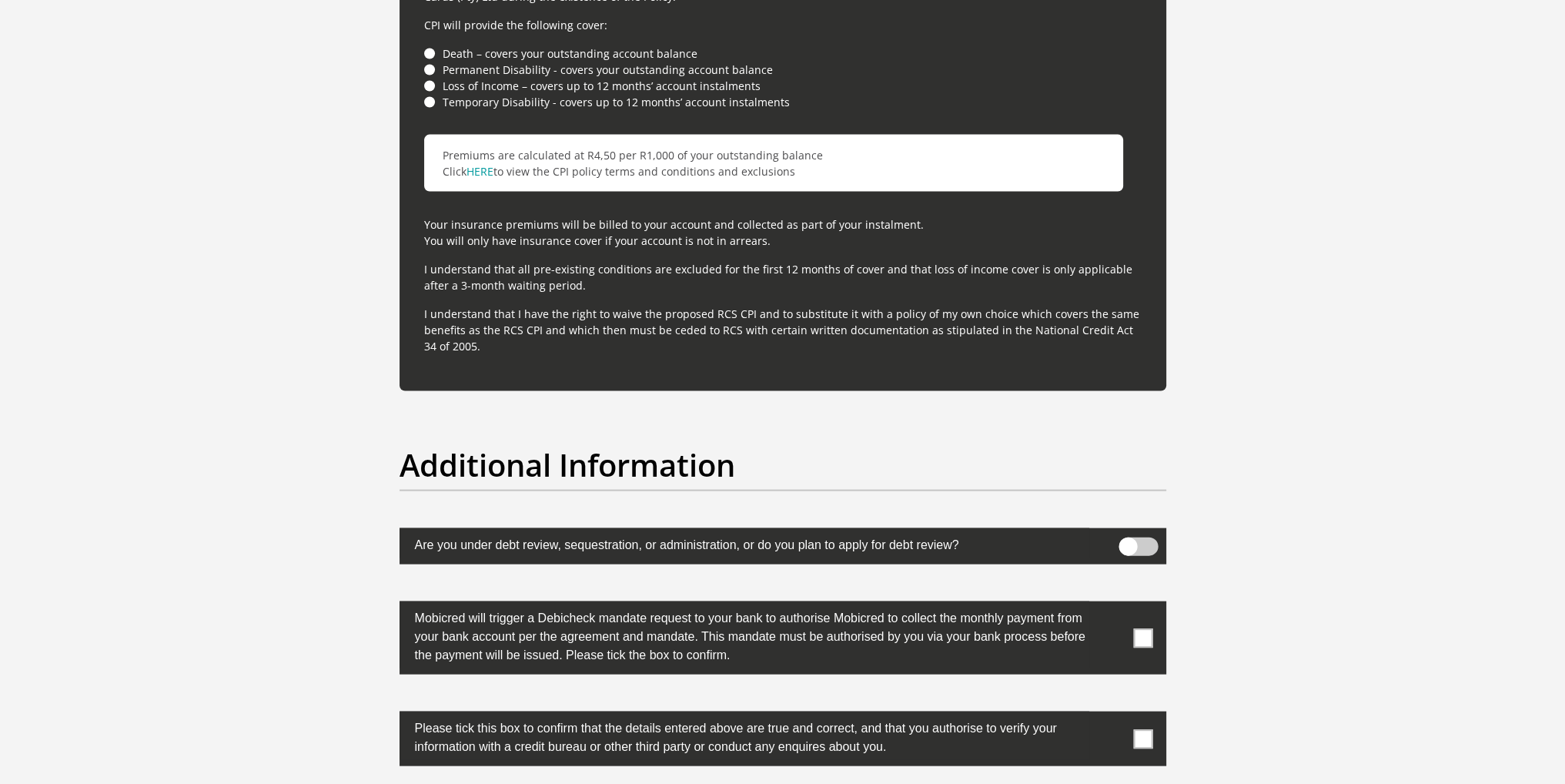
scroll to position [4465, 0]
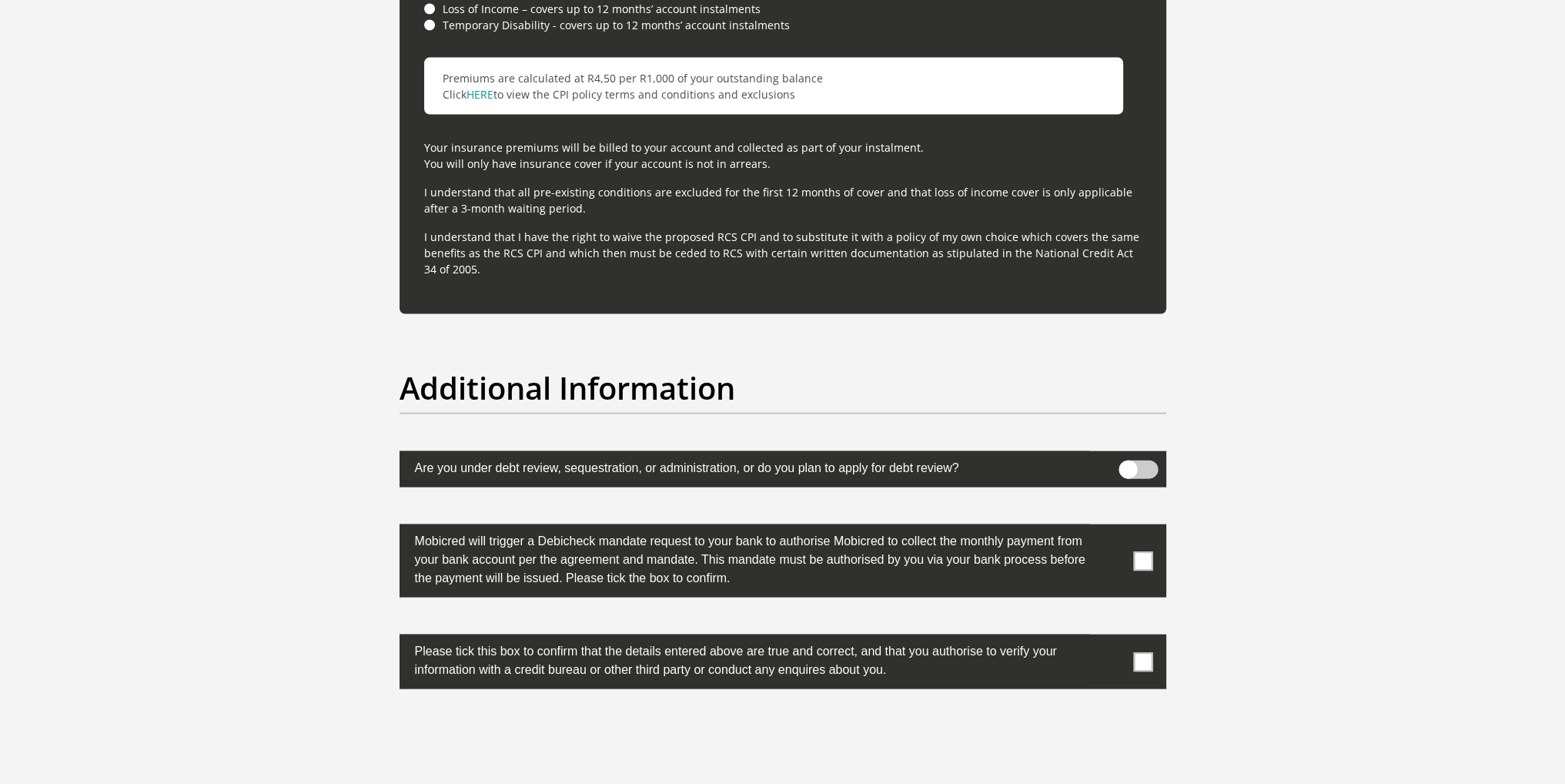
click at [1142, 556] on span at bounding box center [1143, 561] width 19 height 19
click at [1113, 528] on input "checkbox" at bounding box center [1113, 528] width 0 height 0
click at [1145, 659] on span at bounding box center [1143, 662] width 19 height 19
click at [1113, 639] on input "checkbox" at bounding box center [1113, 639] width 0 height 0
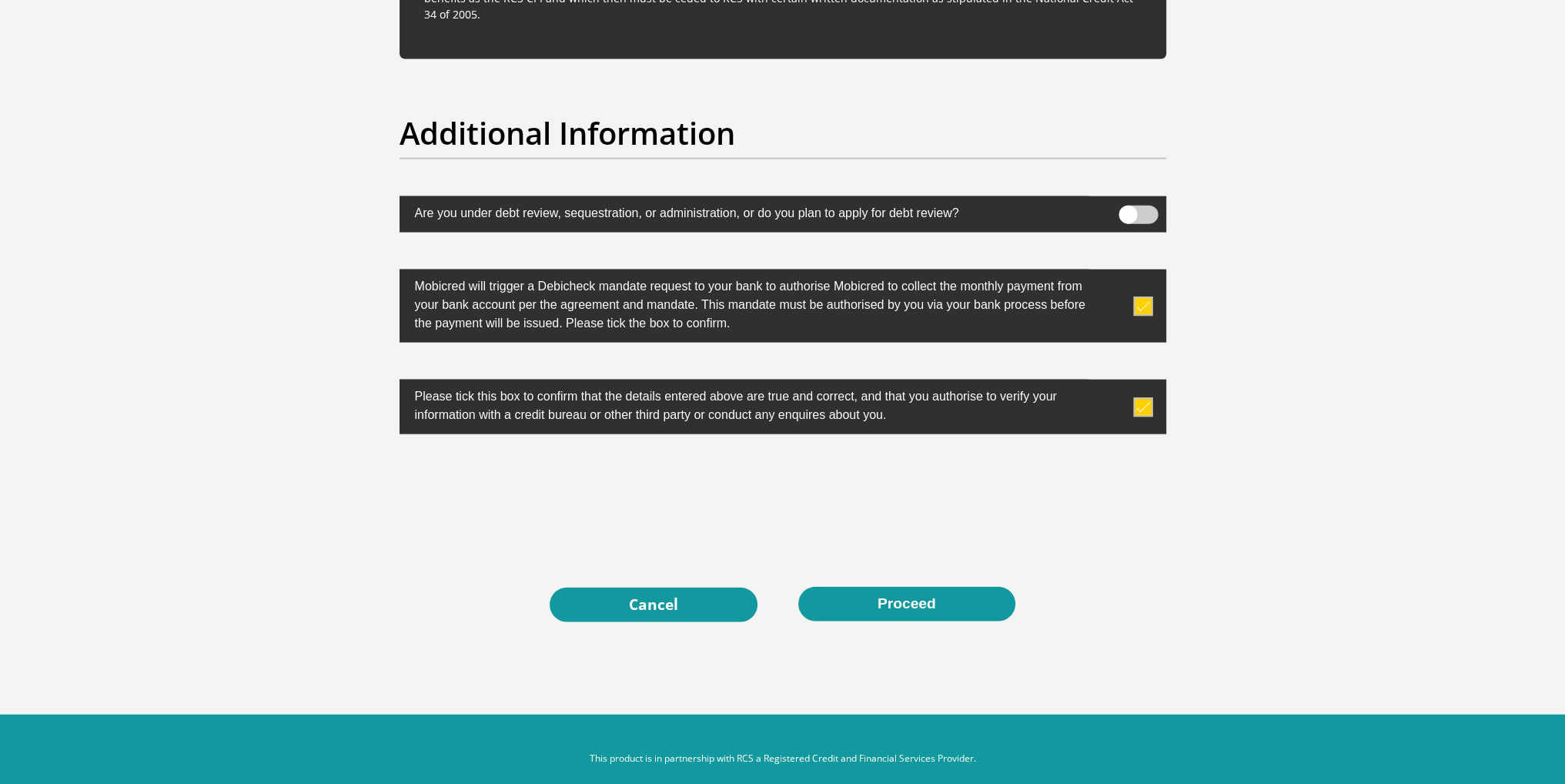
scroll to position [4737, 0]
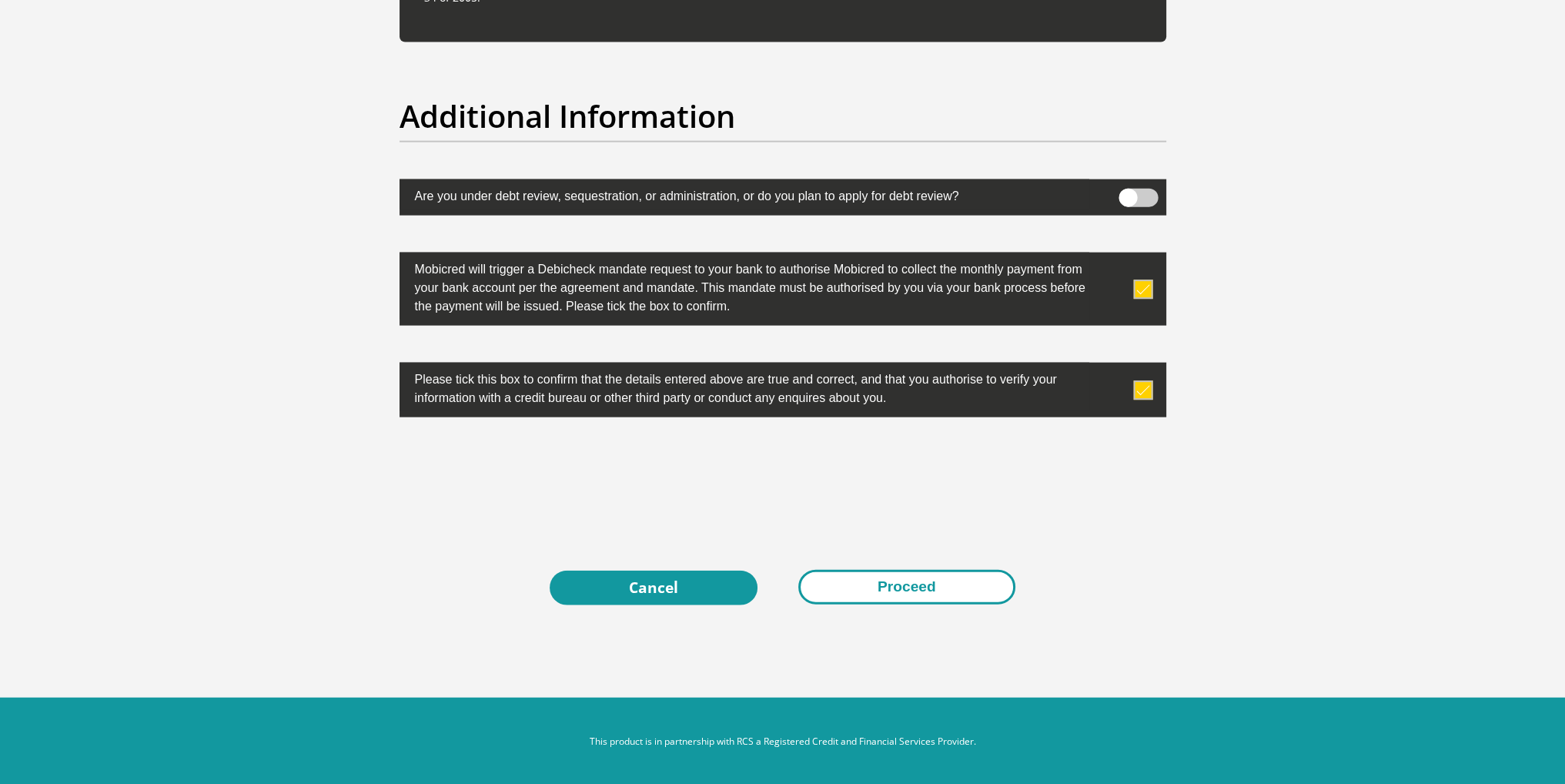
click at [918, 579] on button "Proceed" at bounding box center [907, 587] width 217 height 34
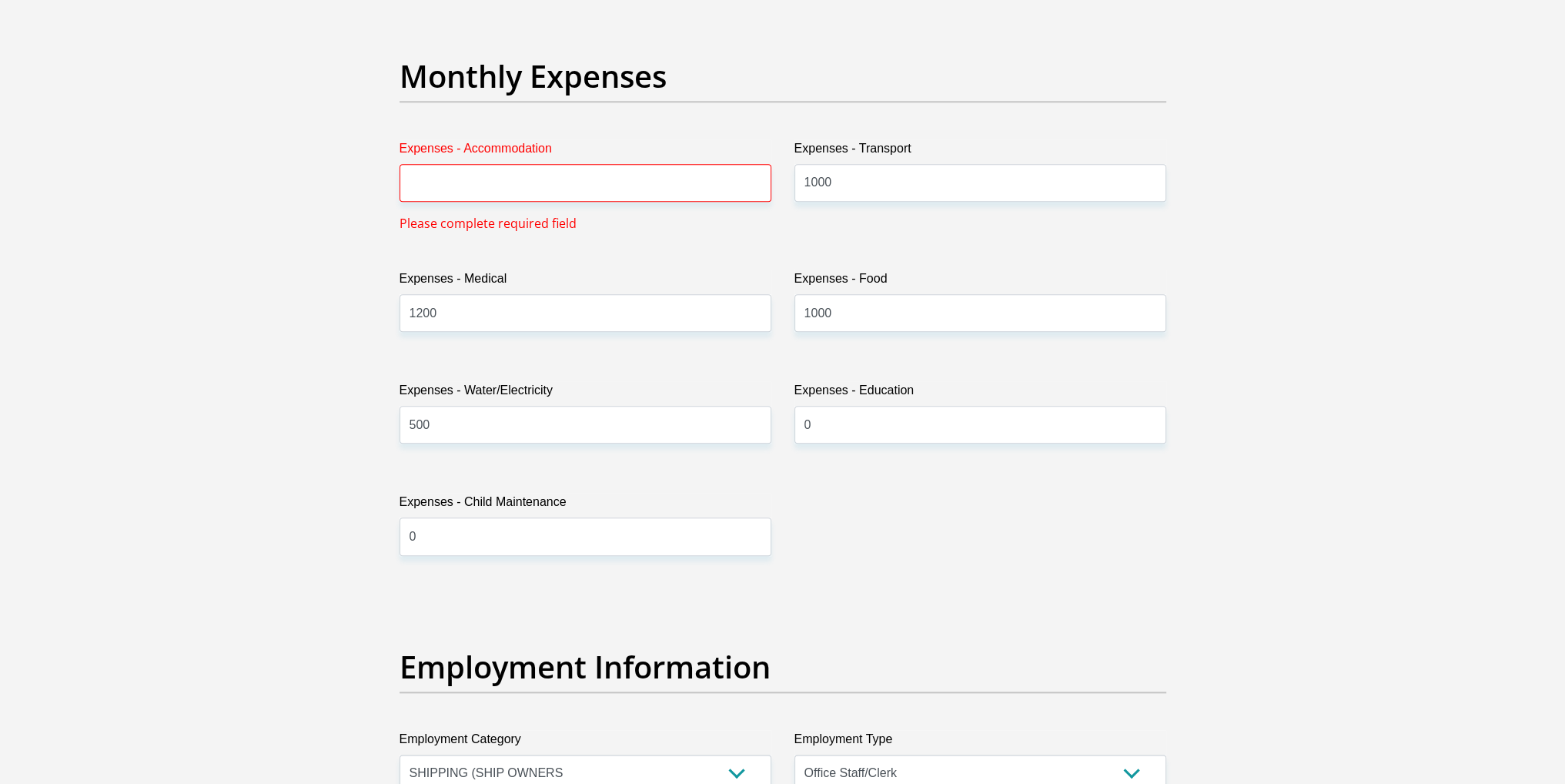
scroll to position [2161, 0]
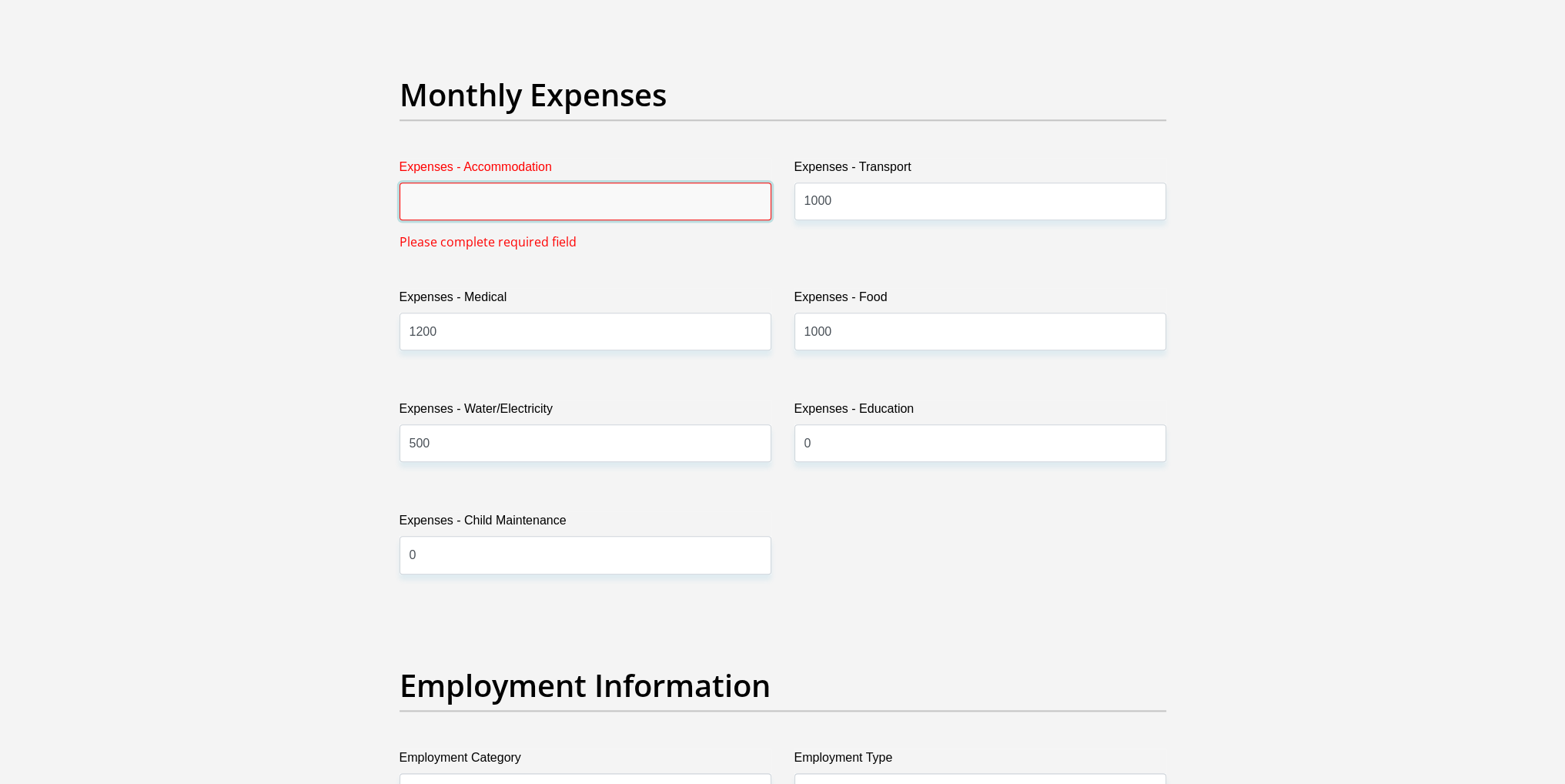
click at [544, 201] on input "Expenses - Accommodation" at bounding box center [585, 201] width 372 height 38
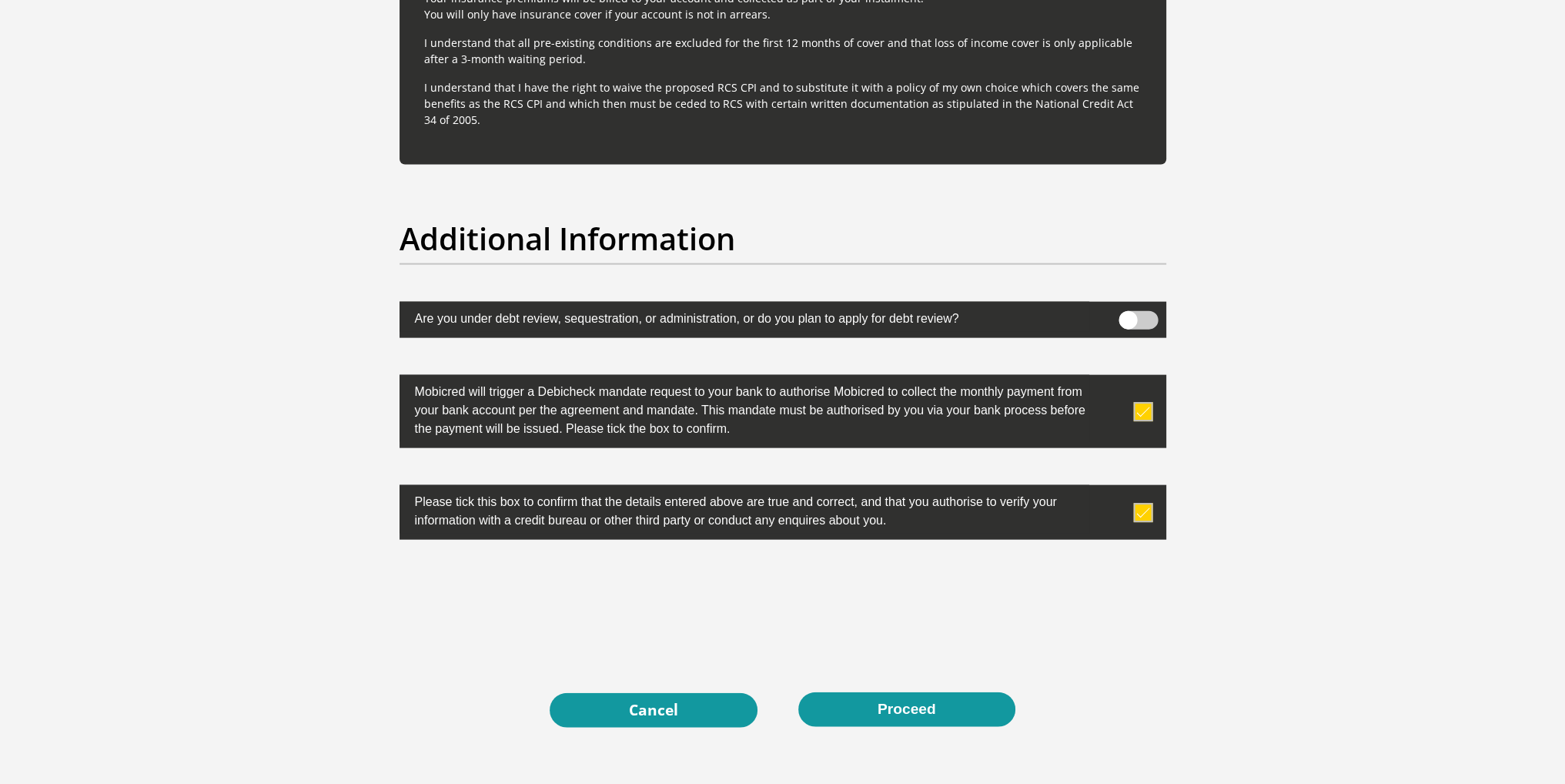
scroll to position [4625, 0]
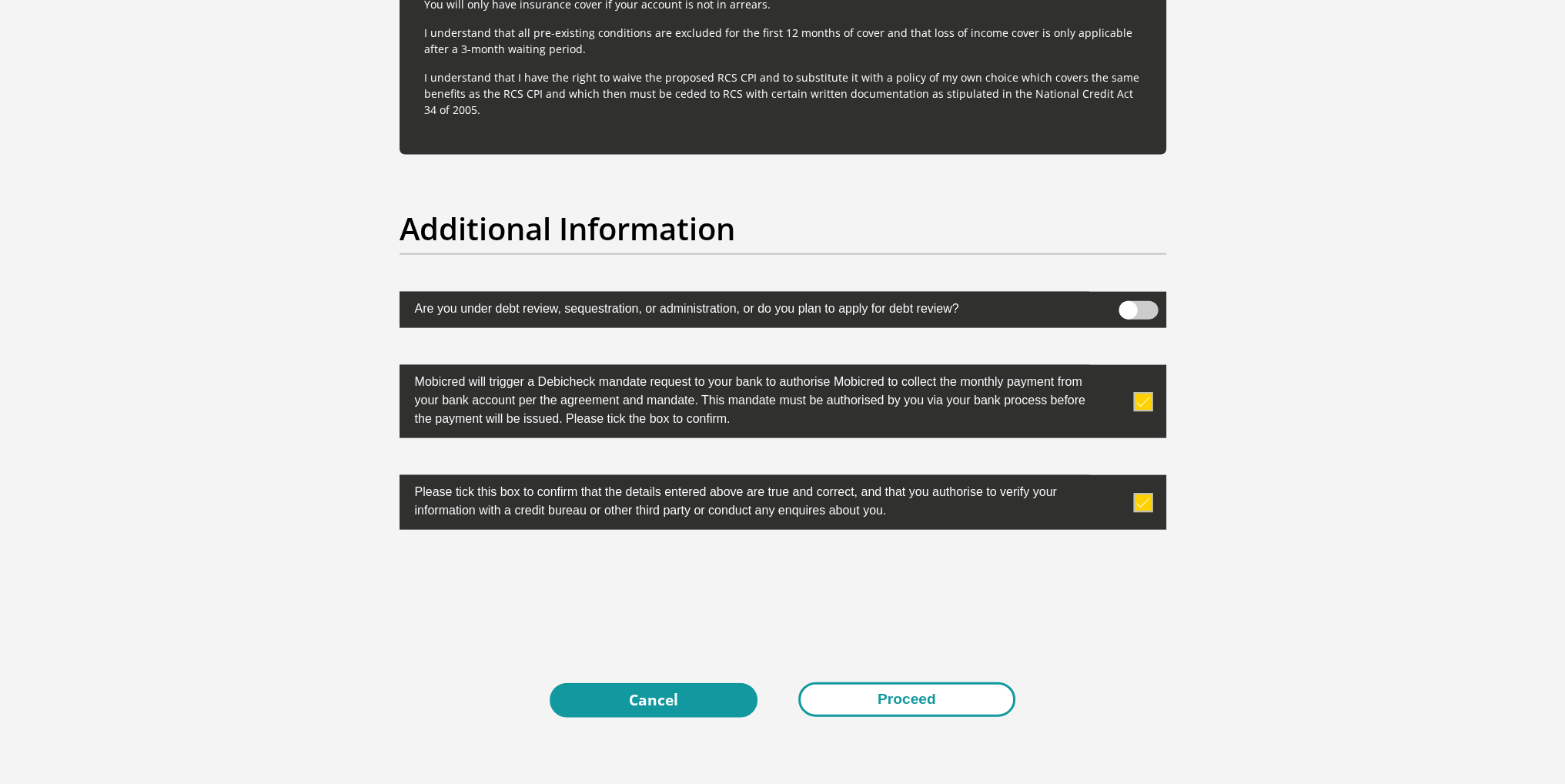
type input "2000"
click at [897, 702] on button "Proceed" at bounding box center [907, 699] width 217 height 34
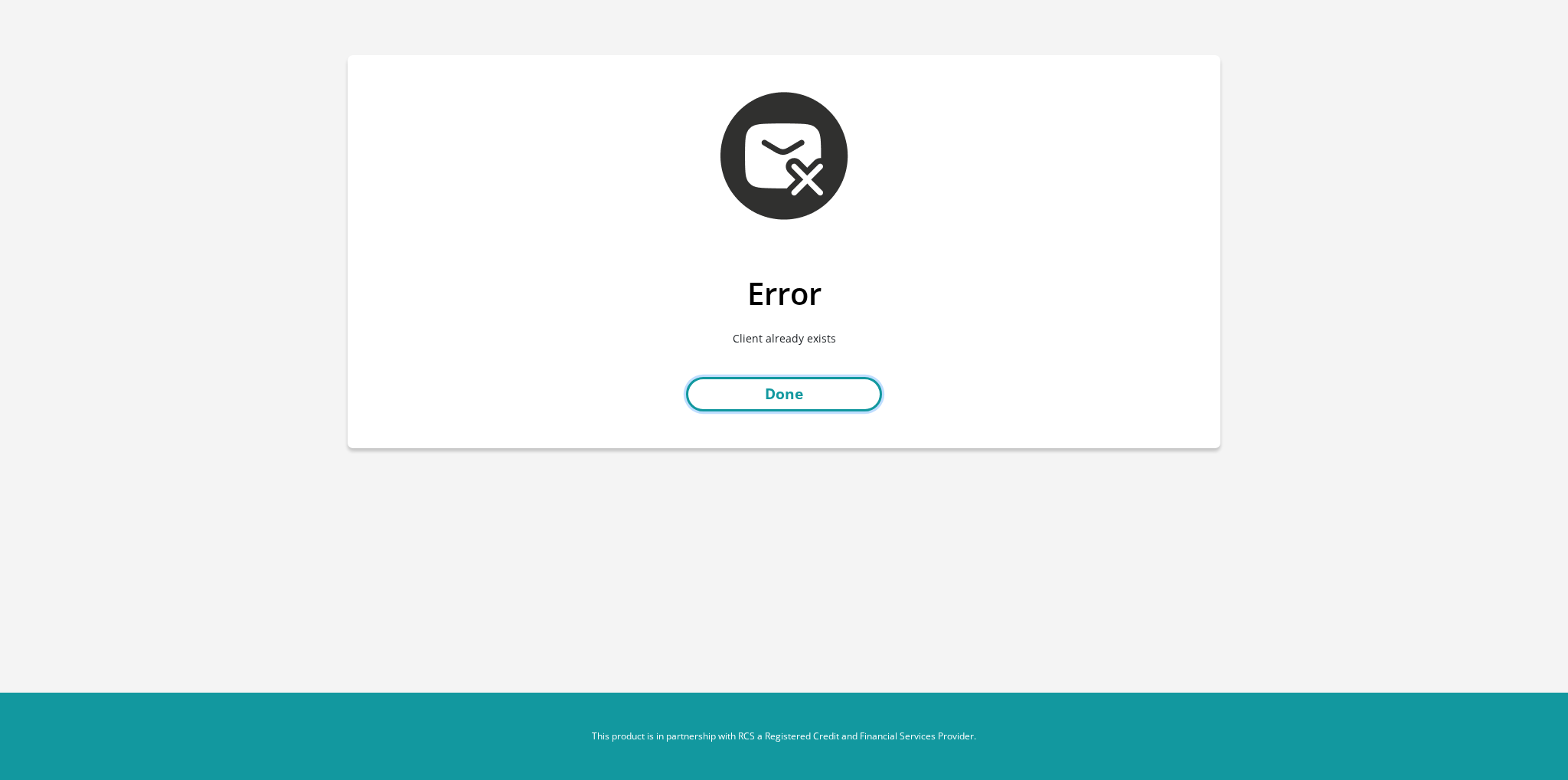
click at [814, 399] on link "Done" at bounding box center [784, 394] width 196 height 34
